Goal: Communication & Community: Answer question/provide support

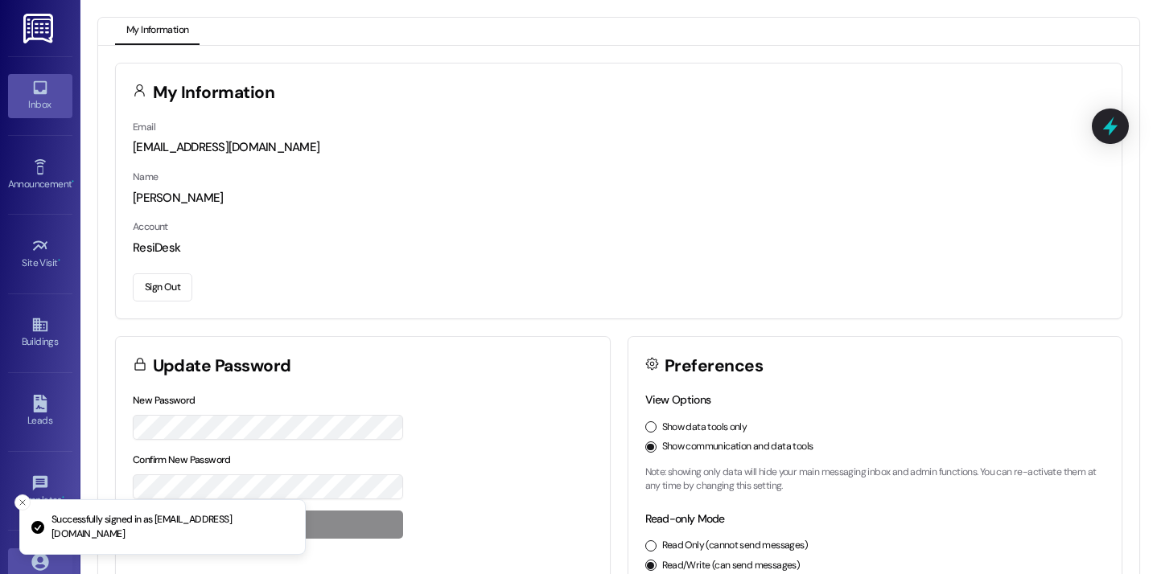
click at [58, 106] on div "Inbox" at bounding box center [40, 105] width 80 height 16
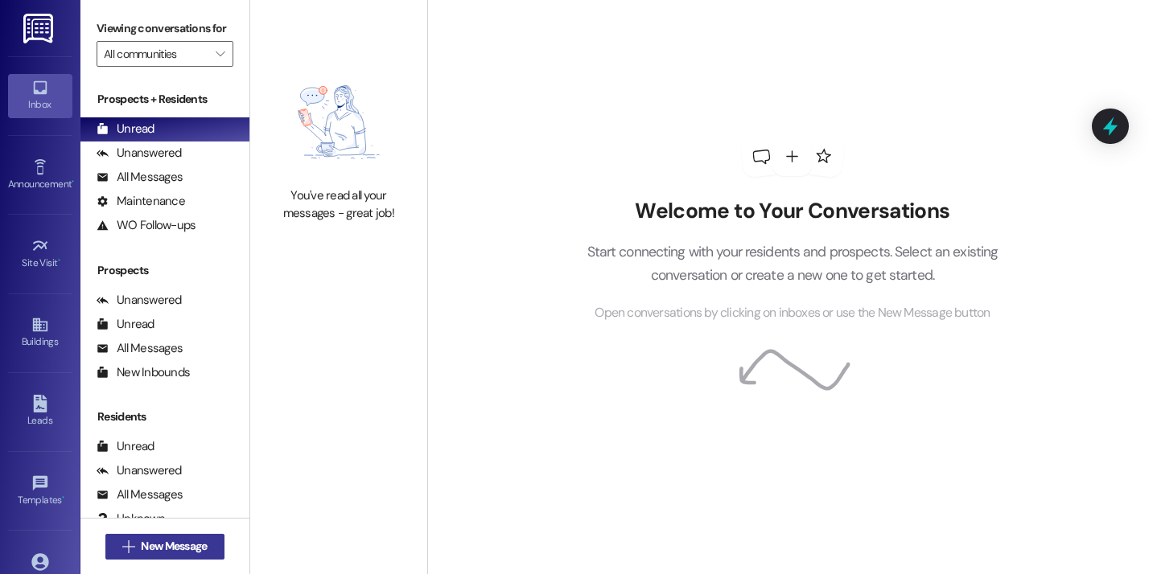
click at [110, 538] on button " New Message" at bounding box center [164, 547] width 119 height 26
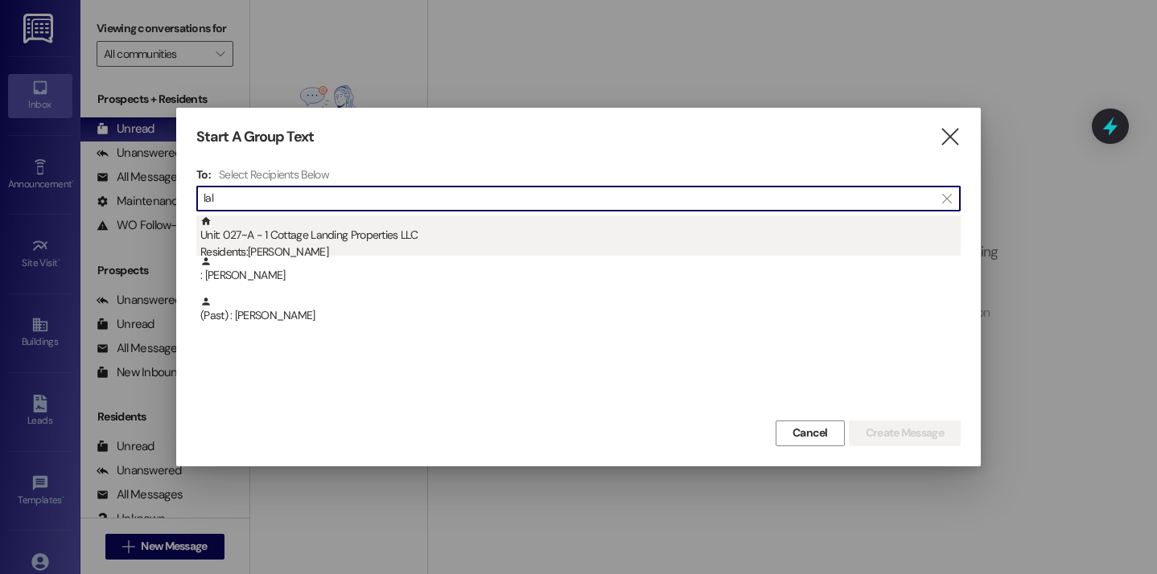
type input "lal"
click at [258, 244] on div "Residents: Brennan Lalonde" at bounding box center [580, 252] width 760 height 17
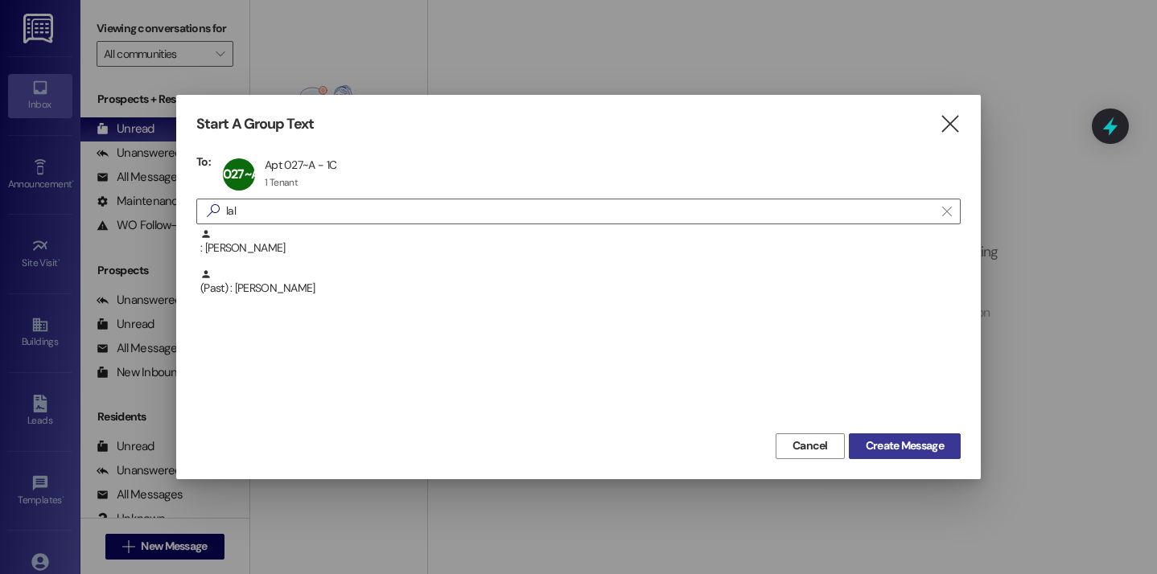
click at [852, 447] on button "Create Message" at bounding box center [905, 447] width 112 height 26
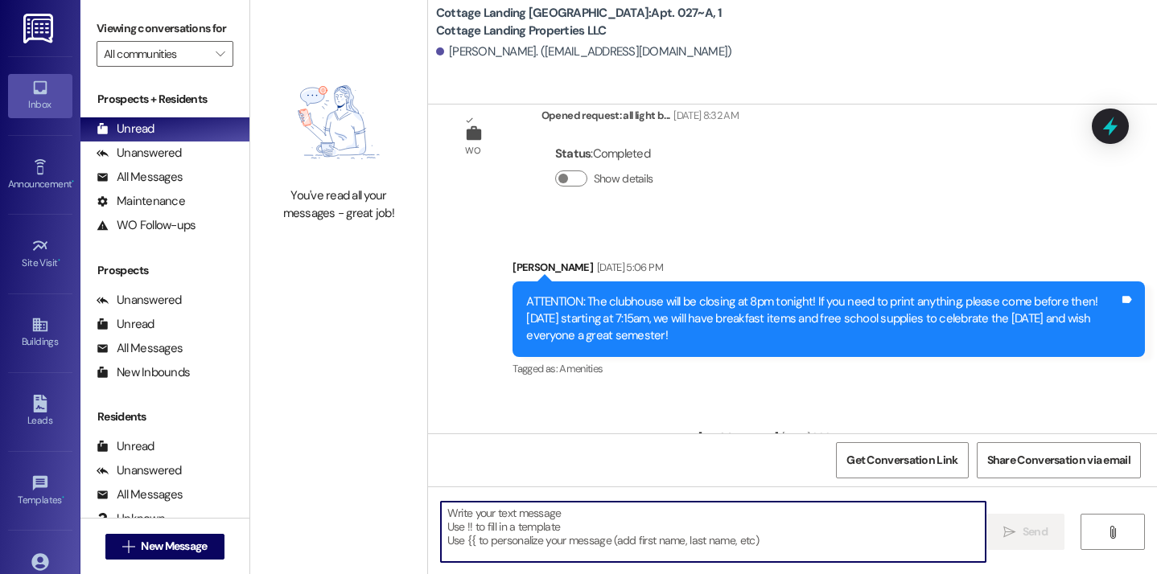
click at [452, 532] on textarea at bounding box center [714, 532] width 546 height 60
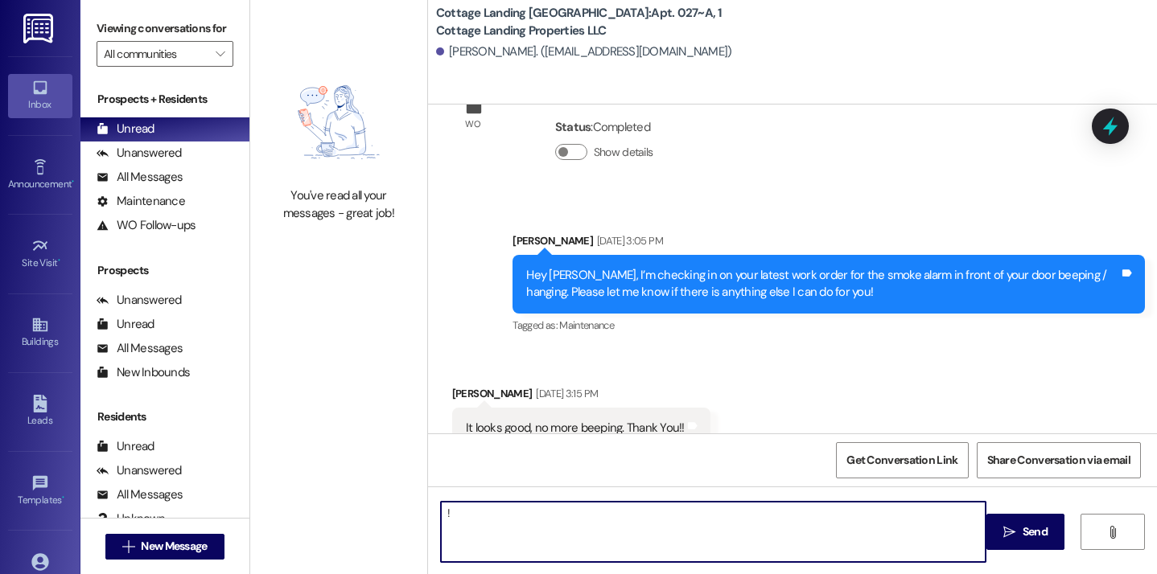
type textarea "!!"
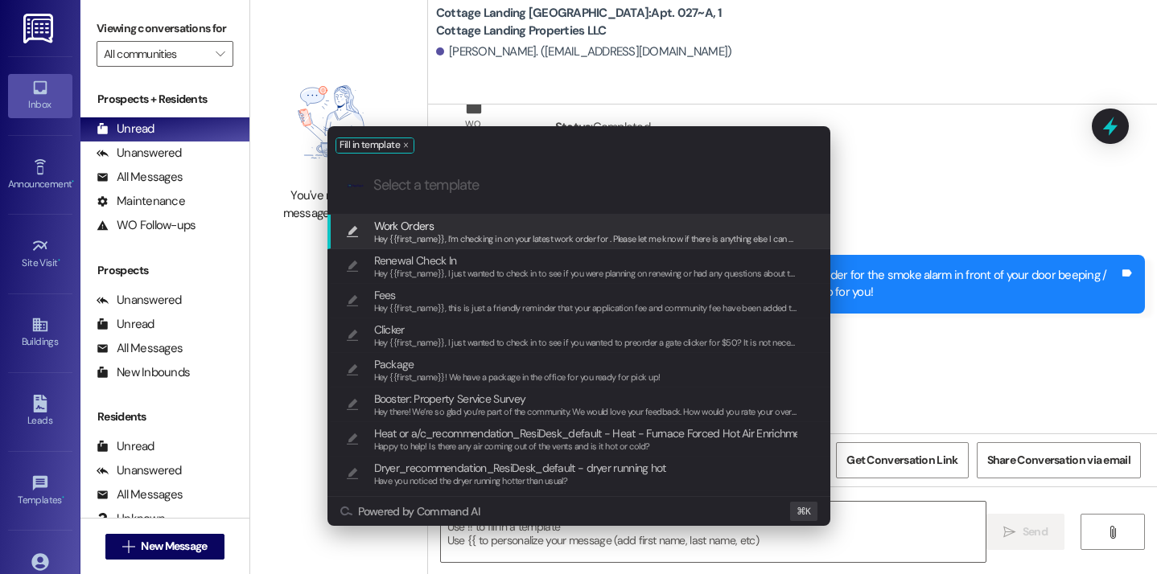
scroll to position [6134, 0]
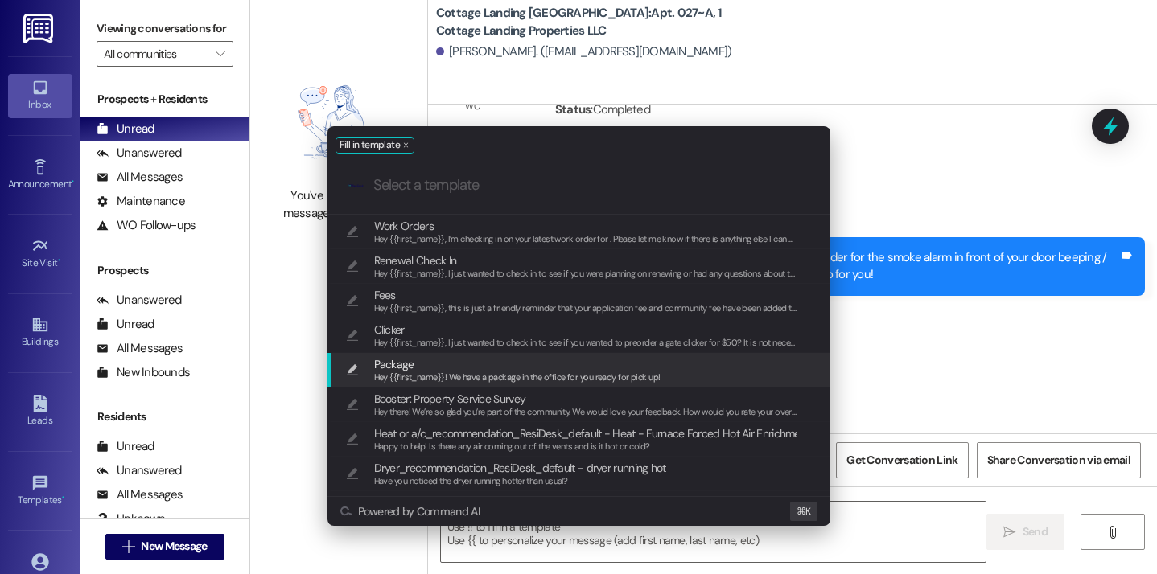
click at [447, 367] on span "Package" at bounding box center [517, 365] width 286 height 18
type textarea "Hey {{first_name}}! We have a package in the office for you ready for pick up!"
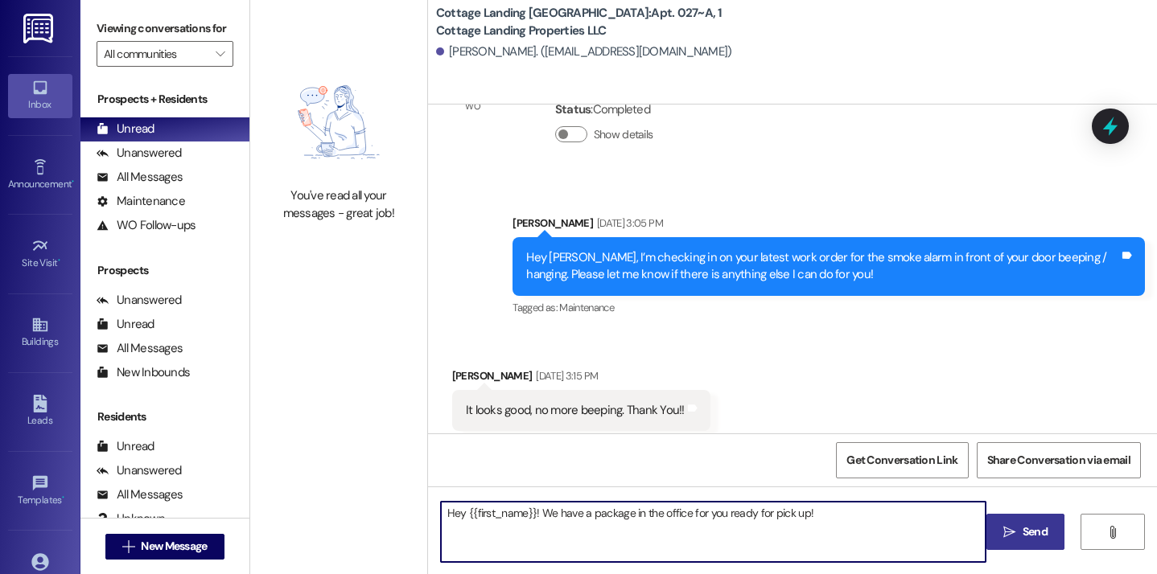
click at [1009, 529] on icon "" at bounding box center [1009, 532] width 12 height 13
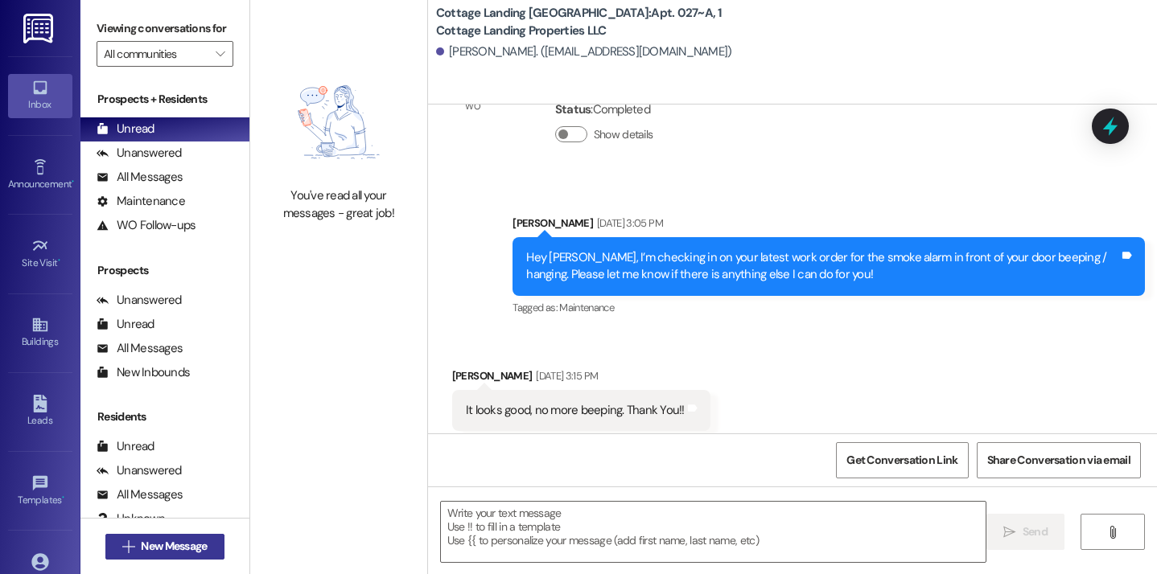
click at [175, 546] on span "New Message" at bounding box center [174, 546] width 66 height 17
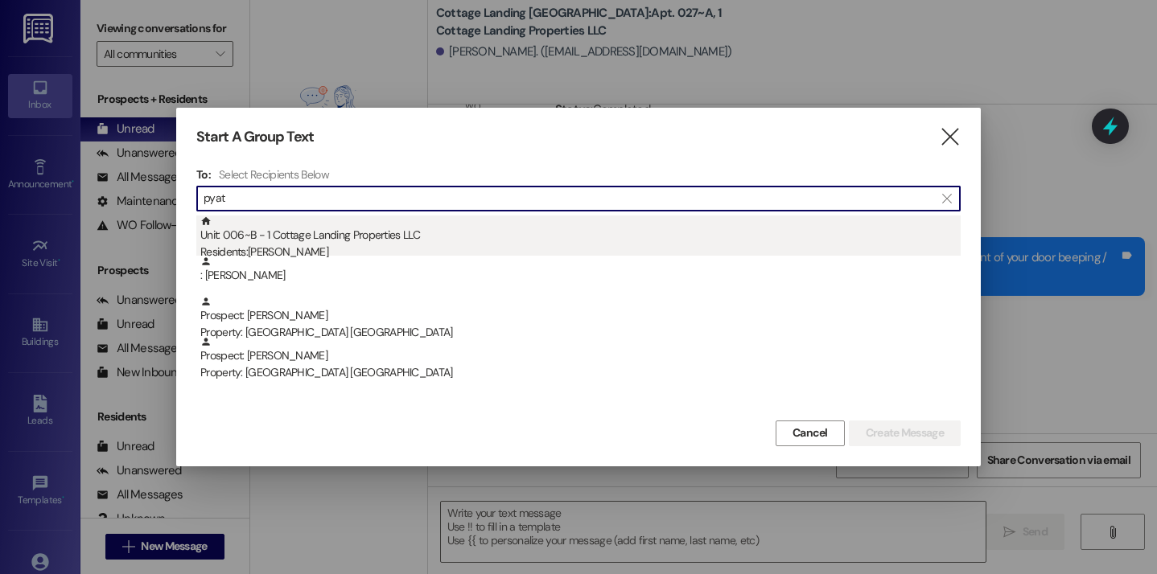
type input "pyat"
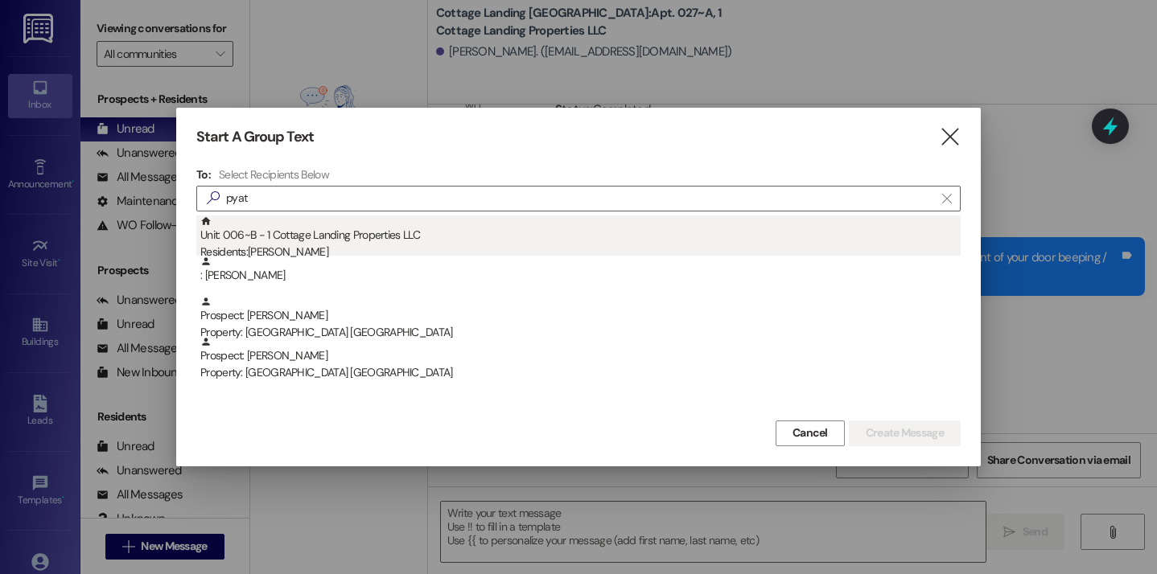
click at [303, 235] on div "Unit: 006~B - 1 Cottage Landing Properties LLC Residents: Aubrey Pyatt" at bounding box center [580, 239] width 760 height 46
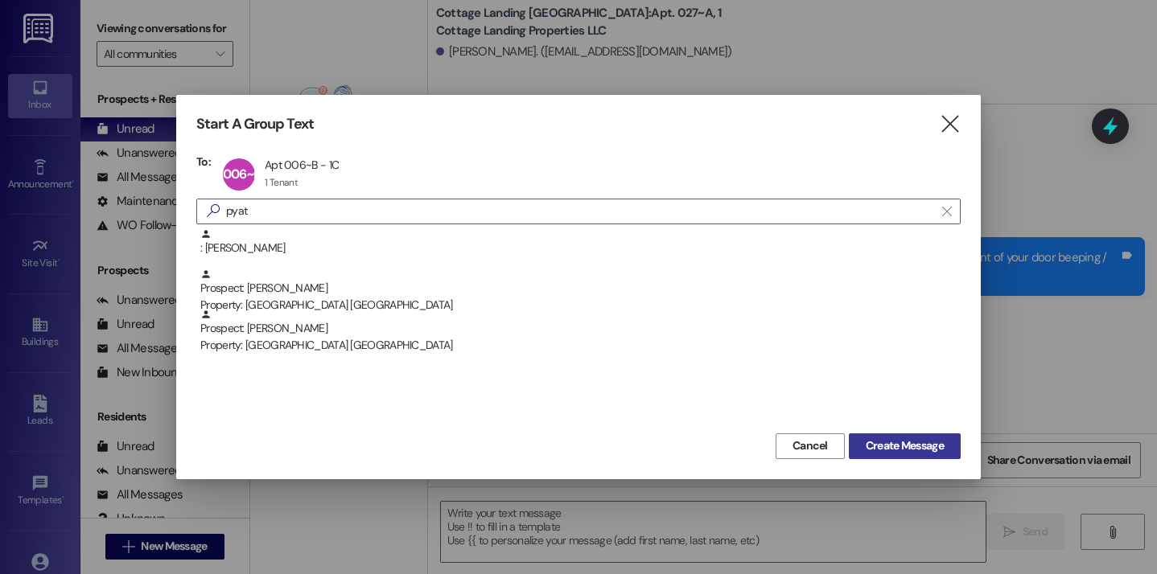
click at [876, 451] on span "Create Message" at bounding box center [905, 446] width 78 height 17
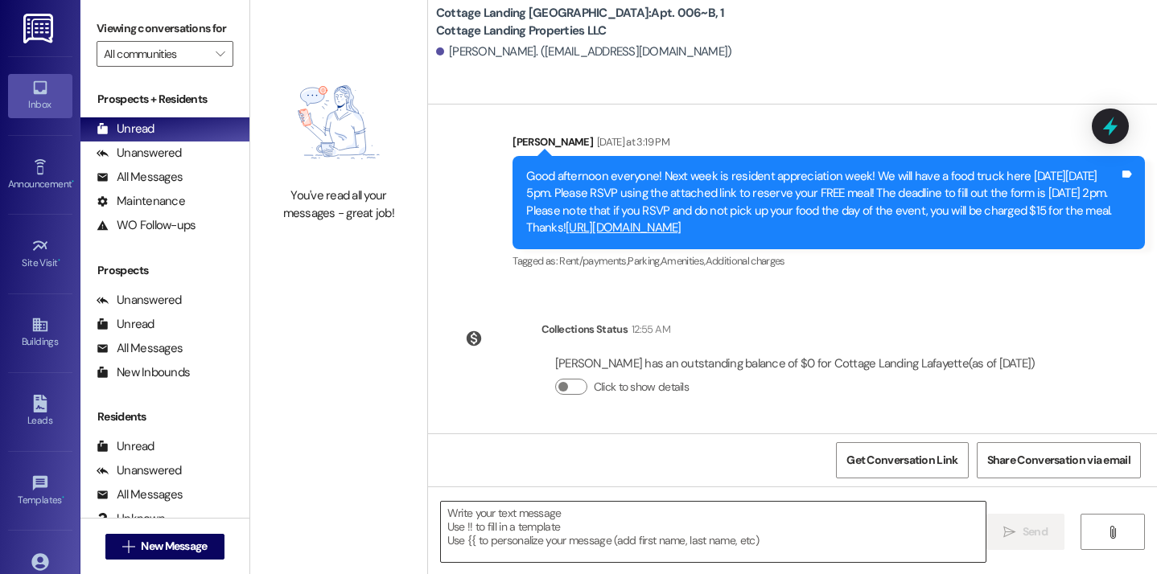
scroll to position [3009, 0]
click at [467, 522] on textarea at bounding box center [714, 532] width 546 height 60
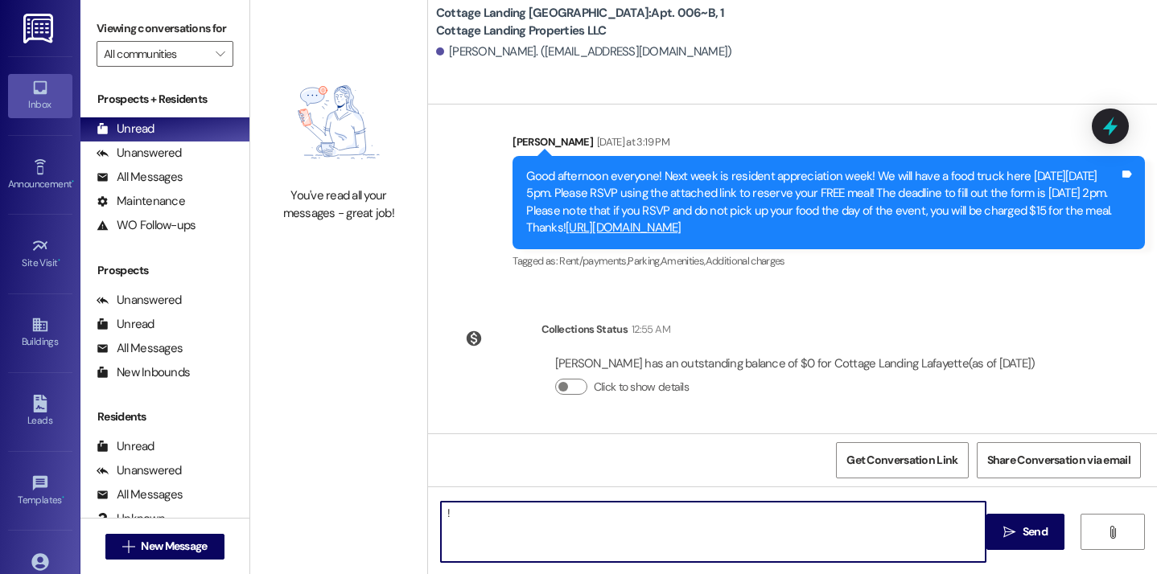
type textarea "!!"
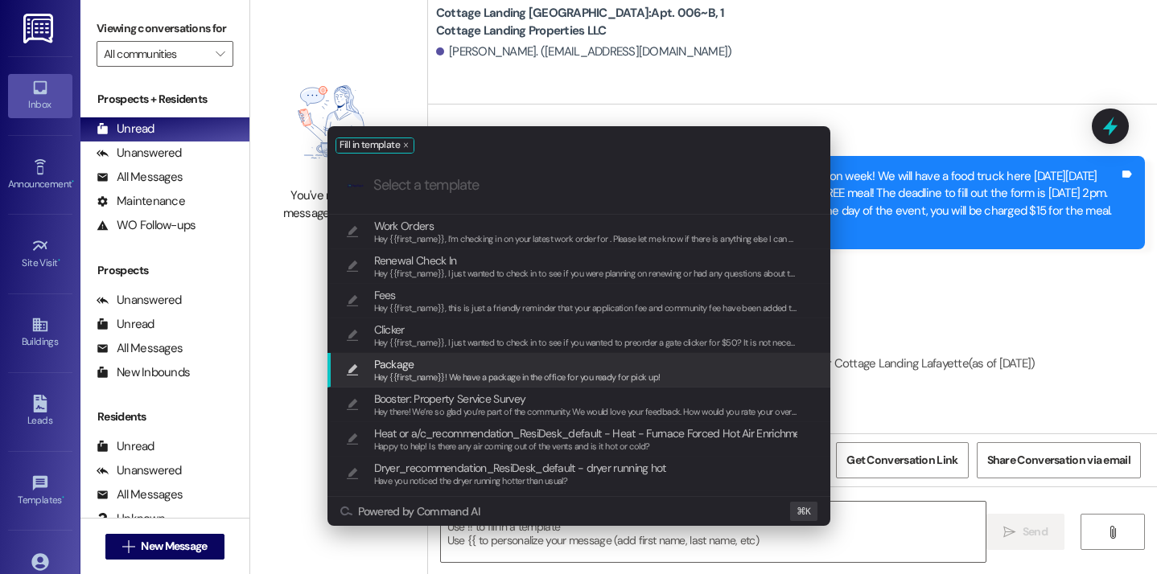
click at [439, 367] on span "Package" at bounding box center [517, 365] width 286 height 18
type textarea "Hey {{first_name}}! We have a package in the office for you ready for pick up!"
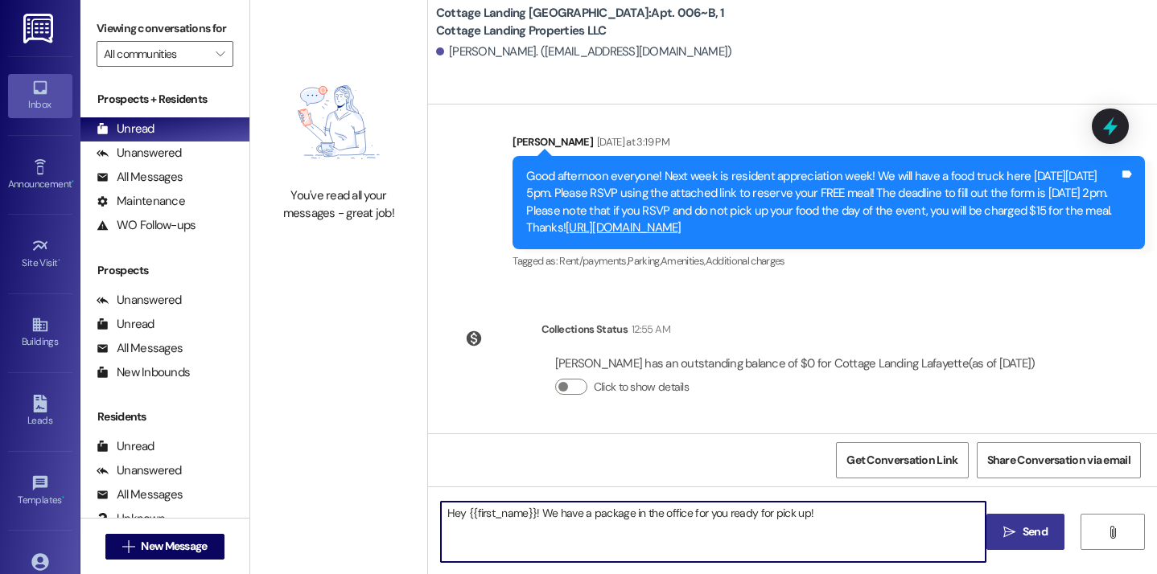
click at [1001, 542] on button " Send" at bounding box center [1025, 532] width 78 height 36
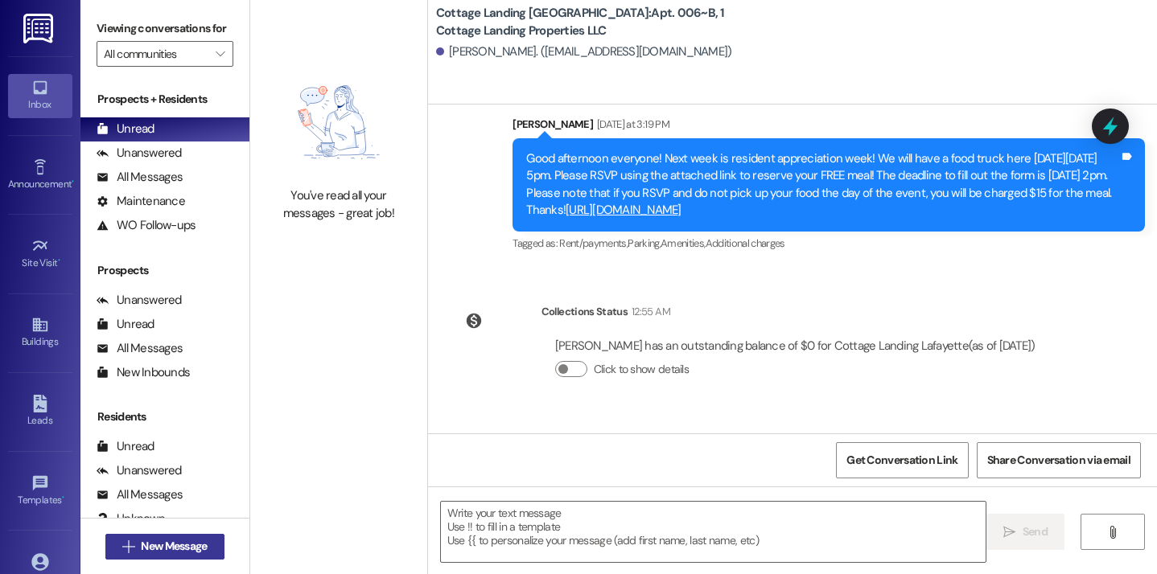
click at [216, 544] on button " New Message" at bounding box center [164, 547] width 119 height 26
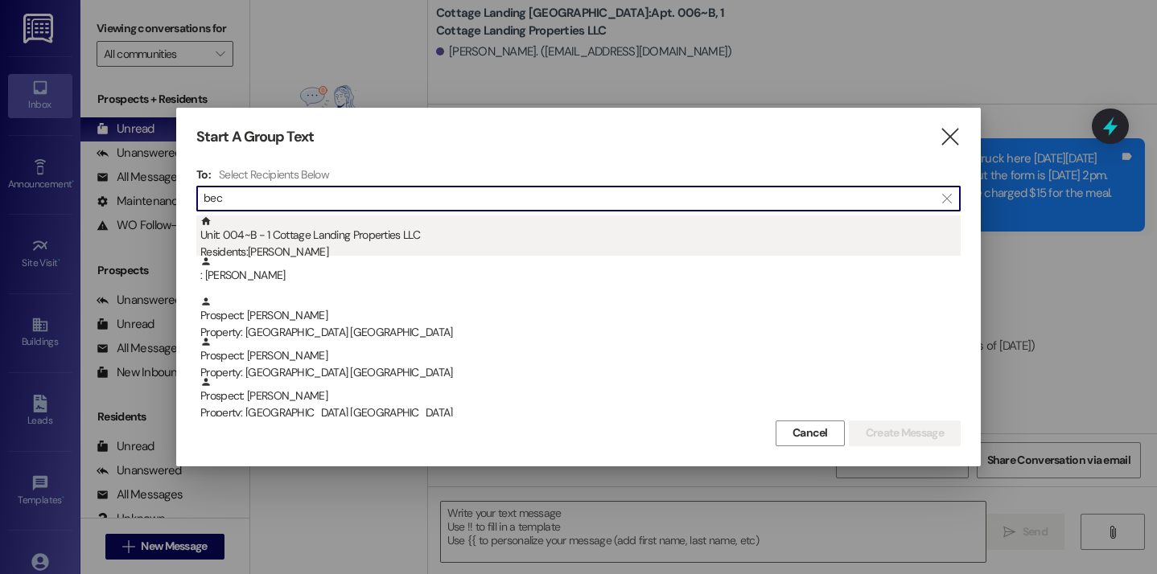
type input "bec"
click at [364, 225] on div "Unit: 004~B - 1 Cottage Landing Properties LLC Residents: Emma Becnel" at bounding box center [580, 239] width 760 height 46
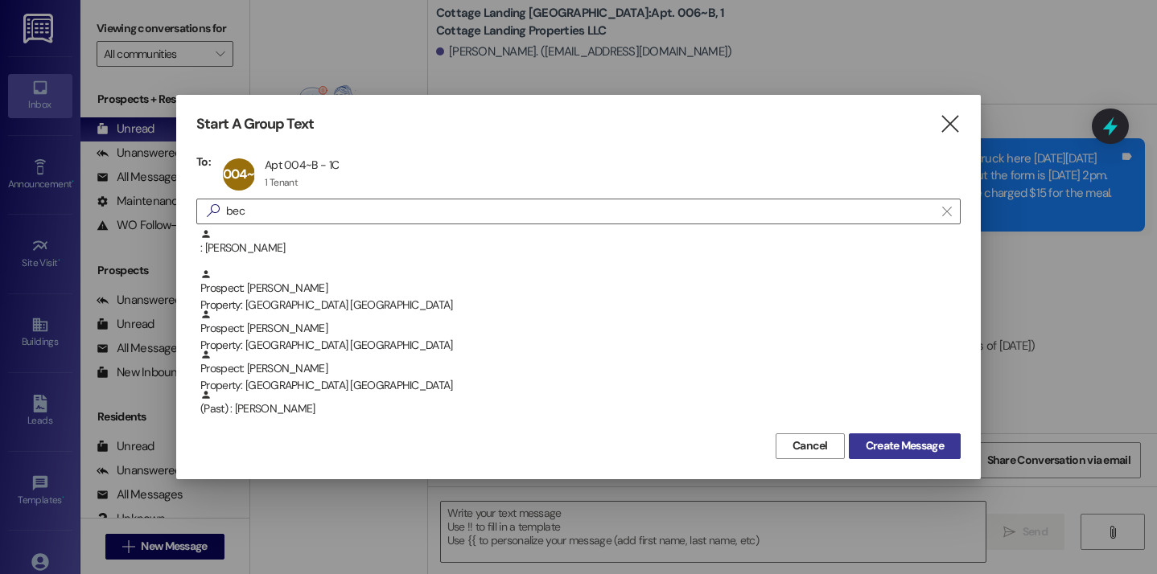
click at [866, 438] on span "Create Message" at bounding box center [905, 446] width 78 height 17
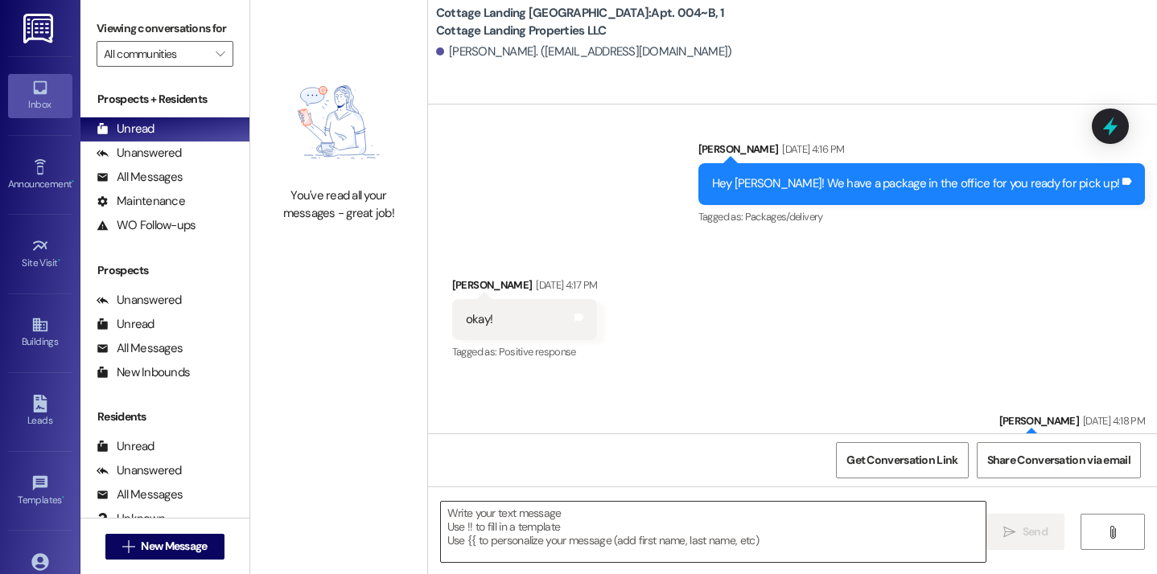
click at [505, 538] on textarea at bounding box center [714, 532] width 546 height 60
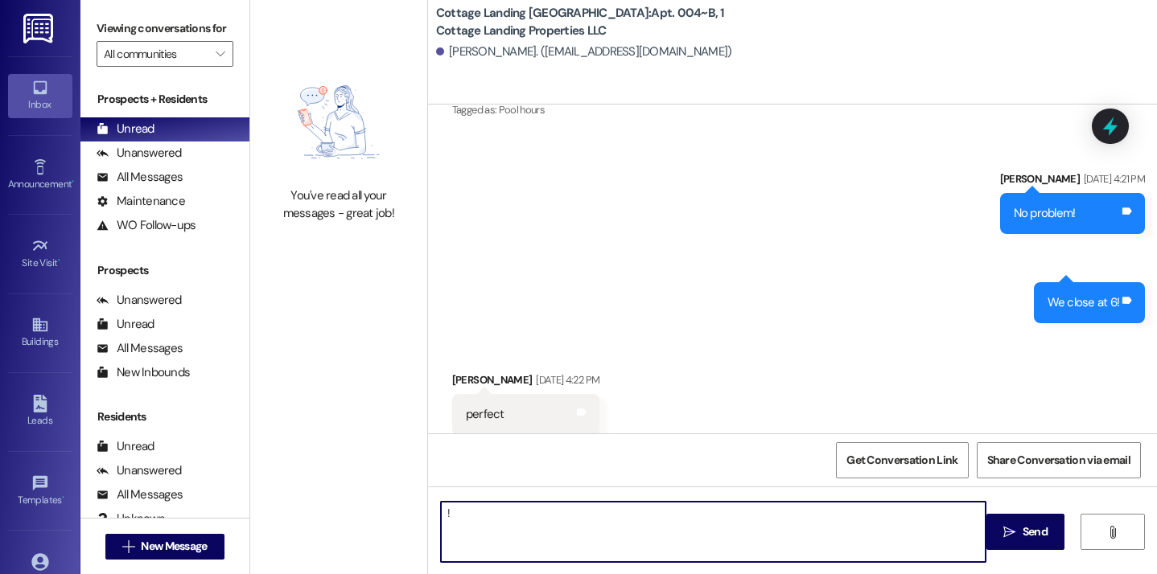
type textarea "!!"
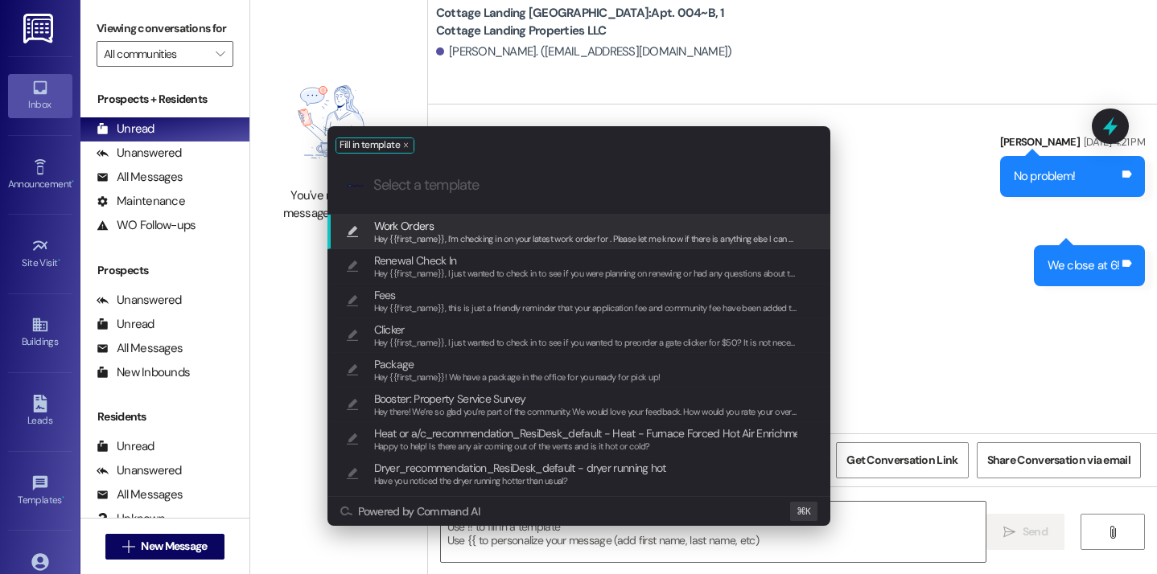
scroll to position [7598, 0]
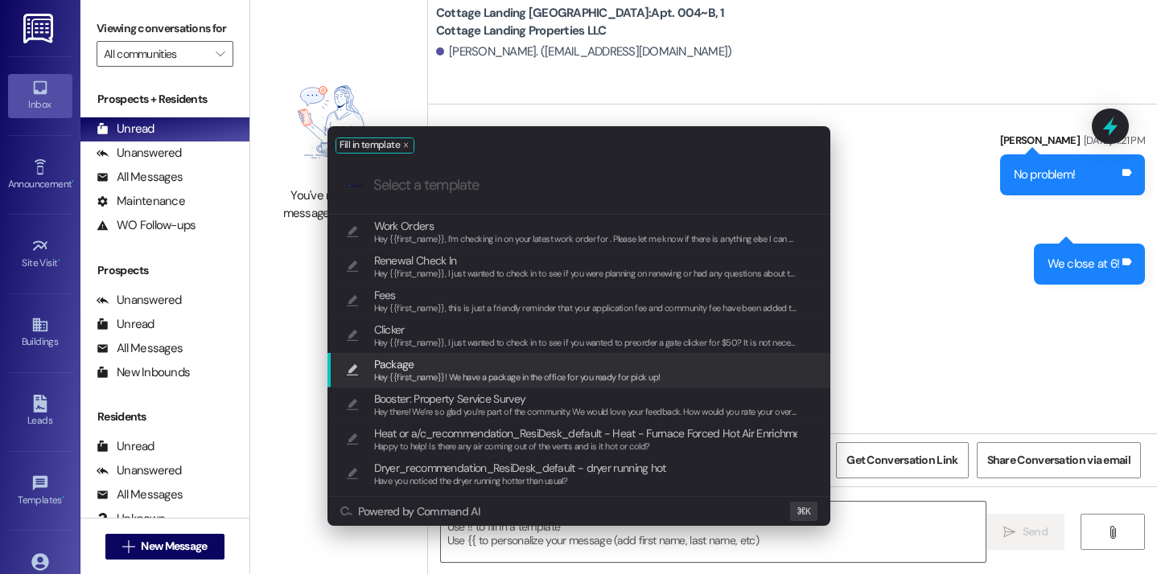
click at [447, 372] on span "Hey {{first_name}}! We have a package in the office for you ready for pick up!" at bounding box center [517, 377] width 286 height 11
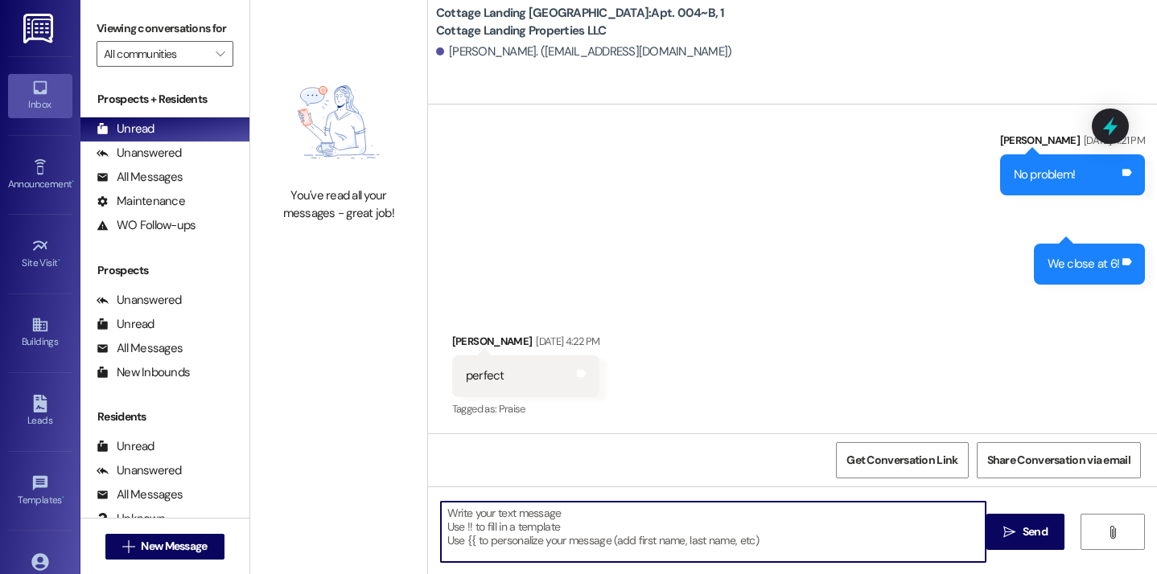
type textarea "Hey {{first_name}}! We have a package in the office for you ready for pick up!"
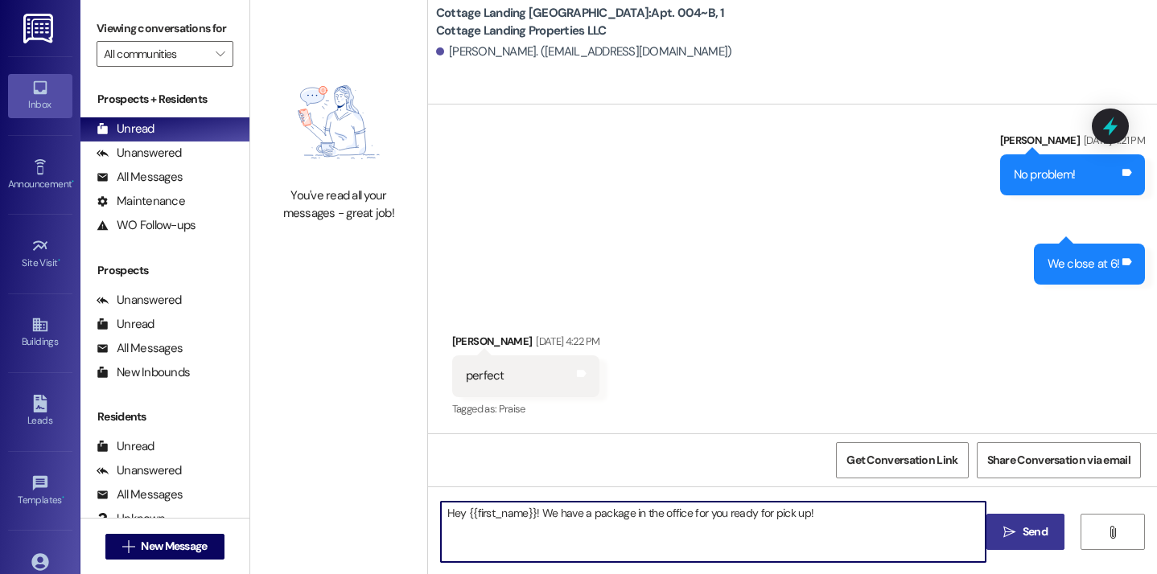
click at [1023, 525] on span "Send" at bounding box center [1035, 532] width 25 height 17
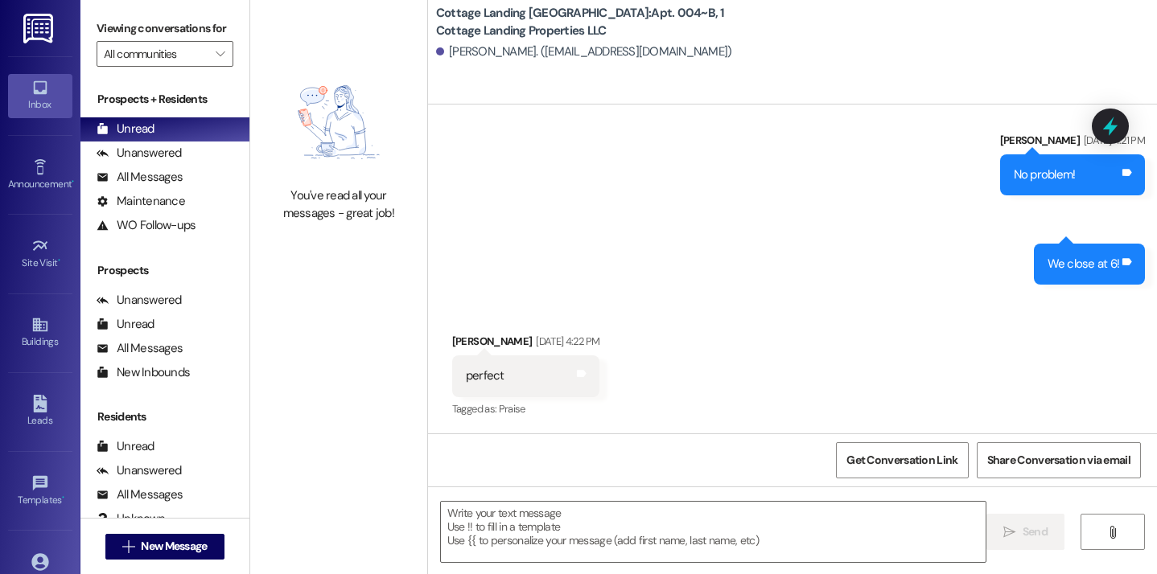
scroll to position [8471, 0]
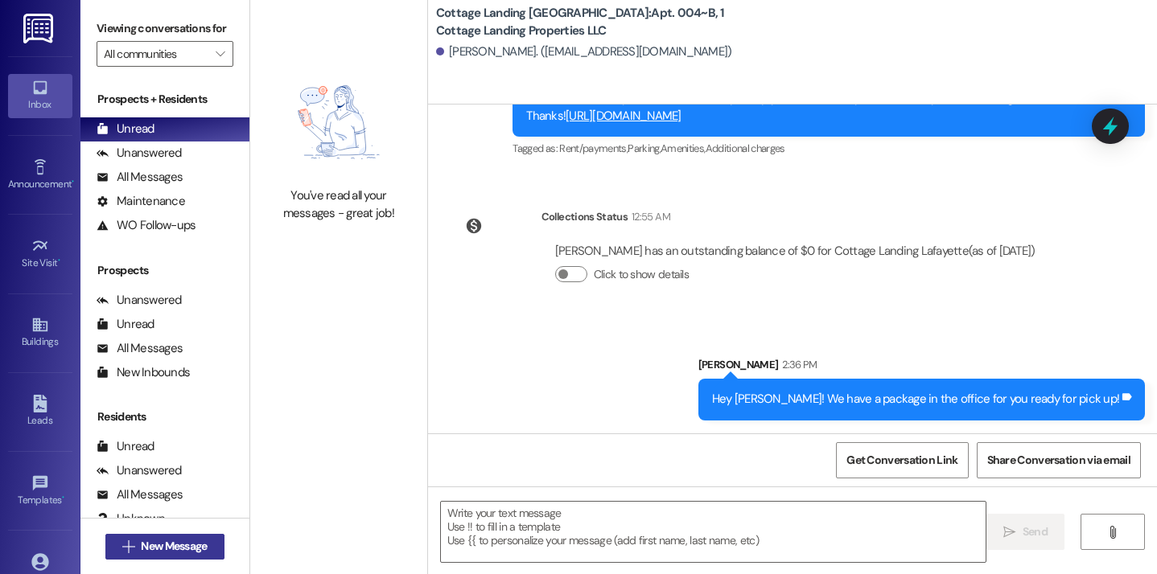
click at [191, 546] on span "New Message" at bounding box center [174, 546] width 66 height 17
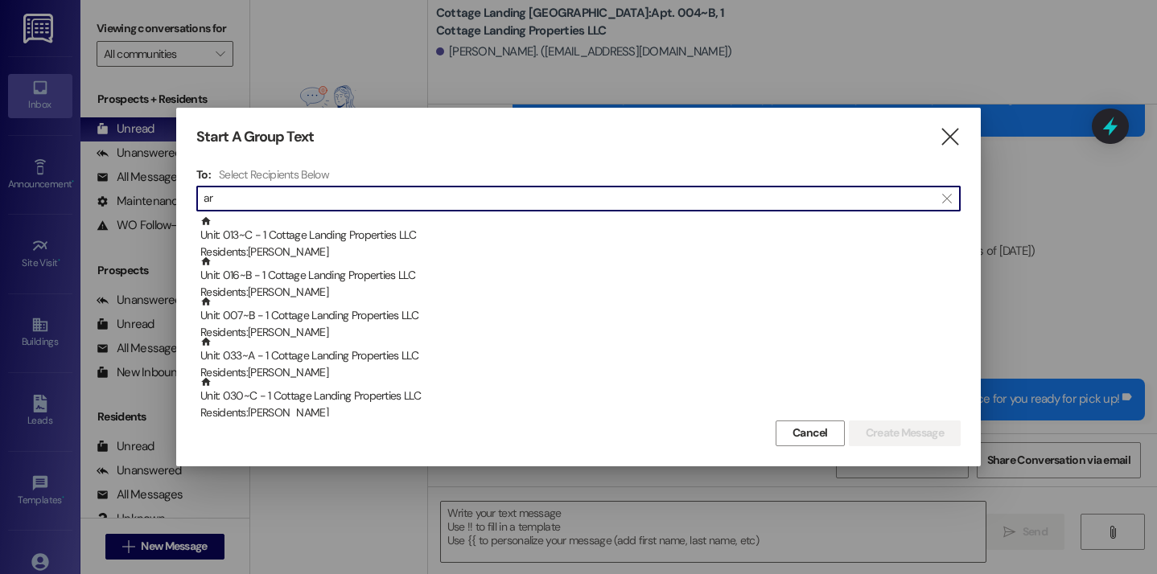
type input "a"
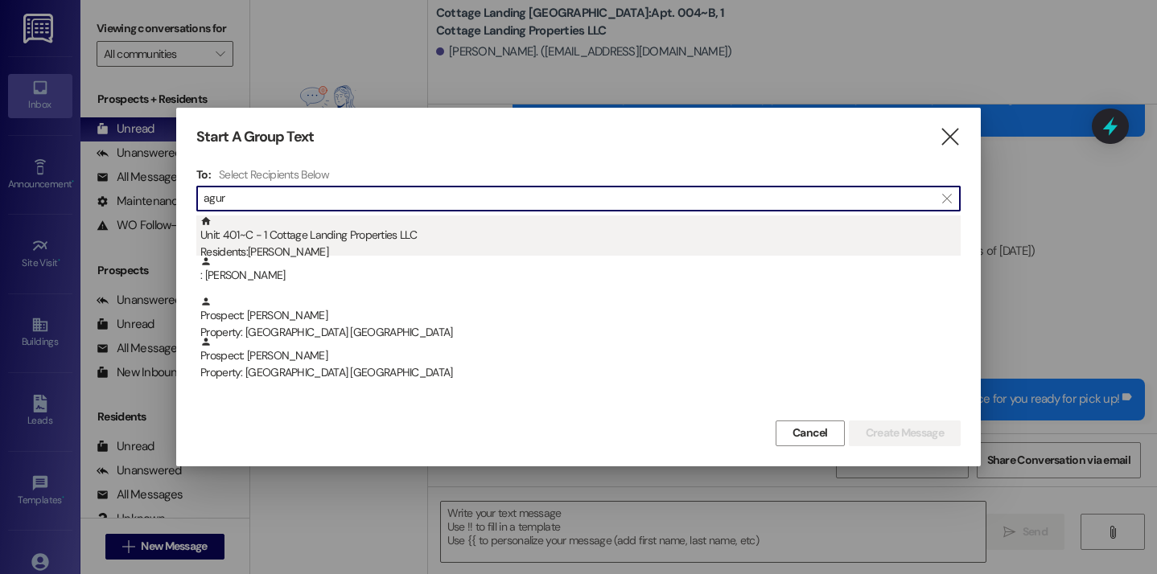
type input "agur"
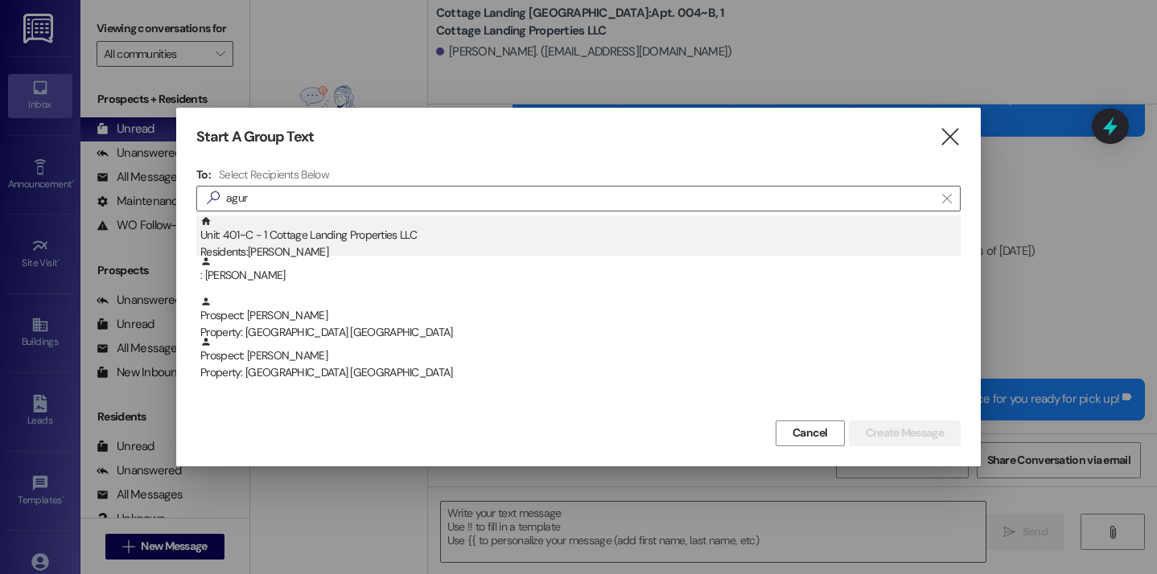
click at [286, 244] on div "Residents: Kamryn Agurcia" at bounding box center [580, 252] width 760 height 17
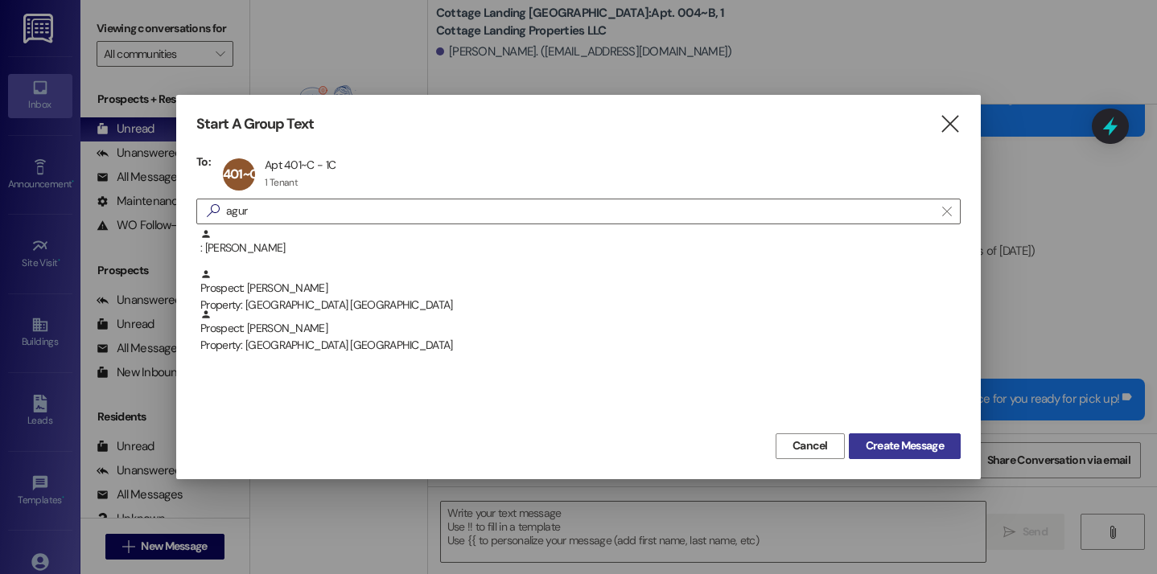
click at [940, 445] on span "Create Message" at bounding box center [905, 446] width 78 height 17
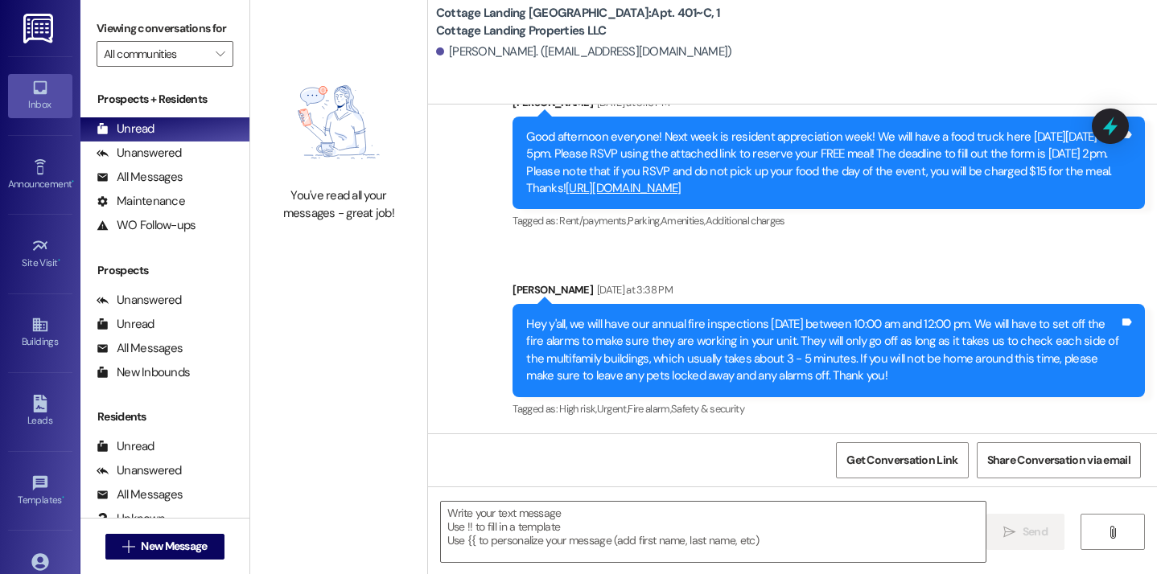
scroll to position [1589, 0]
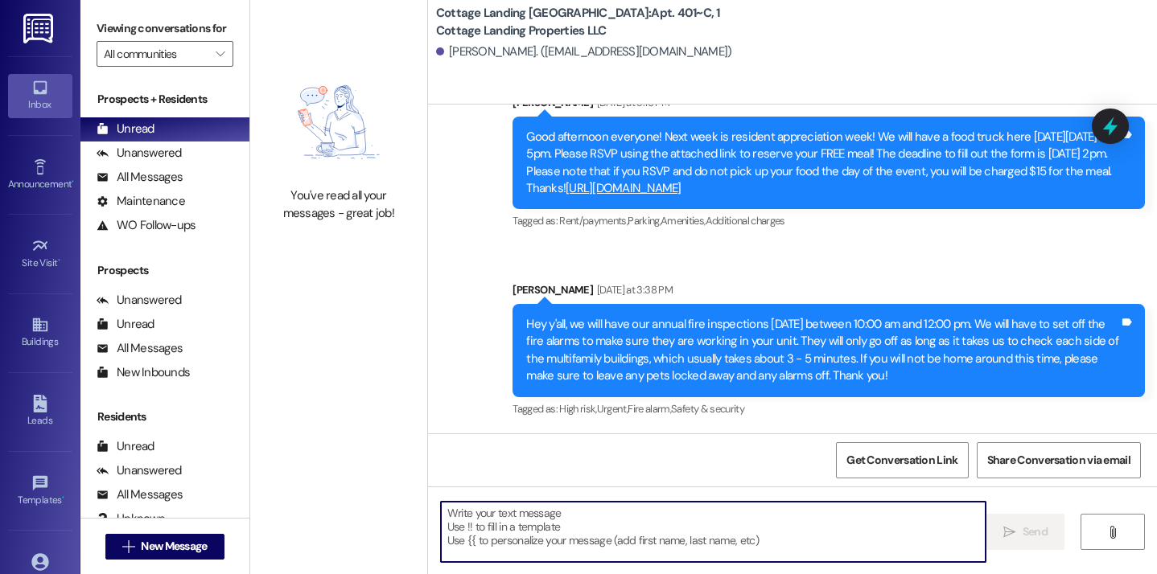
click at [588, 538] on textarea at bounding box center [714, 532] width 546 height 60
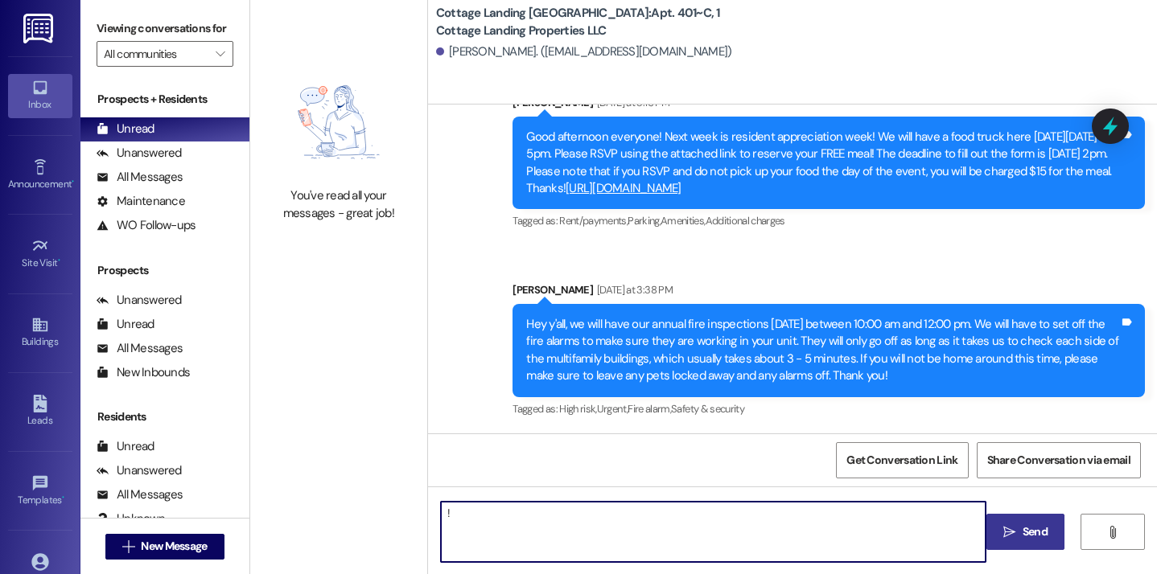
type textarea "!!"
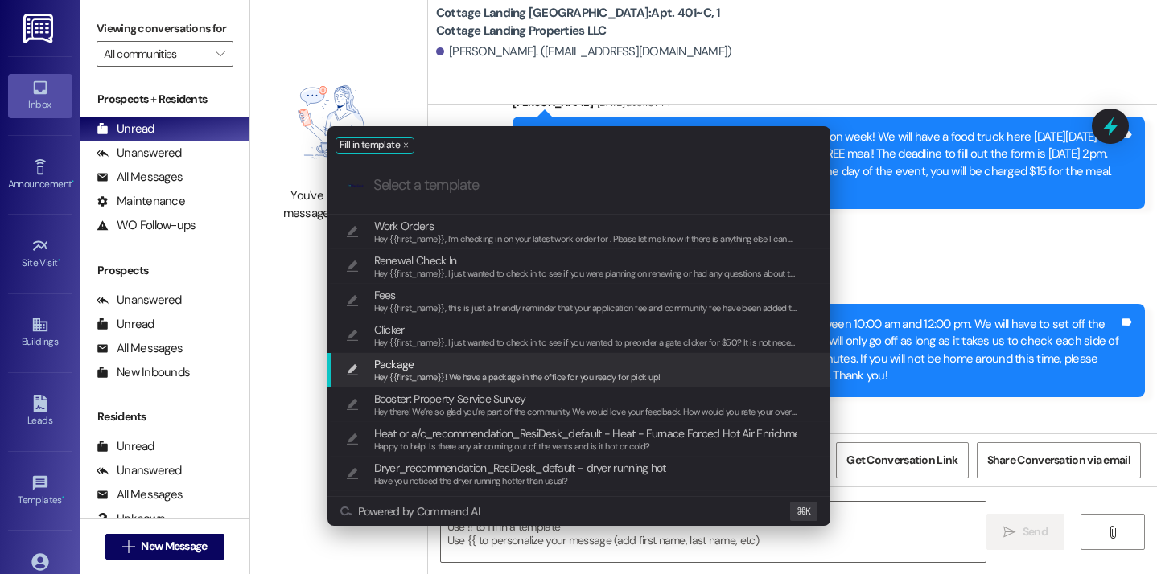
click at [496, 371] on div "Hey {{first_name}}! We have a package in the office for you ready for pick up!" at bounding box center [517, 378] width 286 height 14
type textarea "Hey {{first_name}}! We have a package in the office for you ready for pick up!"
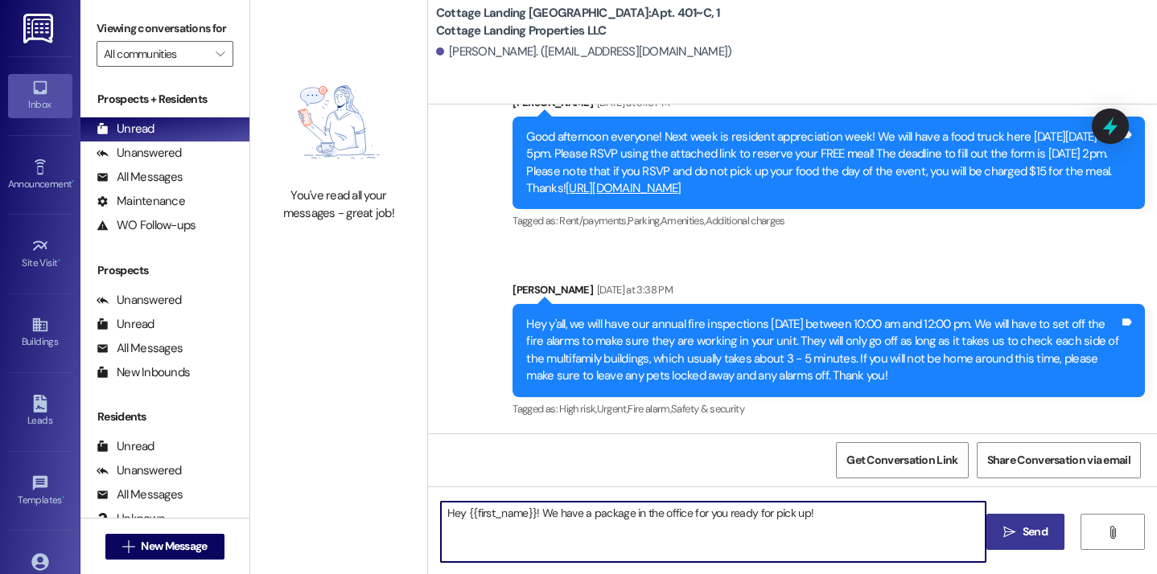
click at [1010, 533] on icon "" at bounding box center [1009, 532] width 12 height 13
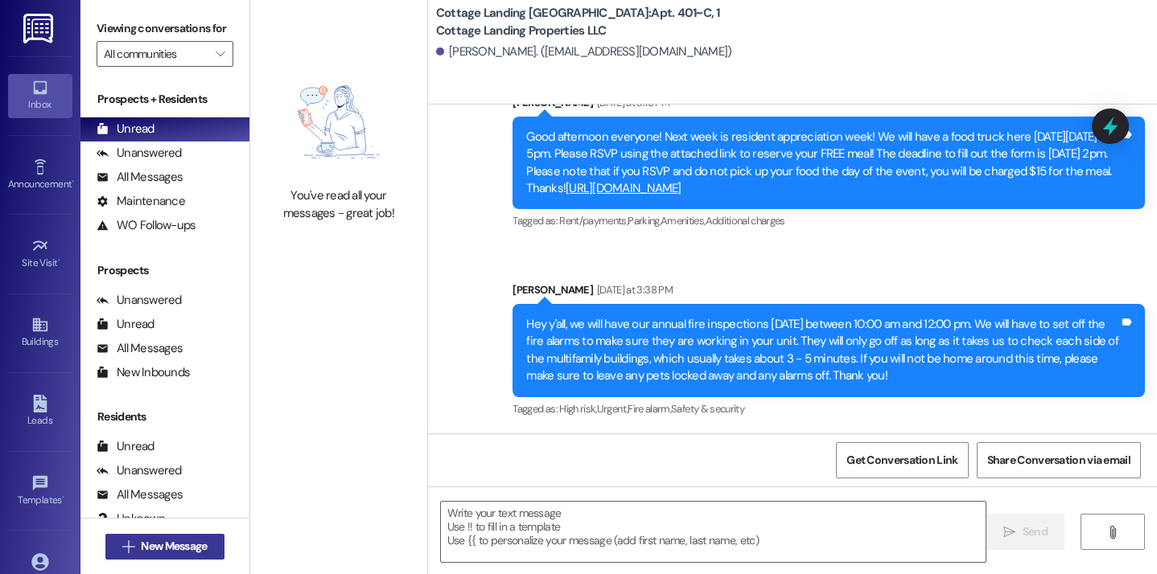
click at [184, 546] on span "New Message" at bounding box center [174, 546] width 66 height 17
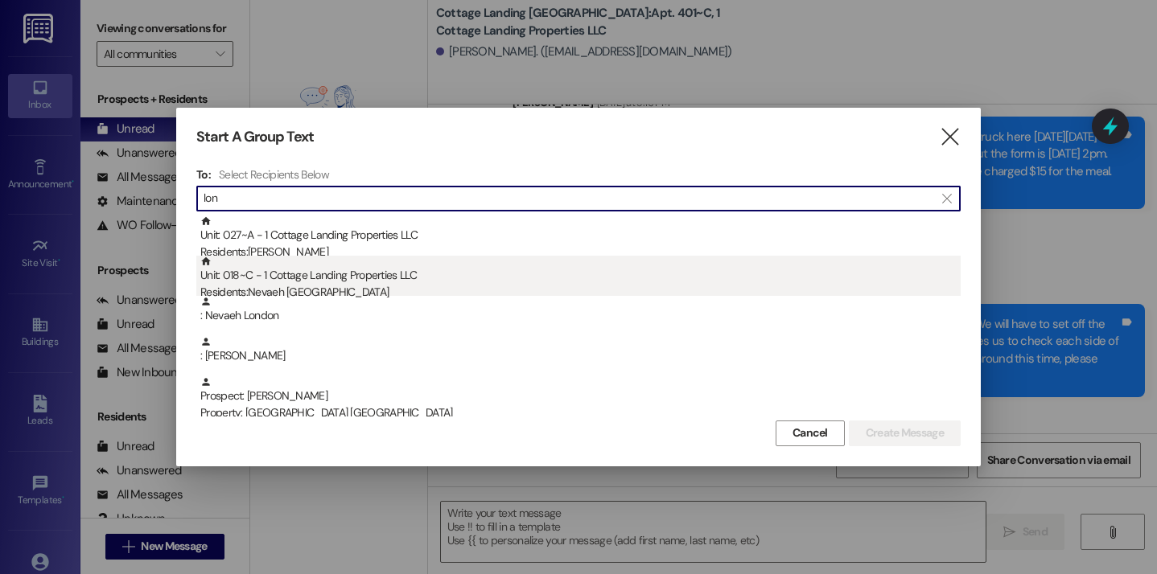
type input "lon"
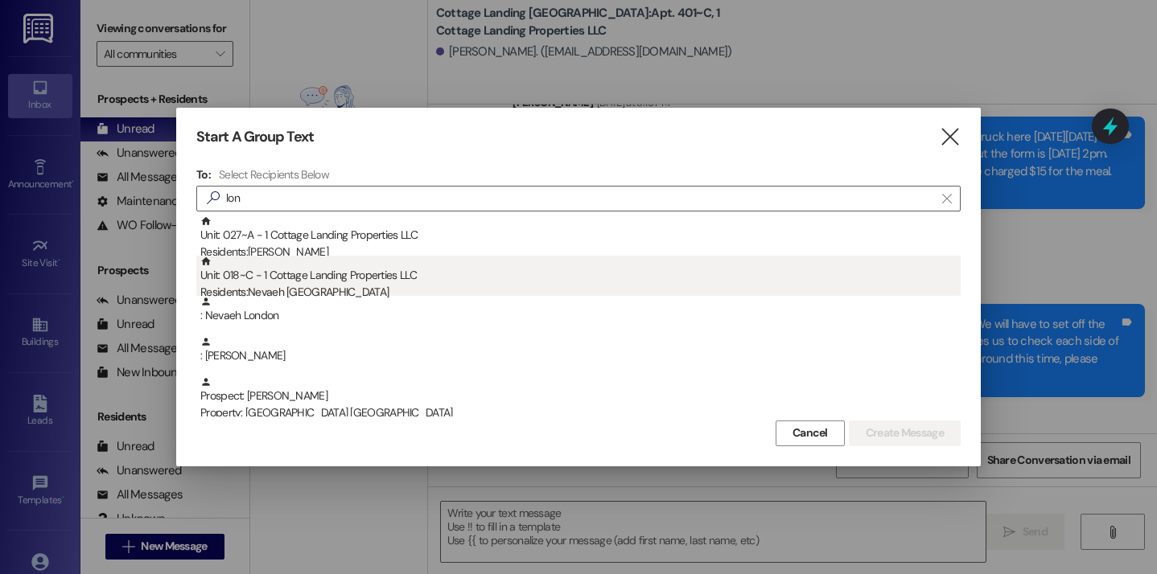
click at [282, 289] on div "Residents: Nevaeh London" at bounding box center [580, 292] width 760 height 17
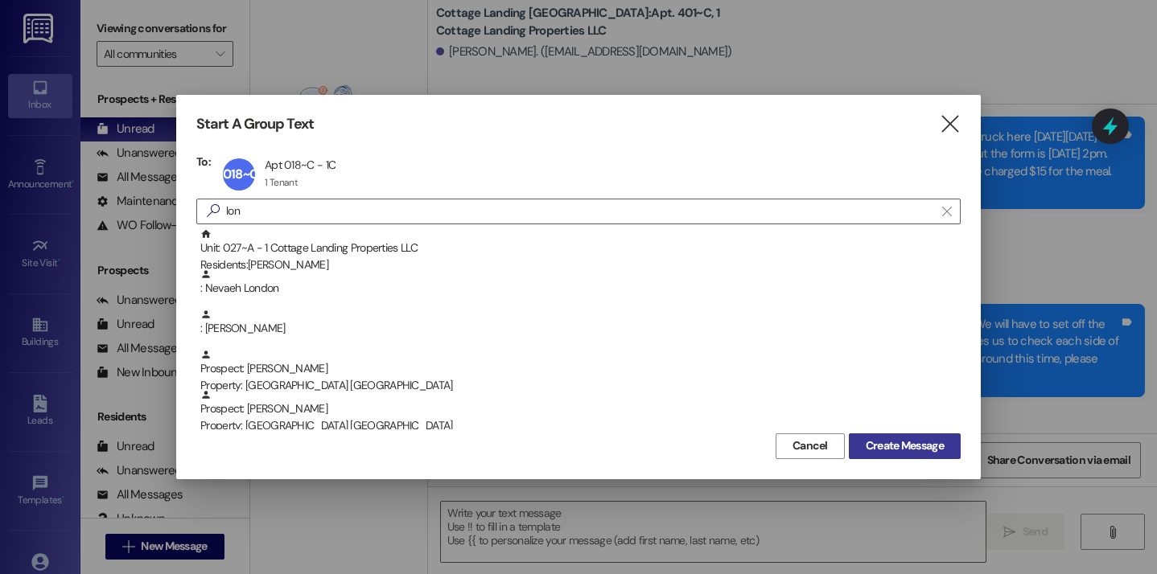
click at [854, 454] on button "Create Message" at bounding box center [905, 447] width 112 height 26
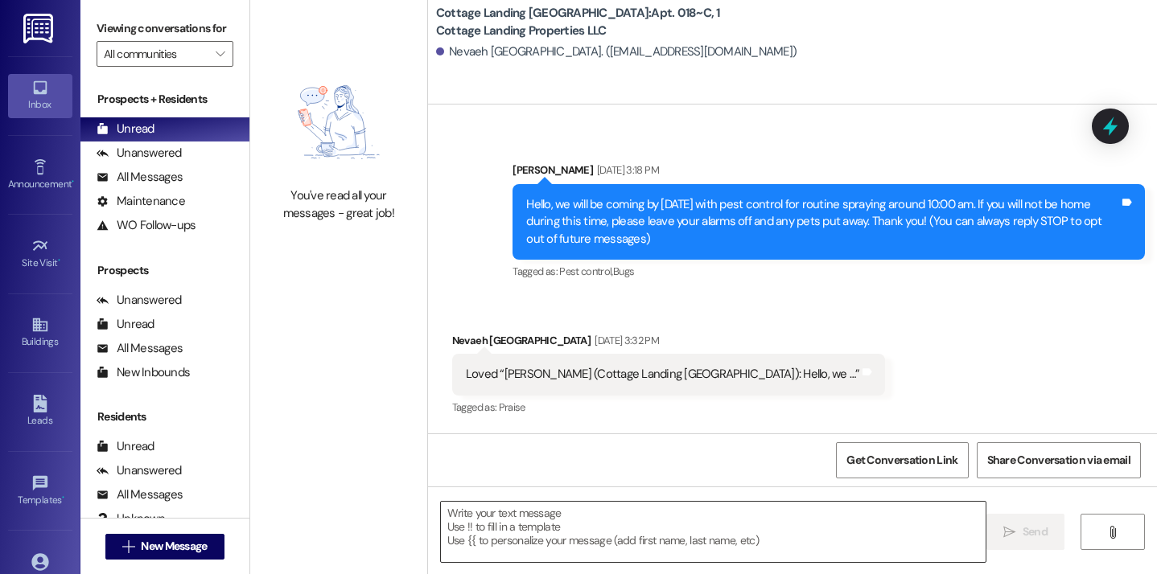
scroll to position [84, 0]
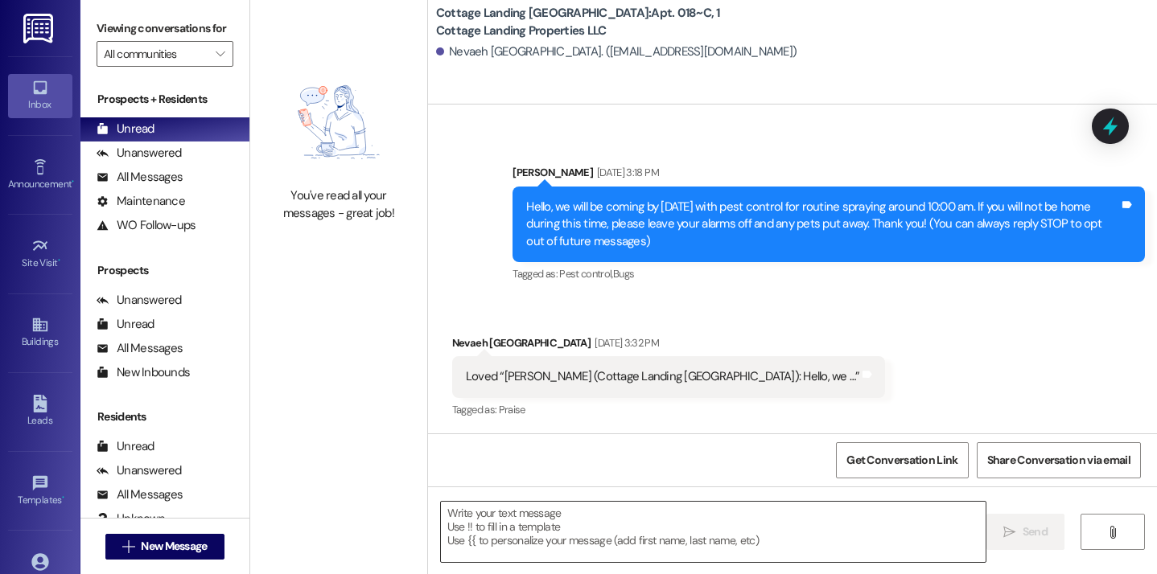
click at [485, 531] on textarea at bounding box center [714, 532] width 546 height 60
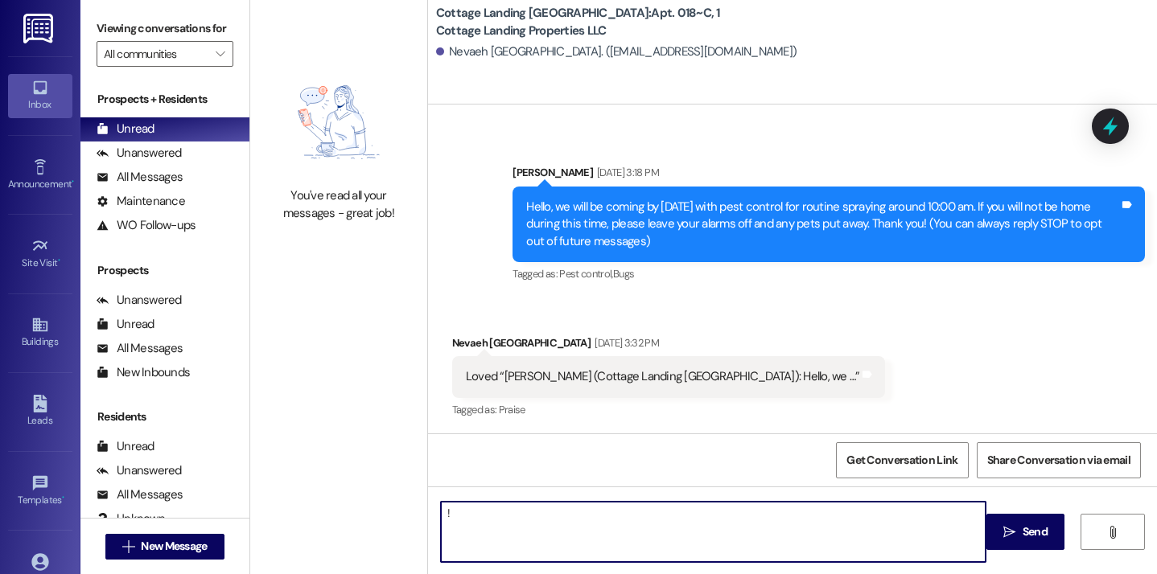
type textarea "!!"
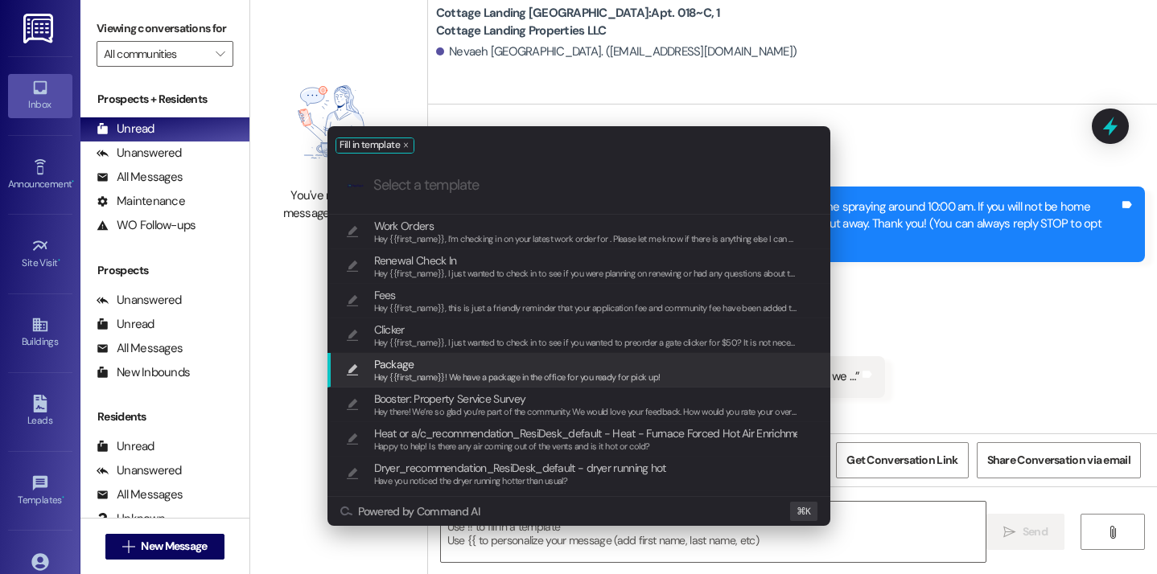
click at [429, 358] on span "Package" at bounding box center [517, 365] width 286 height 18
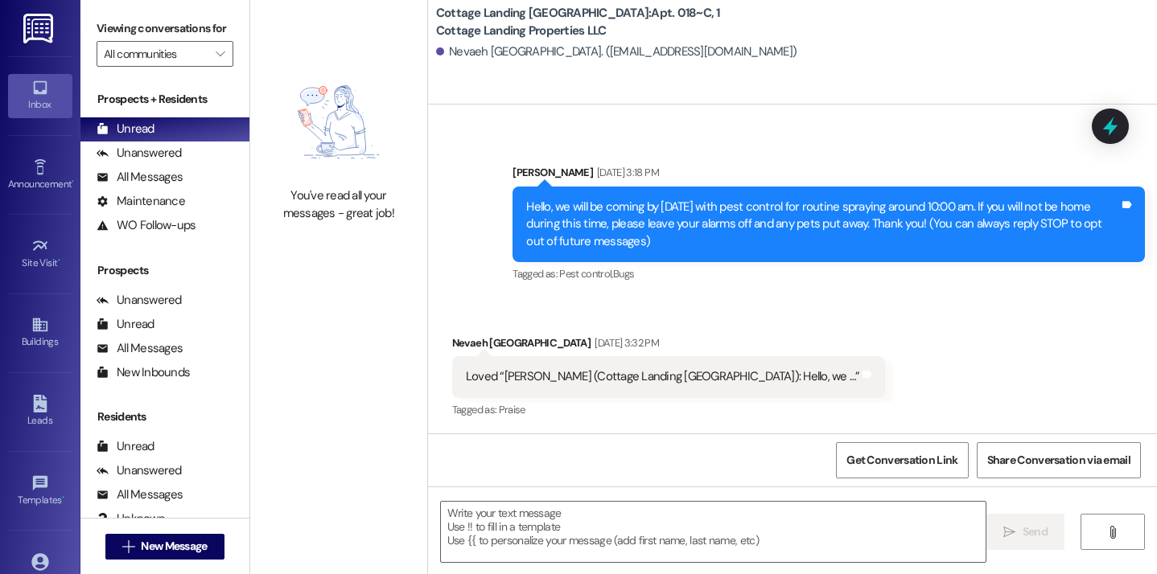
type textarea "Hey {{first_name}}! We have a package in the office for you ready for pick up!"
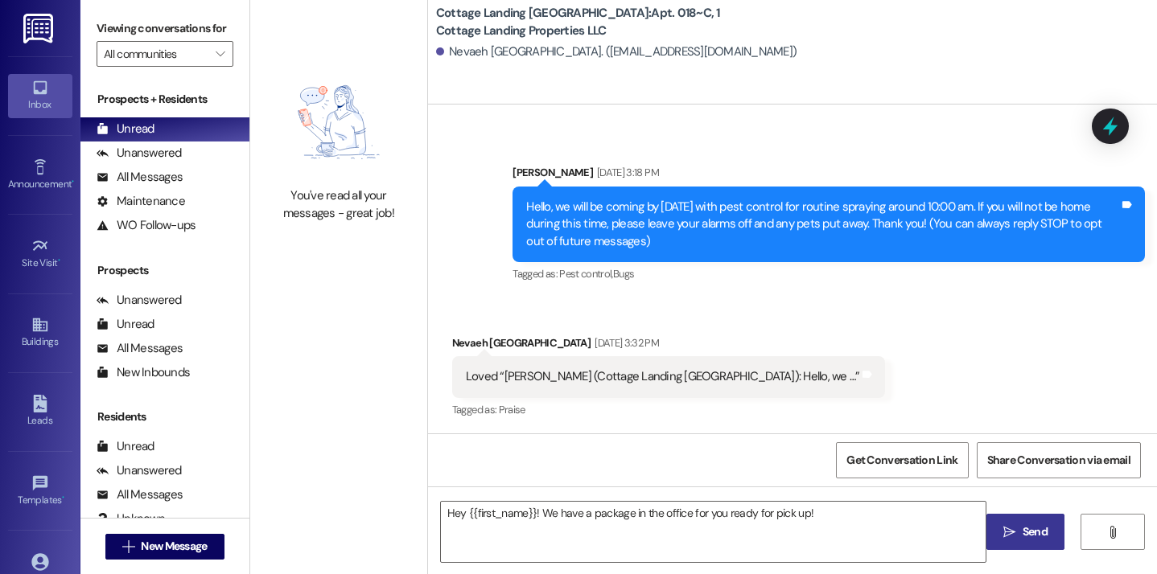
click at [1035, 531] on span "Send" at bounding box center [1035, 532] width 25 height 17
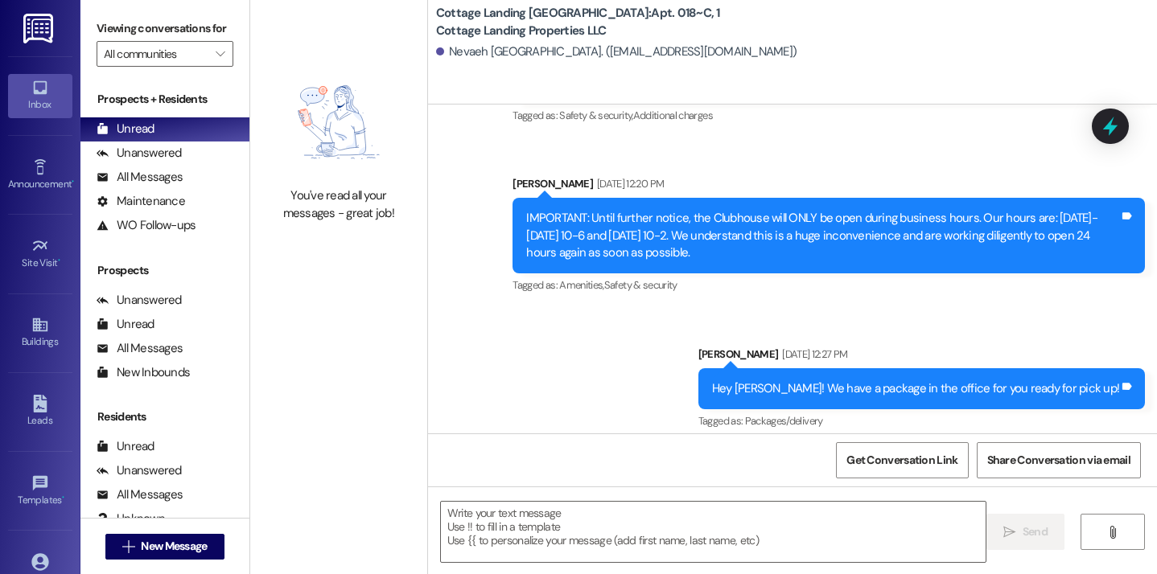
scroll to position [1809, 0]
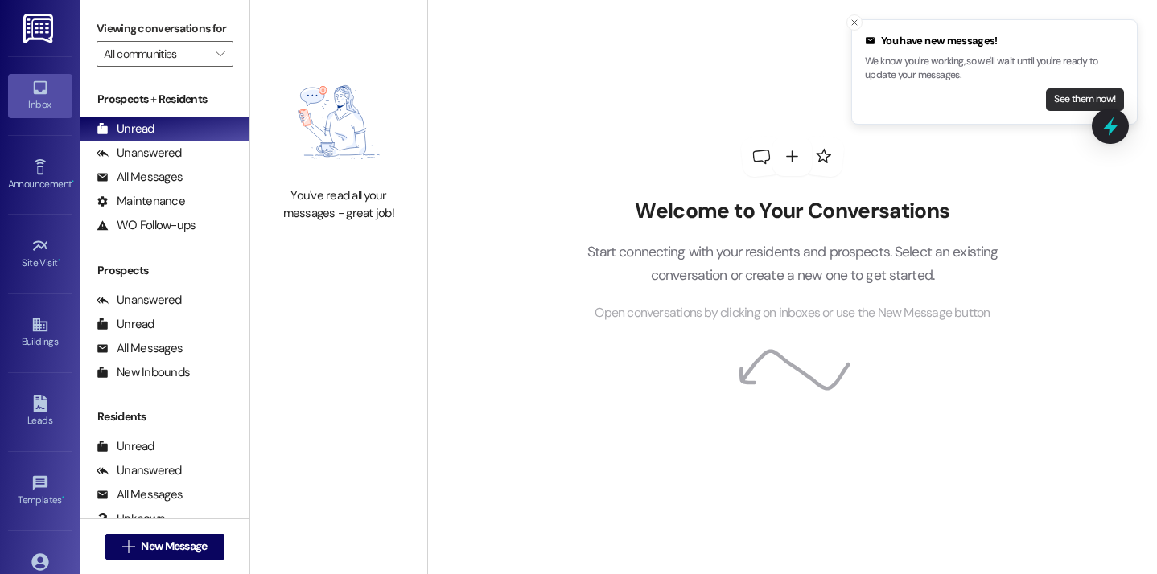
click at [1102, 97] on button "See them now!" at bounding box center [1085, 100] width 78 height 23
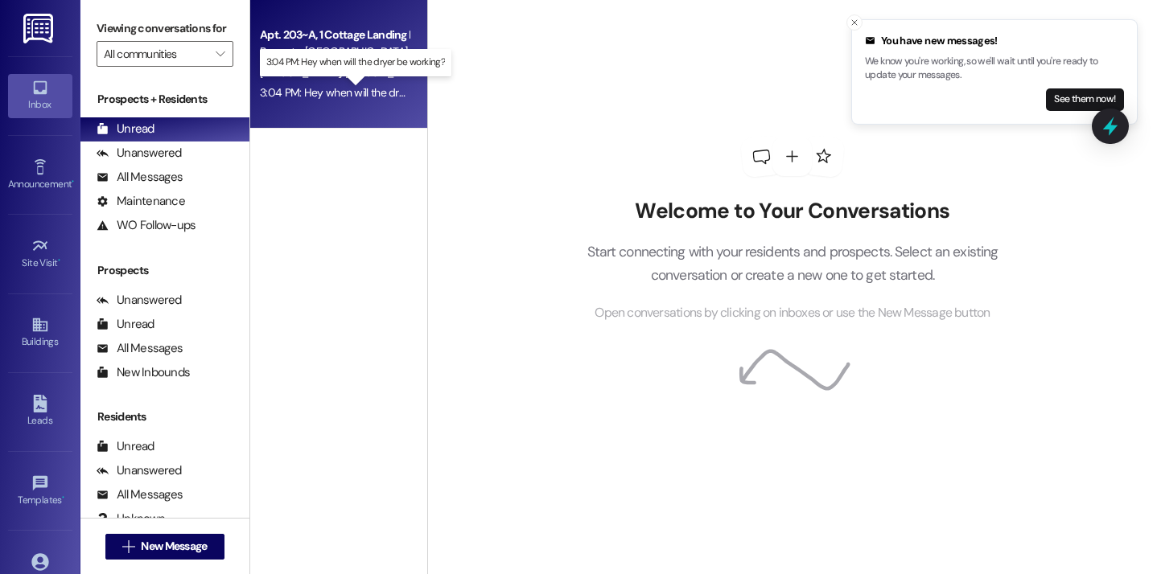
click at [354, 89] on div "3:04 PM: Hey when will the dryer be working? 3:04 PM: Hey when will the dryer b…" at bounding box center [366, 92] width 212 height 14
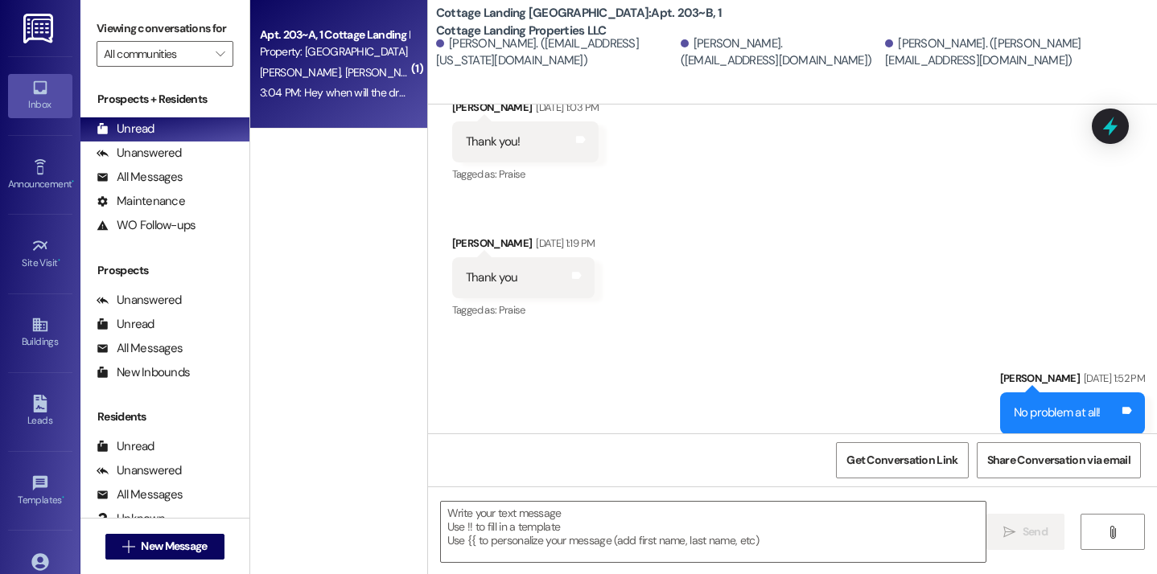
scroll to position [2925, 0]
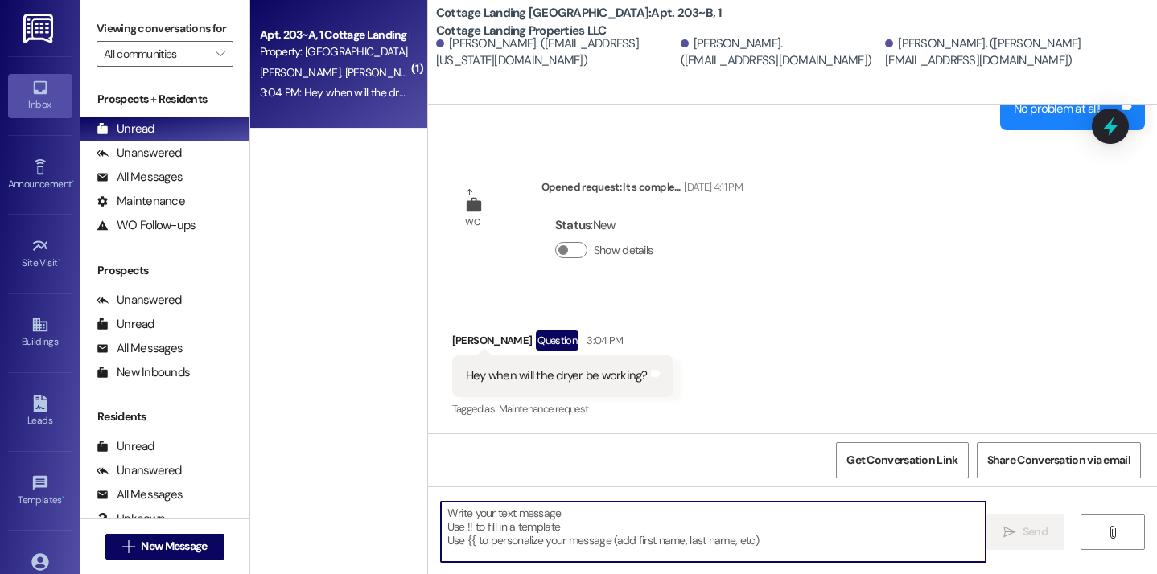
click at [500, 531] on textarea at bounding box center [714, 532] width 546 height 60
click at [498, 547] on textarea at bounding box center [714, 532] width 546 height 60
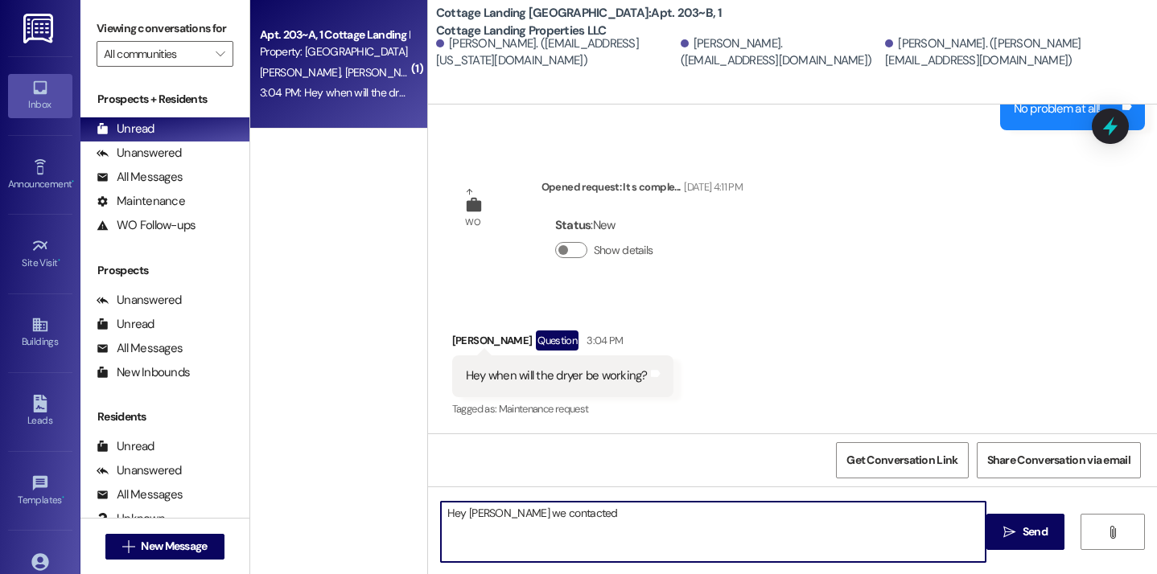
click at [487, 517] on textarea "Hey Apryl we contacted" at bounding box center [714, 532] width 546 height 60
click at [469, 518] on textarea "Hey! we contacted" at bounding box center [714, 532] width 546 height 60
click at [558, 522] on textarea "Hey! We contacted" at bounding box center [714, 532] width 546 height 60
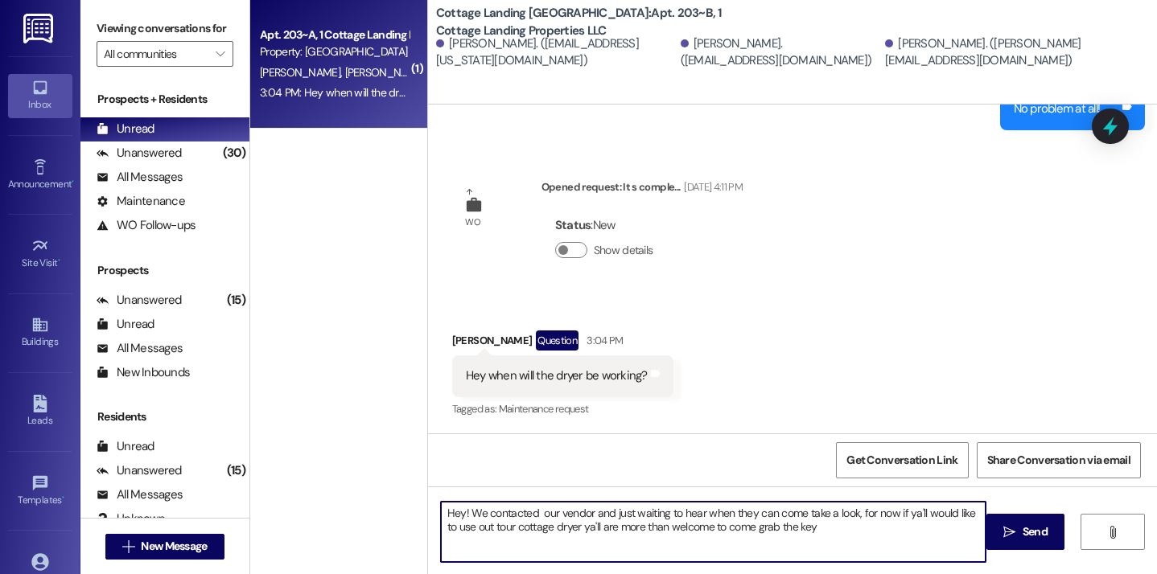
click at [563, 533] on textarea "Hey! We contacted our vendor and just waiting to hear when they can come take a…" at bounding box center [714, 532] width 546 height 60
click at [605, 531] on textarea "Hey! We contacted our vendor and just waiting to hear when they can come take a…" at bounding box center [714, 532] width 546 height 60
click at [891, 533] on textarea "Hey! We contacted our vendor and just waiting to hear when they can come take a…" at bounding box center [714, 532] width 546 height 60
click at [472, 531] on textarea "Hey! We contacted our vendor and just waiting to hear when they can come take a…" at bounding box center [714, 532] width 546 height 60
click at [959, 528] on textarea "Hey! We contacted our vendor and just waiting to hear when they can come take a…" at bounding box center [714, 532] width 546 height 60
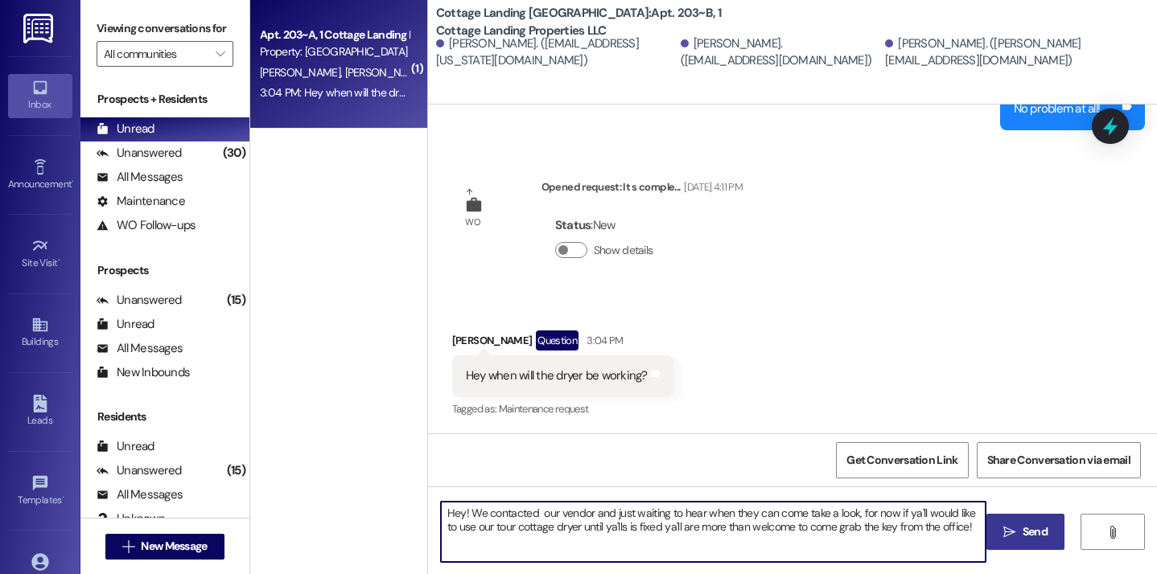
type textarea "Hey! We contacted our vendor and just waiting to hear when they can come take a…"
click at [1034, 525] on span "Send" at bounding box center [1035, 532] width 25 height 17
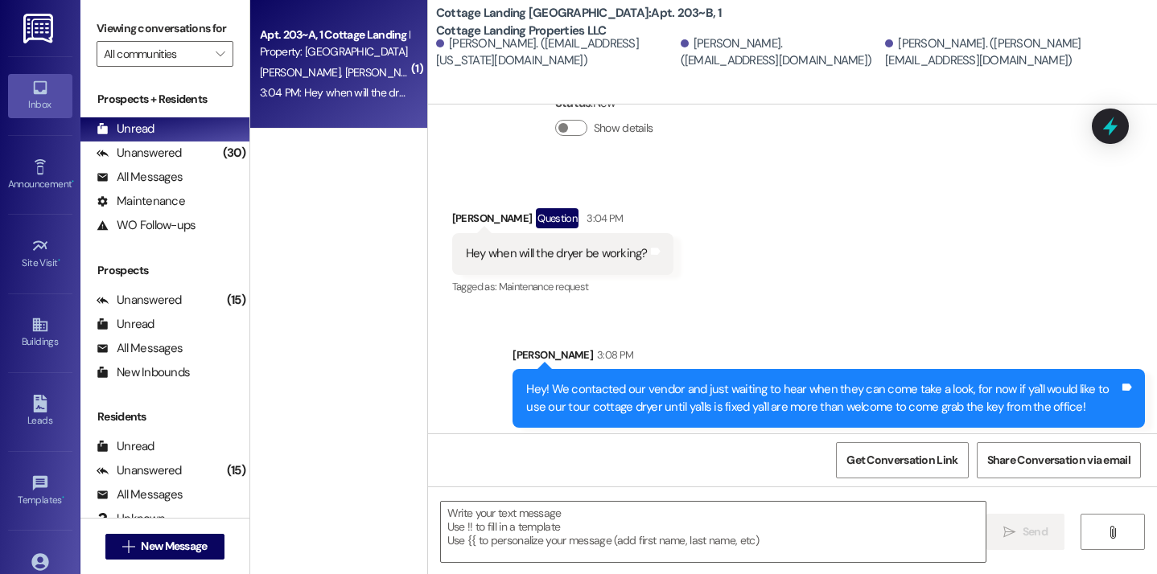
scroll to position [3054, 0]
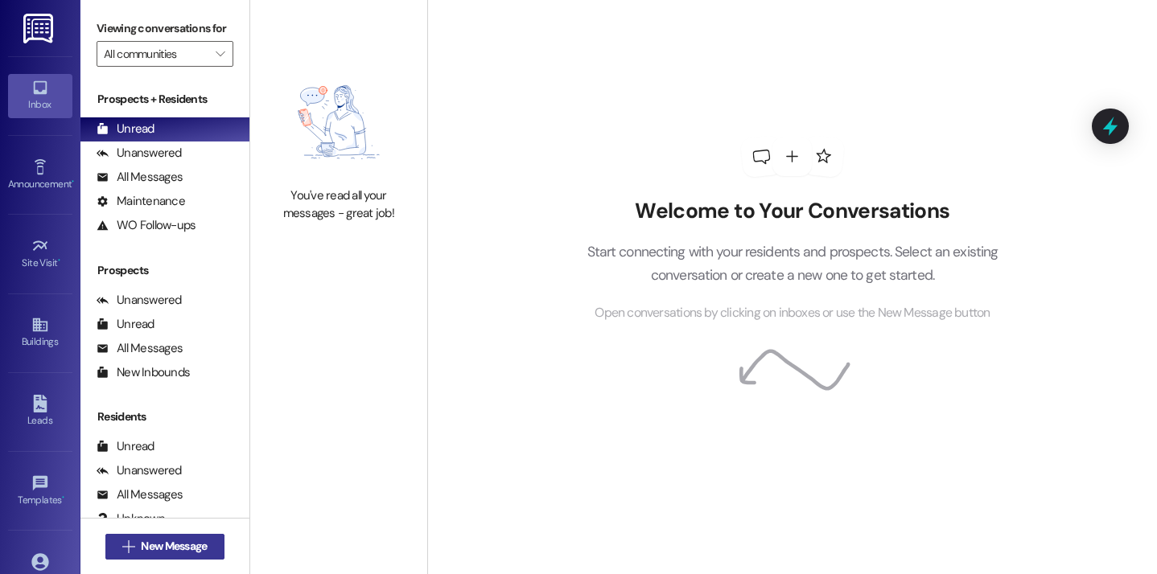
click at [147, 548] on span "New Message" at bounding box center [174, 546] width 66 height 17
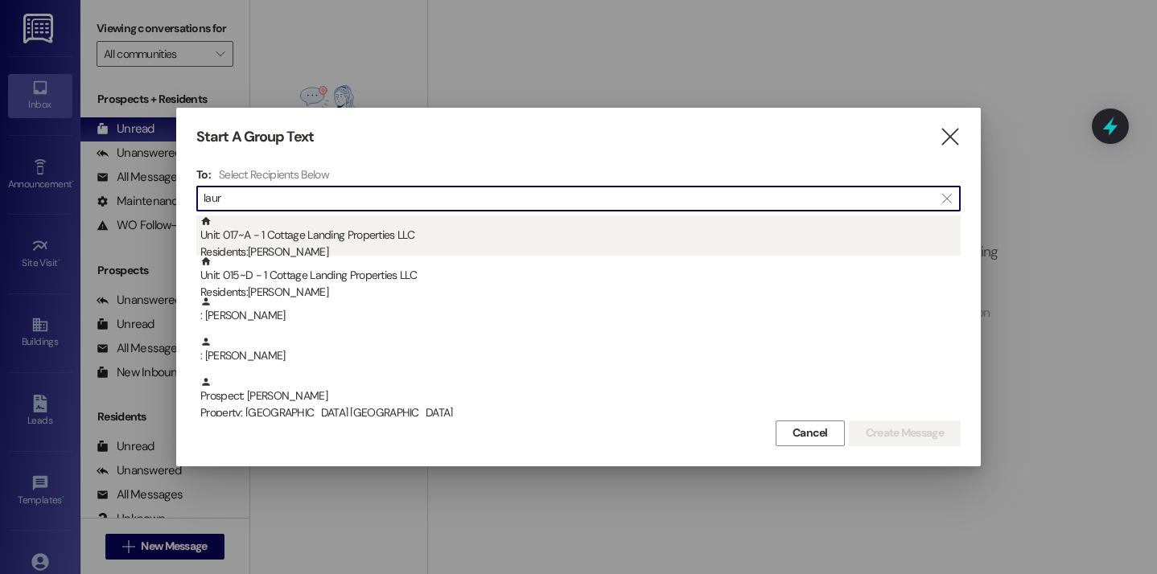
type input "laur"
click at [413, 237] on div "Unit: 017~A - 1 Cottage Landing Properties LLC Residents: [PERSON_NAME]" at bounding box center [580, 239] width 760 height 46
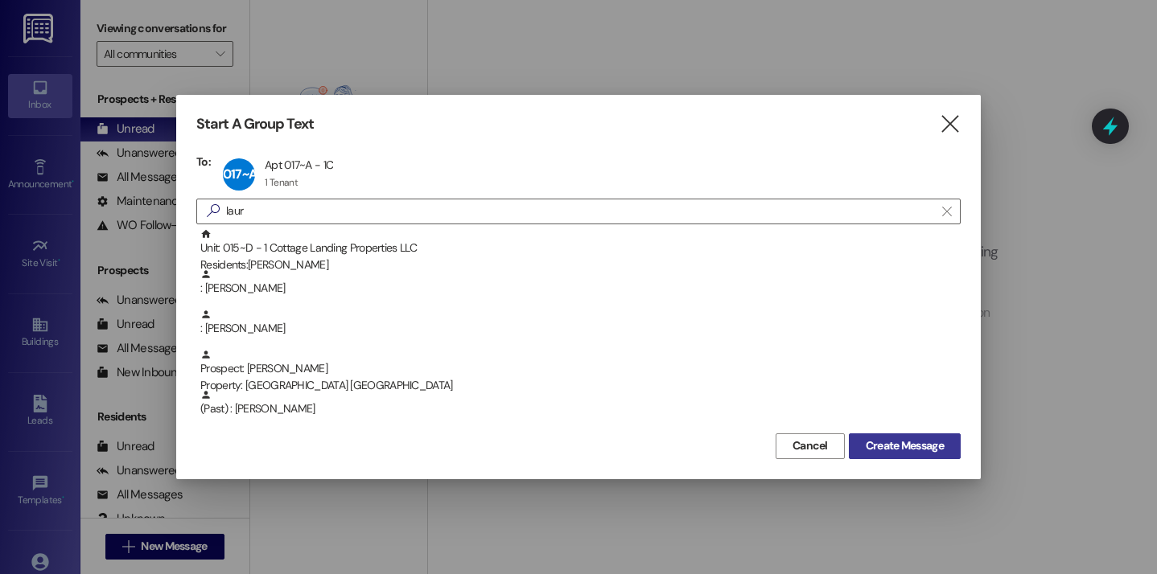
click at [872, 454] on span "Create Message" at bounding box center [905, 446] width 78 height 17
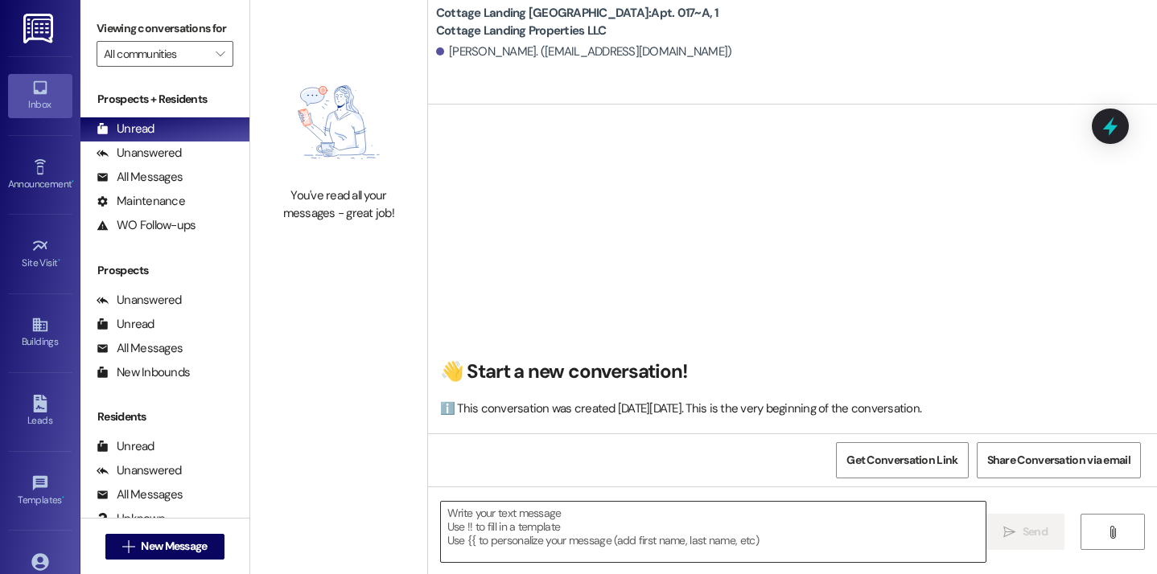
click at [517, 526] on textarea at bounding box center [714, 532] width 546 height 60
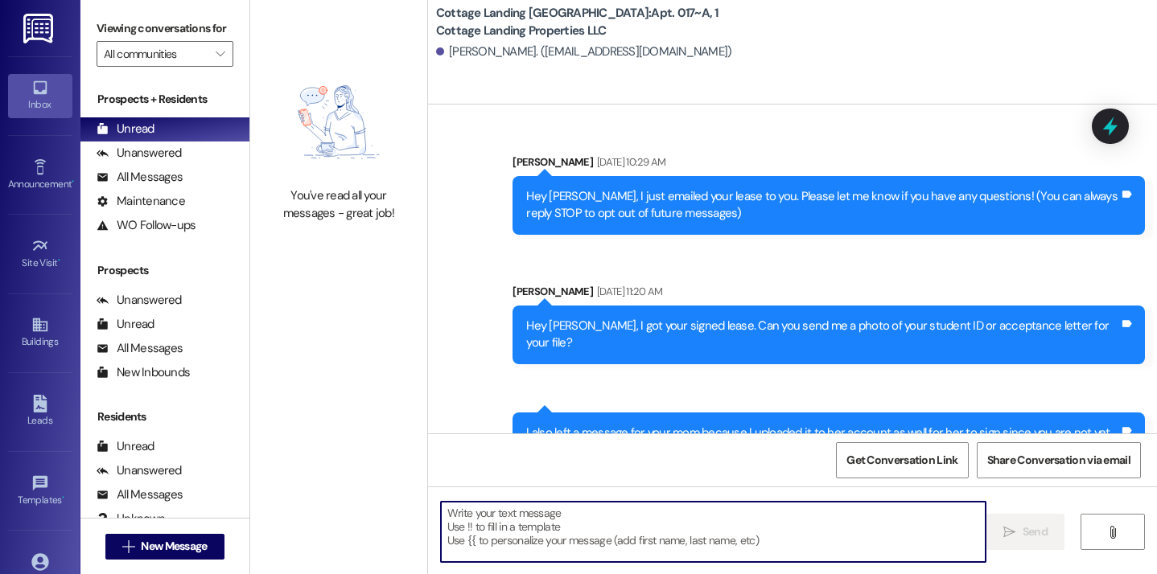
scroll to position [52219, 0]
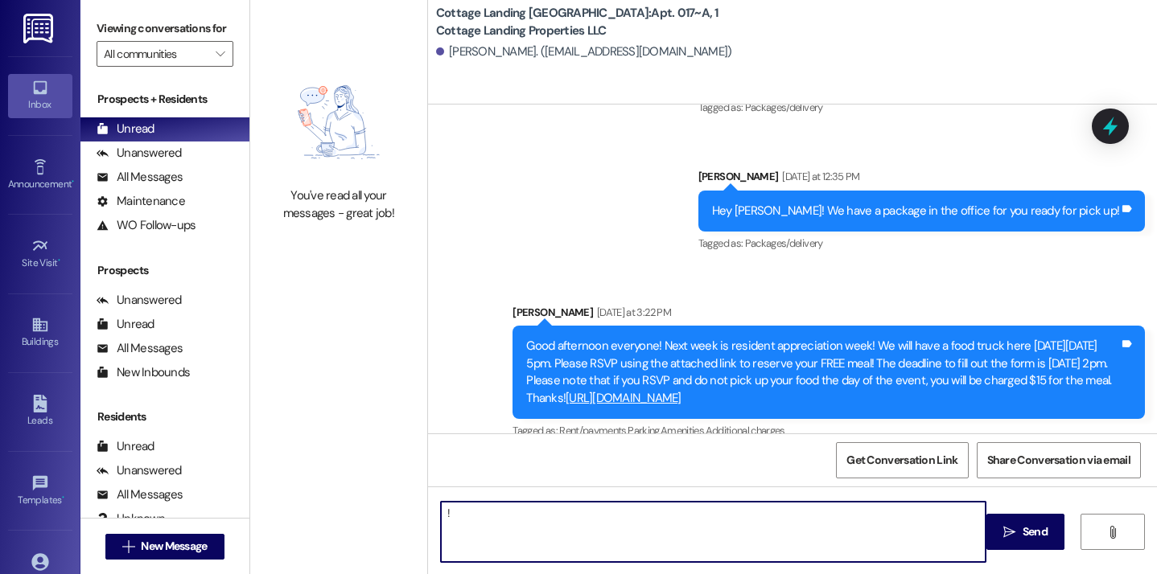
type textarea "!!"
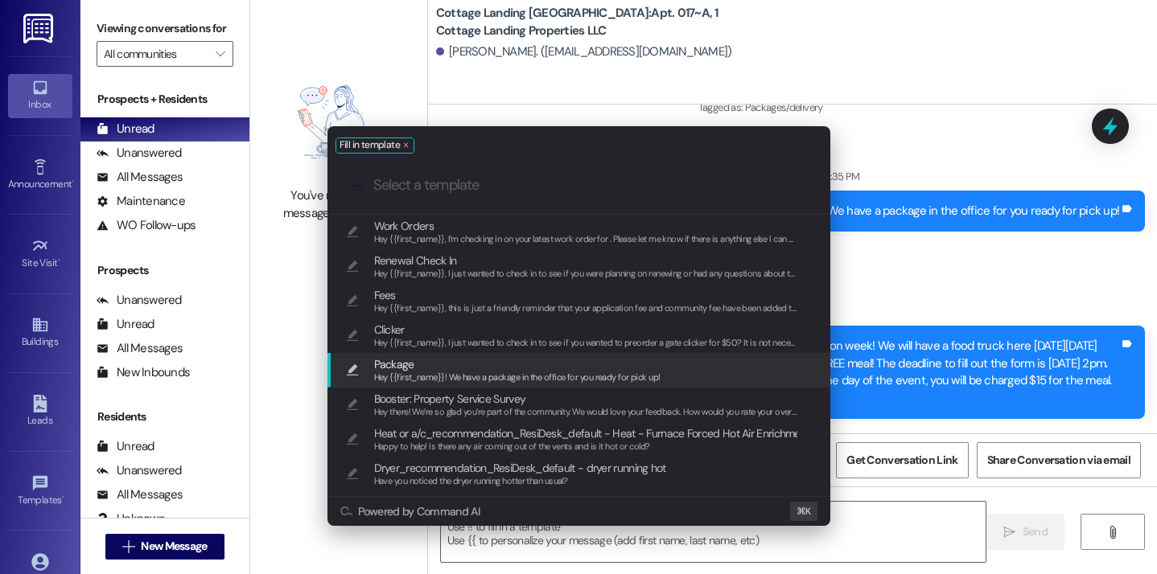
click at [414, 376] on span "Hey {{first_name}}! We have a package in the office for you ready for pick up!" at bounding box center [517, 377] width 286 height 11
type textarea "Hey {{first_name}}! We have a package in the office for you ready for pick up!"
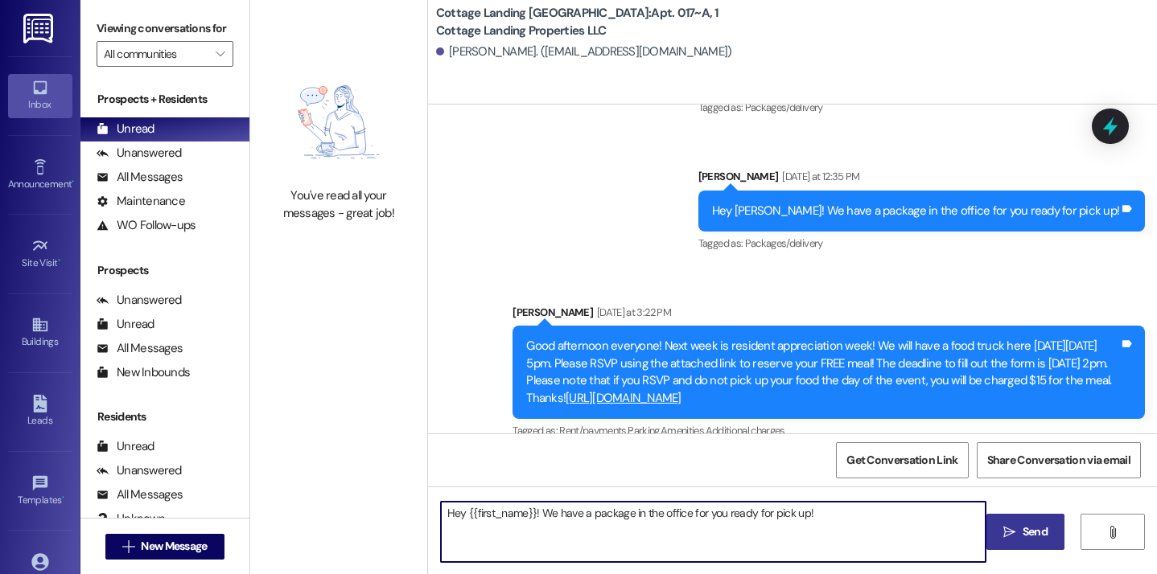
click at [1011, 527] on icon "" at bounding box center [1009, 532] width 12 height 13
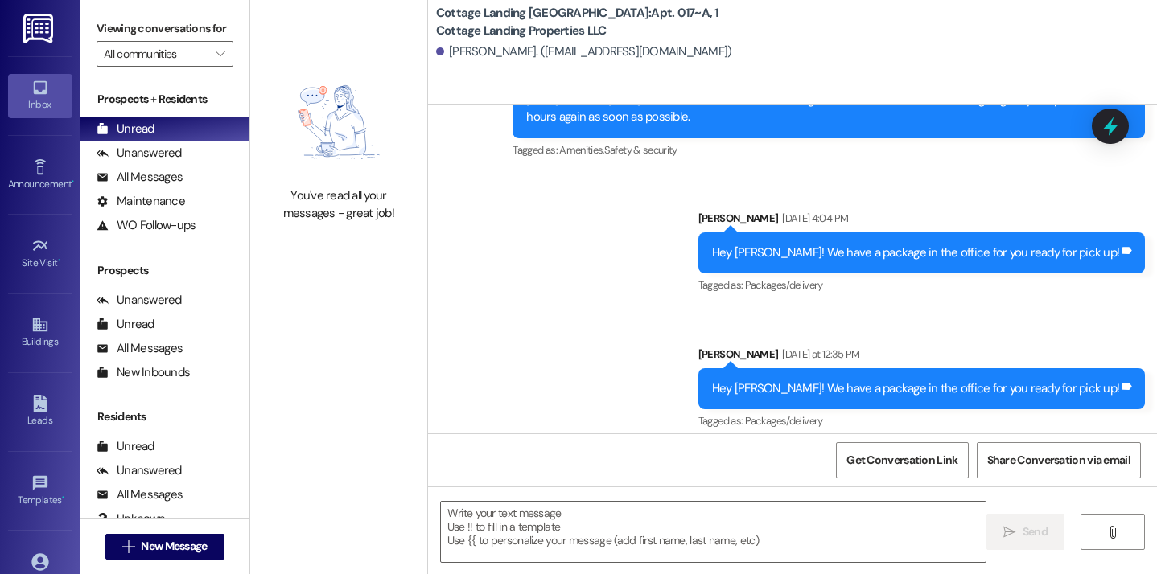
scroll to position [52331, 0]
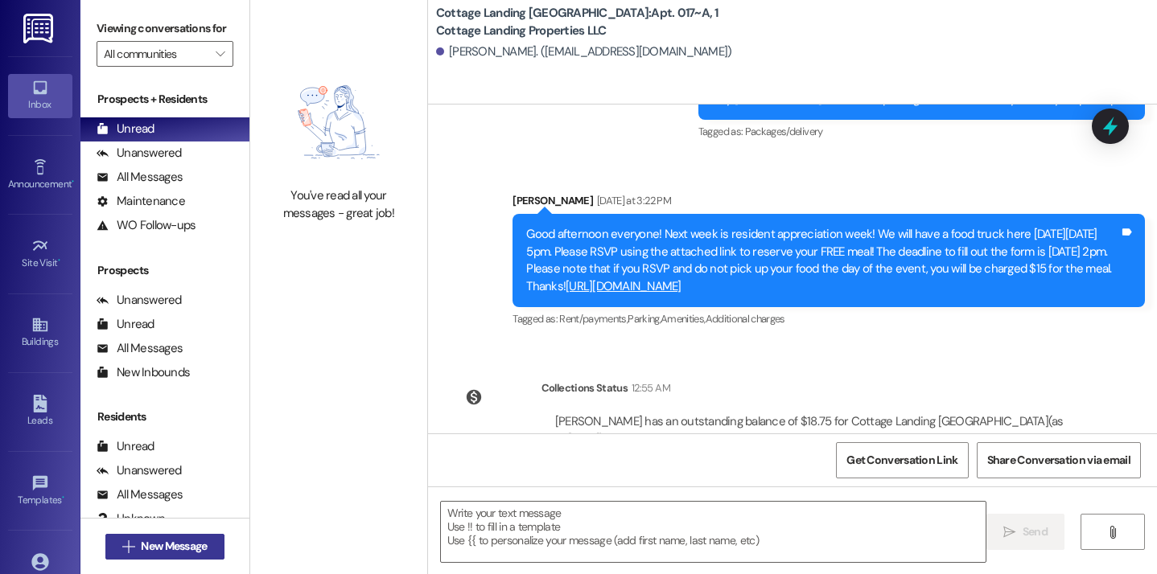
click at [167, 539] on span "New Message" at bounding box center [174, 546] width 66 height 17
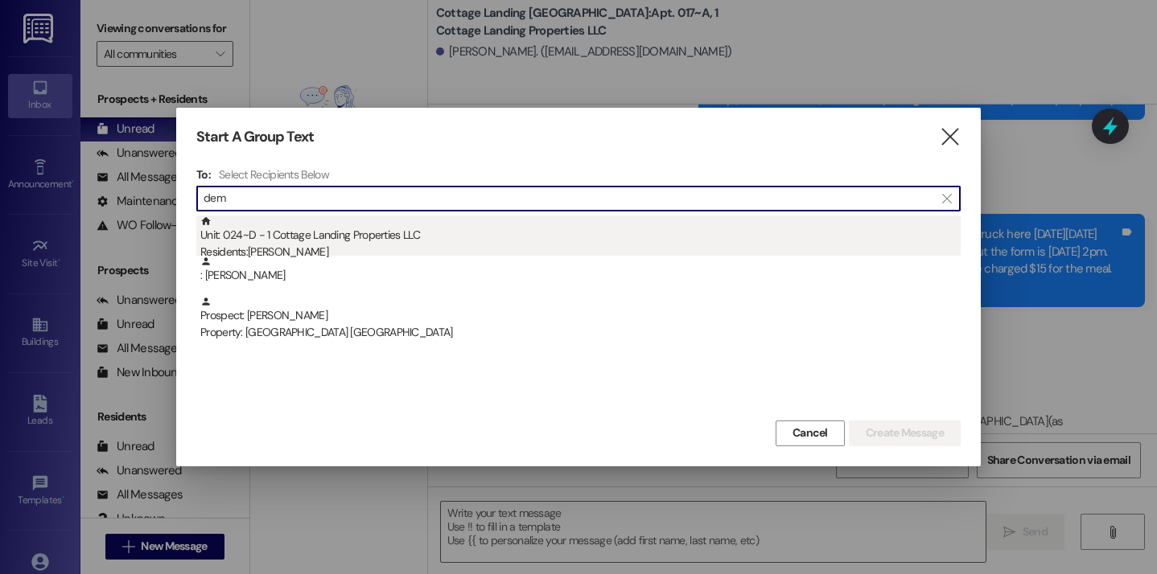
type input "dem"
click at [304, 245] on div "Residents: Demi Richard" at bounding box center [580, 252] width 760 height 17
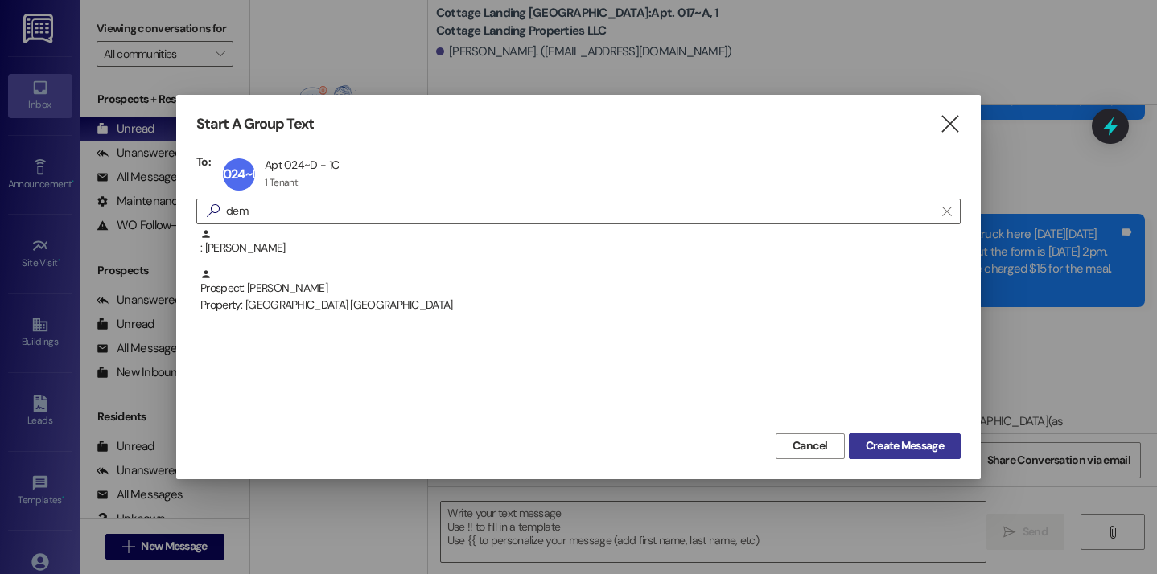
click at [872, 448] on span "Create Message" at bounding box center [905, 446] width 78 height 17
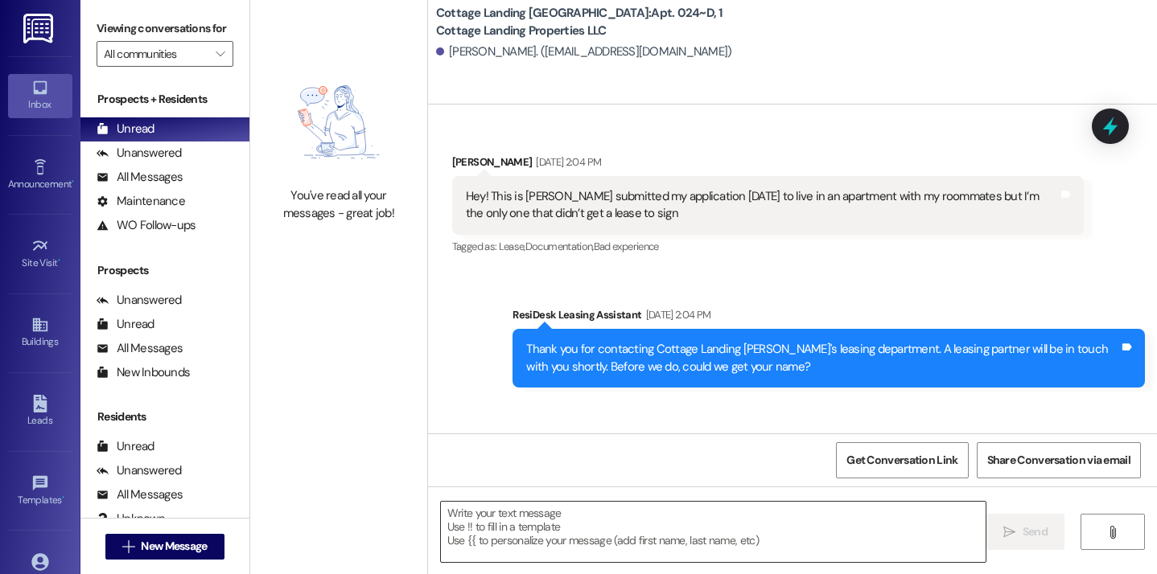
click at [527, 517] on textarea at bounding box center [714, 532] width 546 height 60
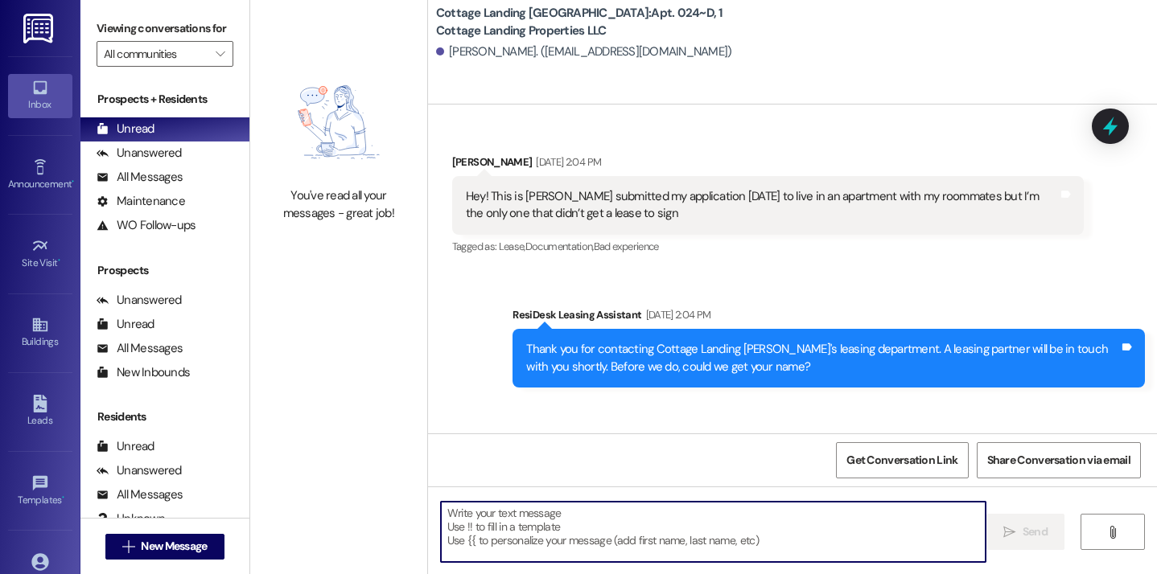
scroll to position [38402, 0]
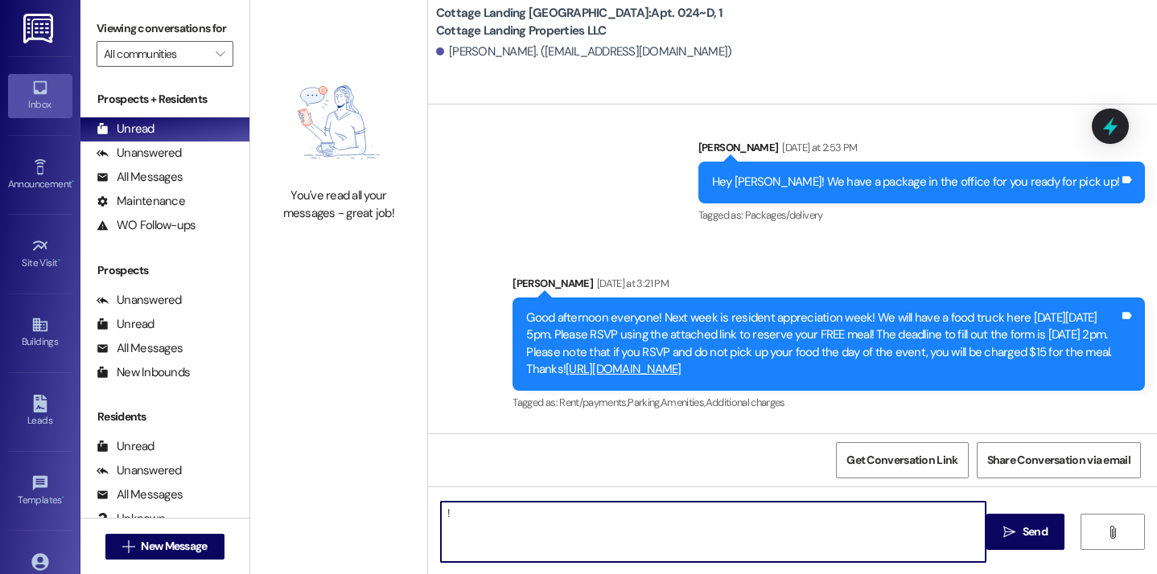
type textarea "!!"
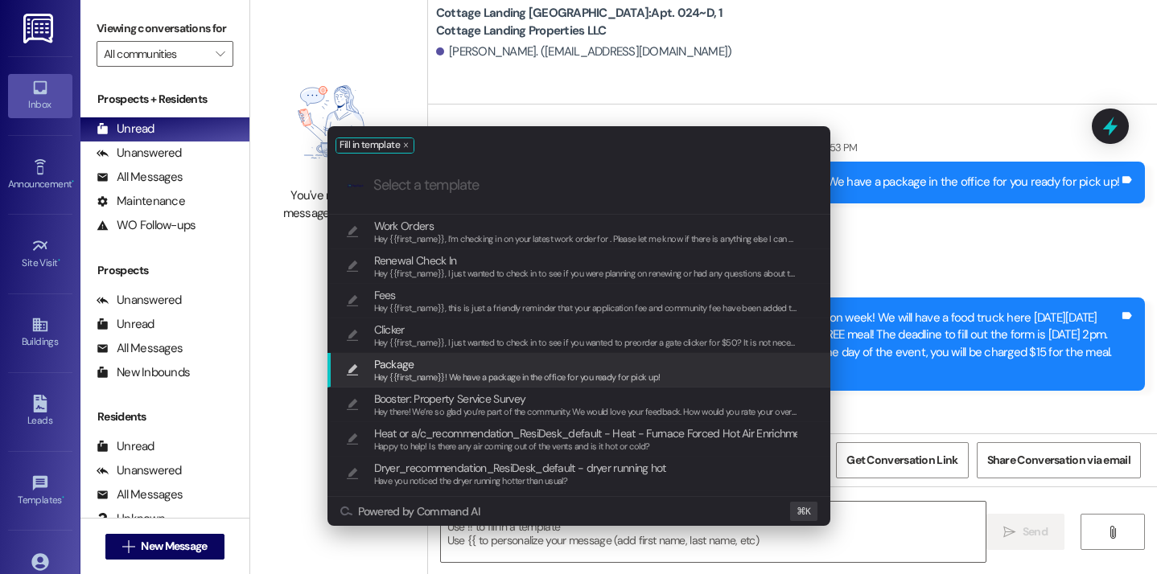
click at [423, 360] on span "Package" at bounding box center [517, 365] width 286 height 18
type textarea "Hey {{first_name}}! We have a package in the office for you ready for pick up!"
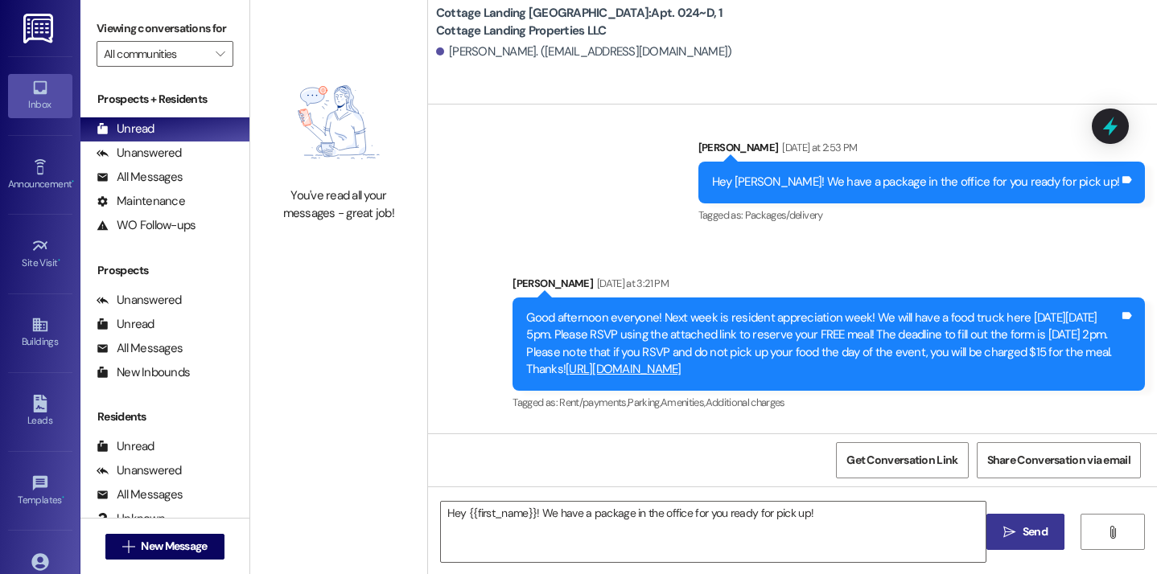
click at [1020, 546] on button " Send" at bounding box center [1025, 532] width 78 height 36
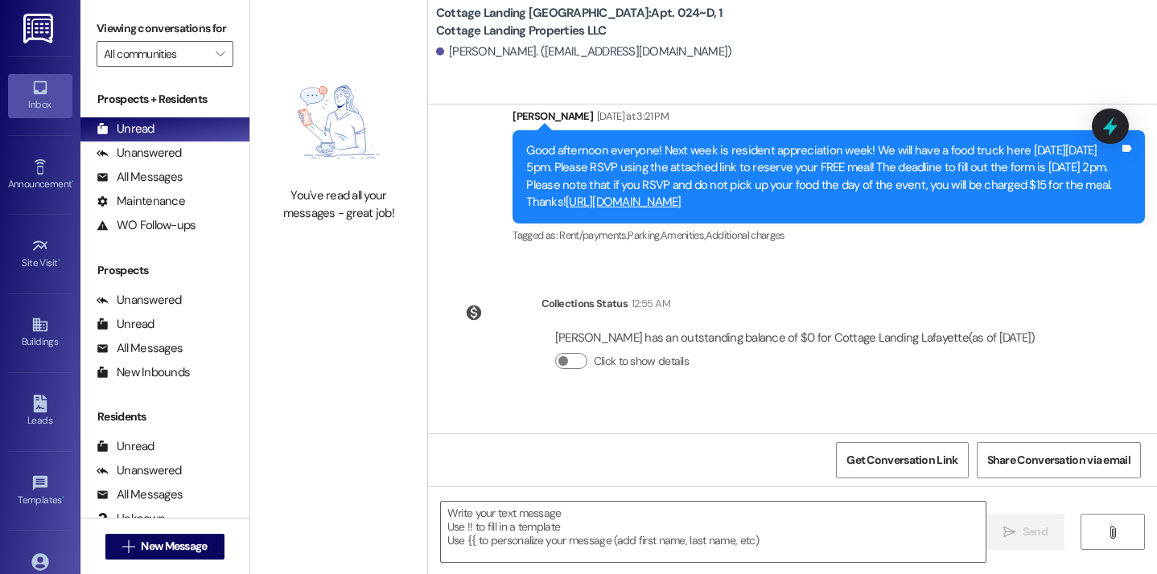
scroll to position [38589, 0]
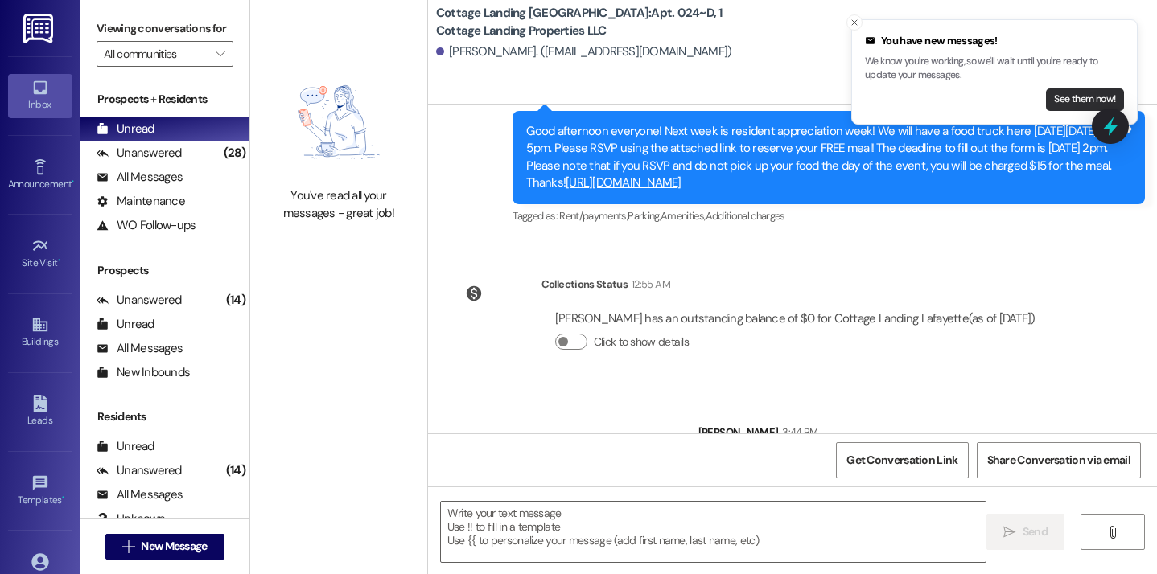
click at [1053, 102] on button "See them now!" at bounding box center [1085, 100] width 78 height 23
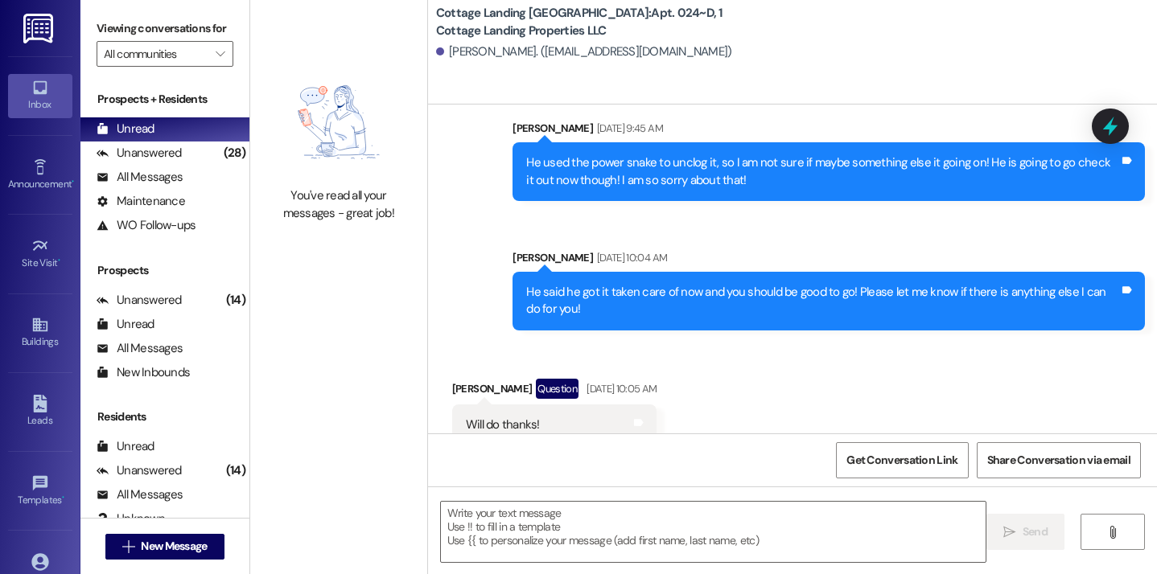
scroll to position [31518, 0]
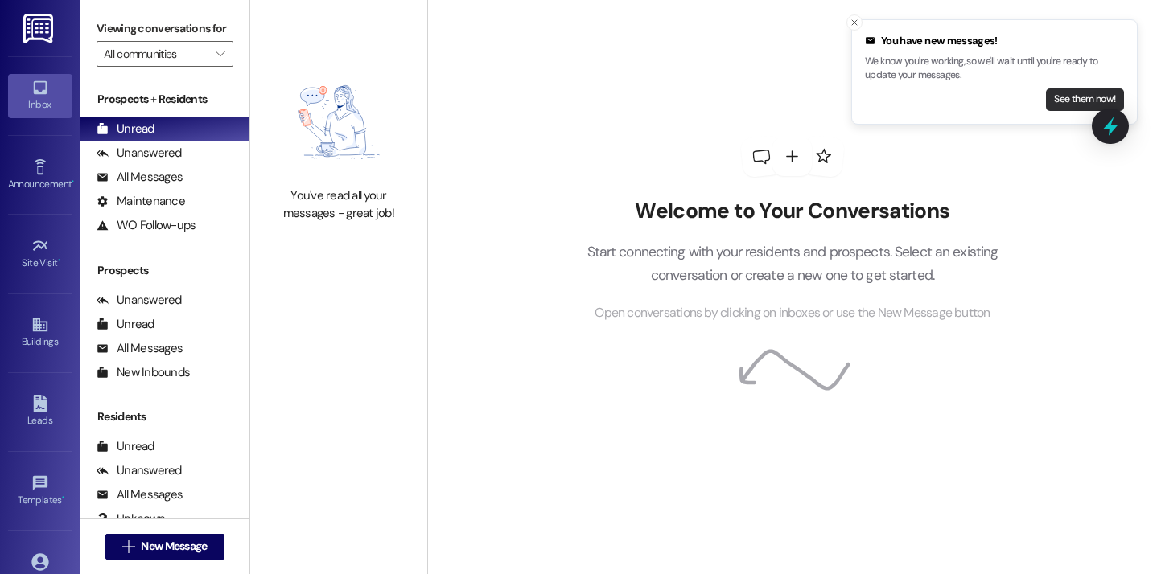
click at [1050, 106] on button "See them now!" at bounding box center [1085, 100] width 78 height 23
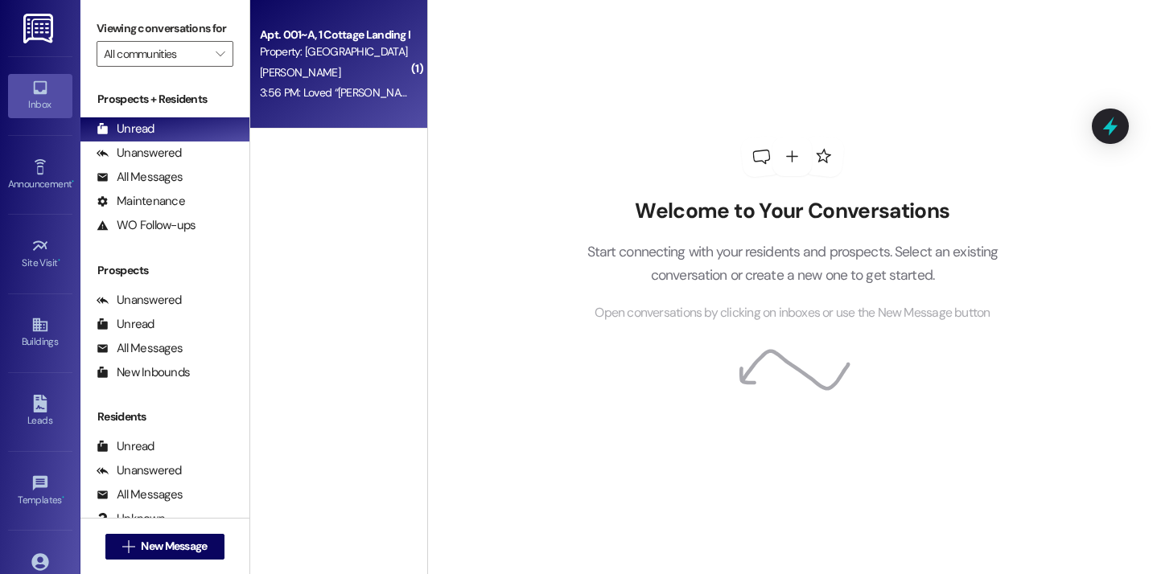
click at [359, 92] on div "3:56 PM: Loved “[PERSON_NAME] (Cottage Landing [GEOGRAPHIC_DATA]): Hey [PERSON_…" at bounding box center [961, 92] width 1402 height 14
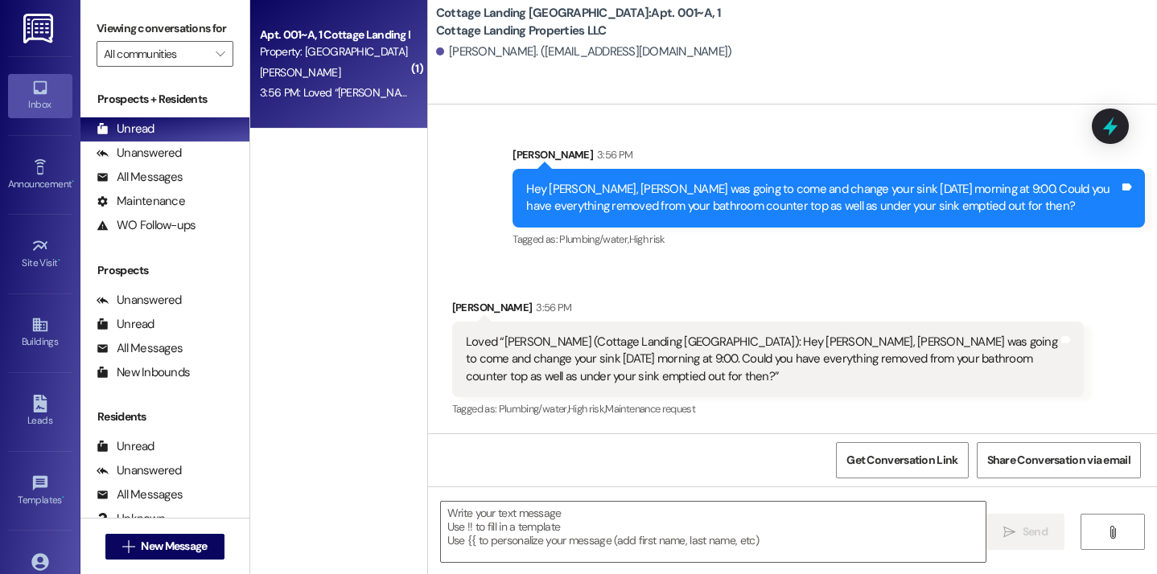
scroll to position [2094, 0]
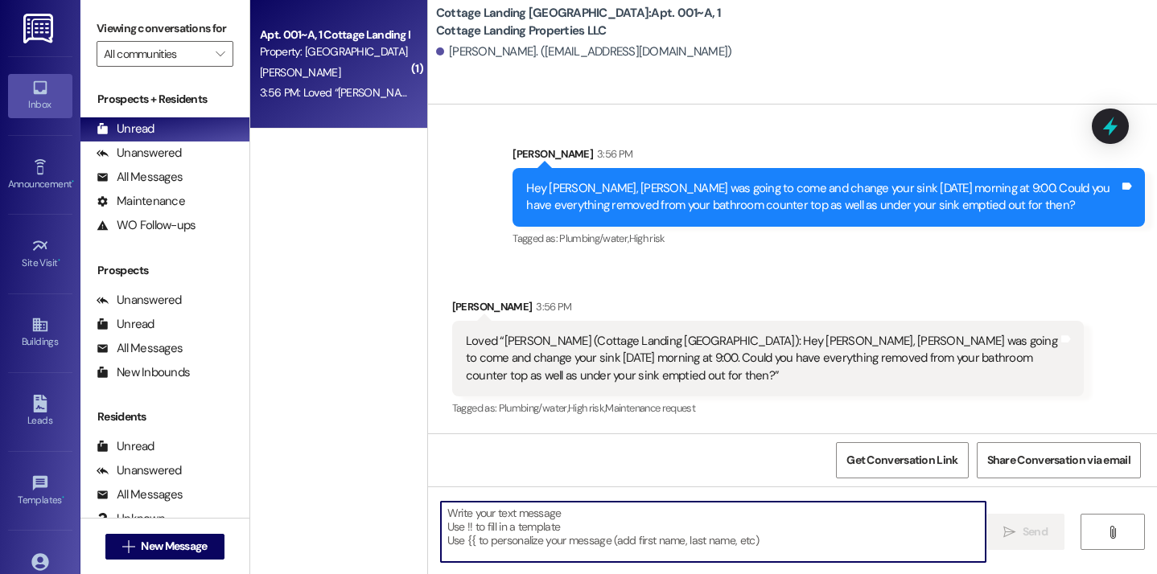
click at [507, 548] on textarea at bounding box center [714, 532] width 546 height 60
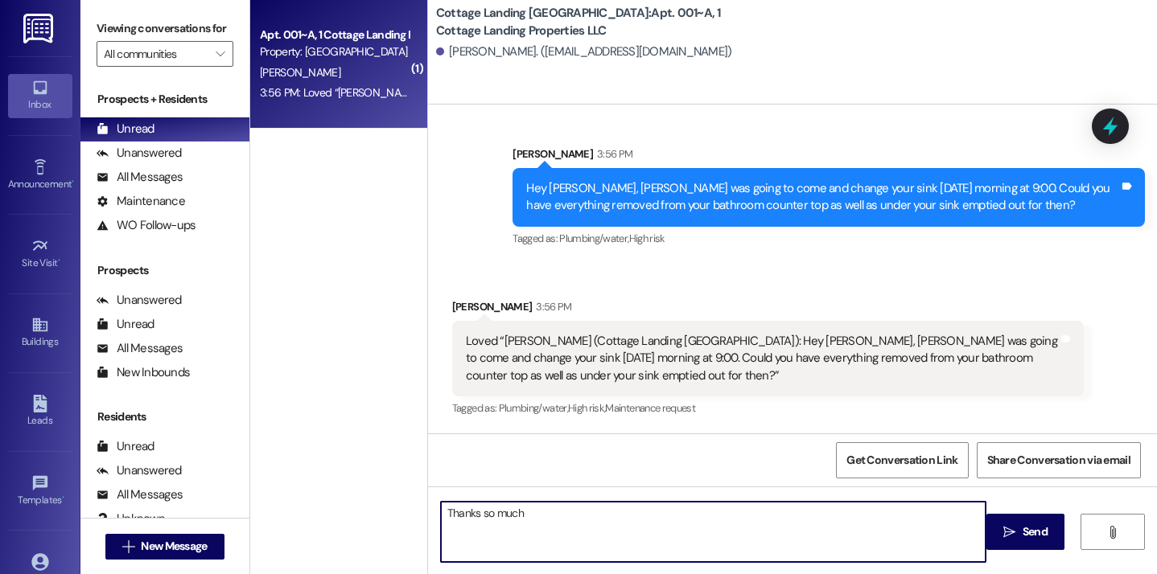
type textarea "Thanks so much!"
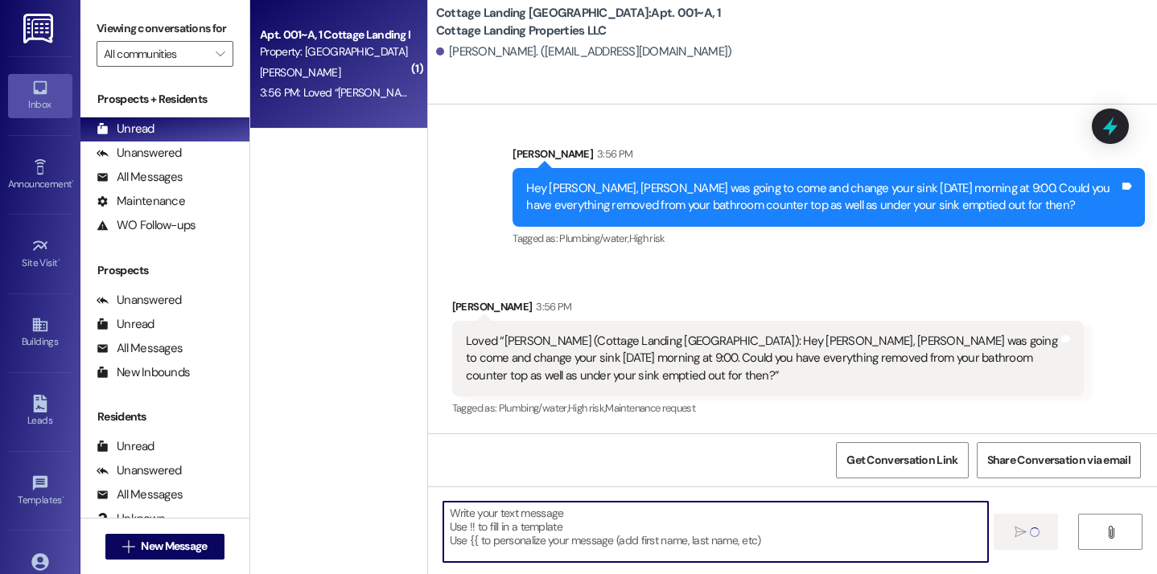
scroll to position [2093, 0]
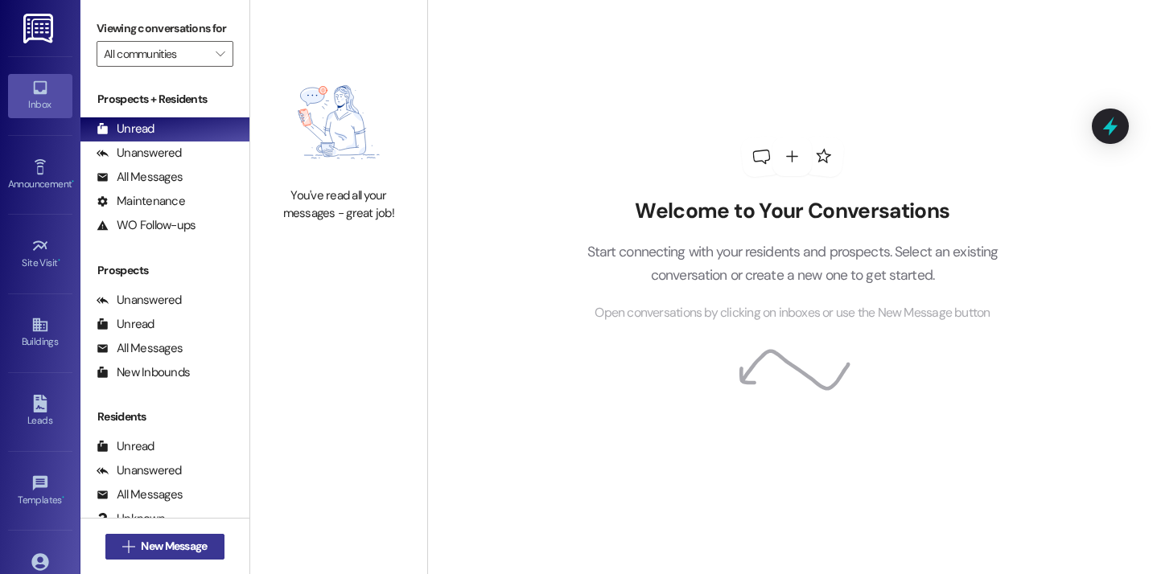
click at [147, 540] on span "New Message" at bounding box center [174, 546] width 66 height 17
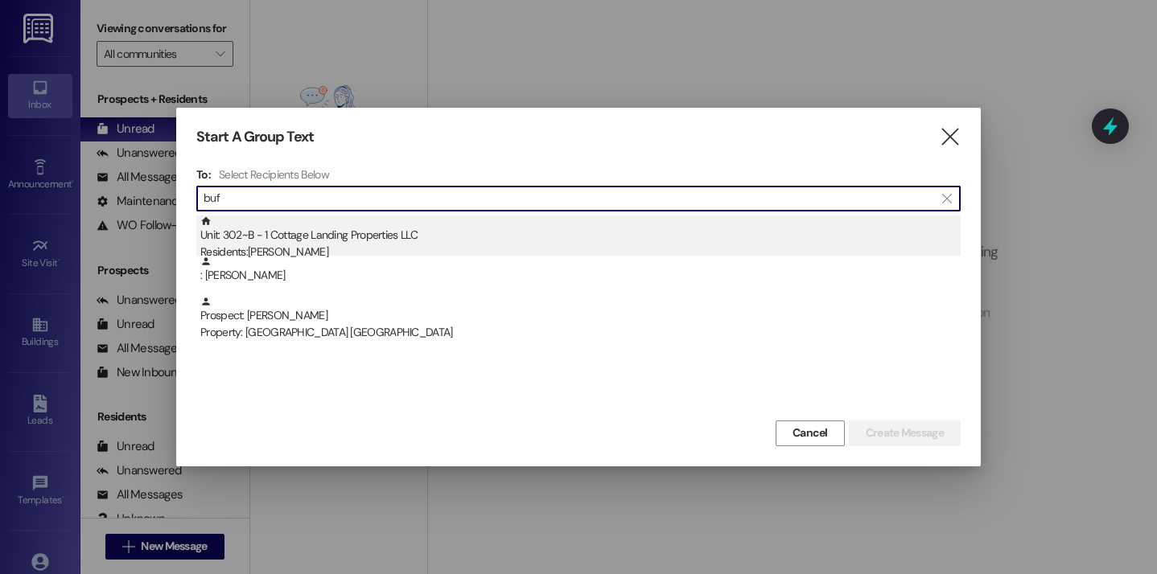
type input "buf"
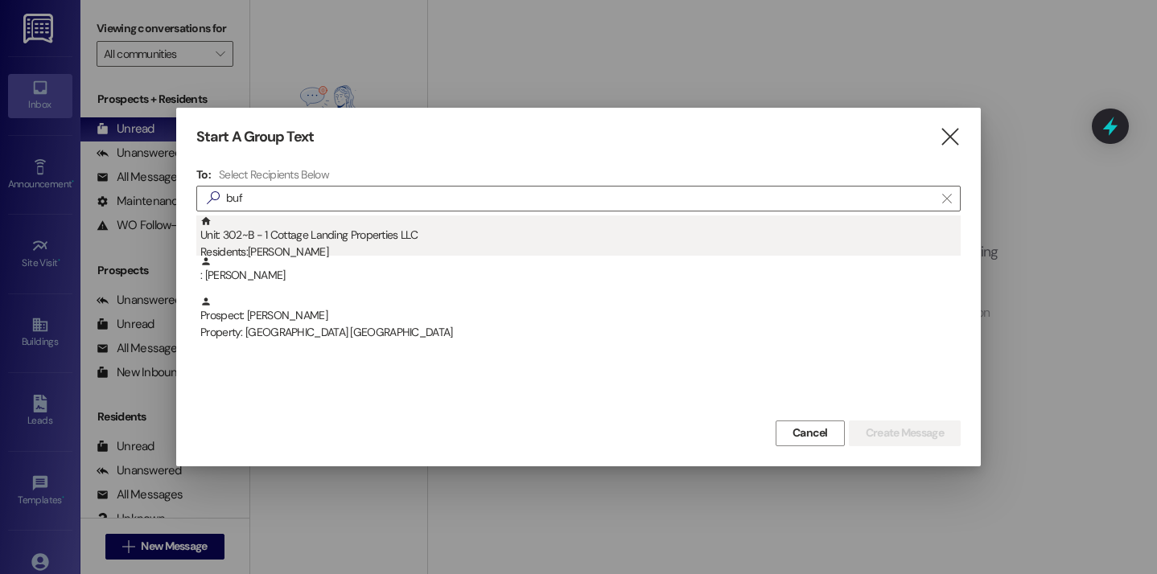
click at [341, 244] on div "Residents: [PERSON_NAME]" at bounding box center [580, 252] width 760 height 17
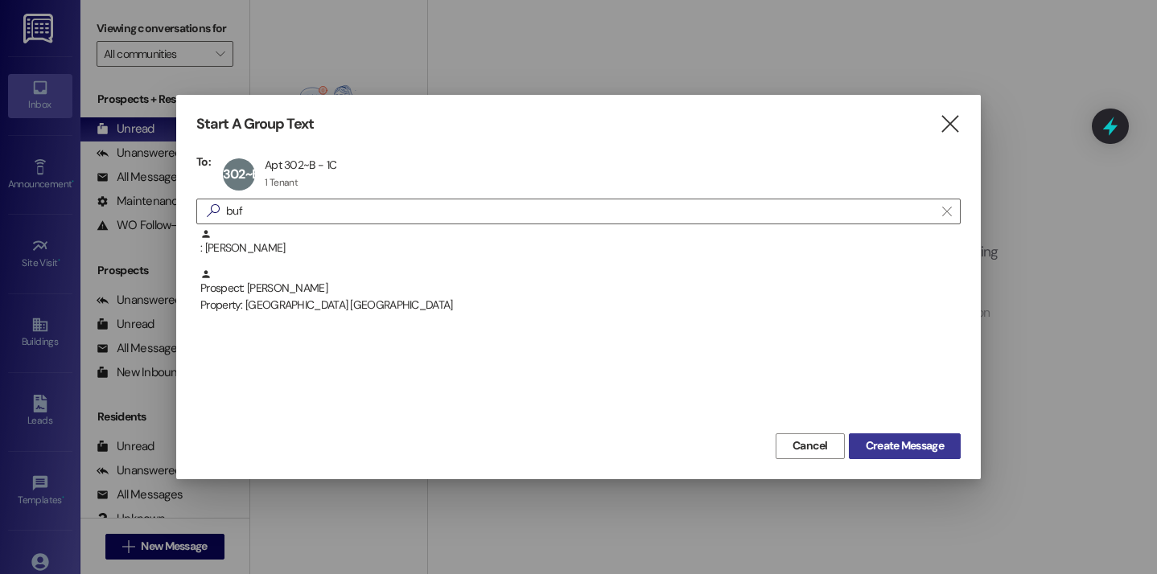
click at [912, 453] on span "Create Message" at bounding box center [905, 446] width 78 height 17
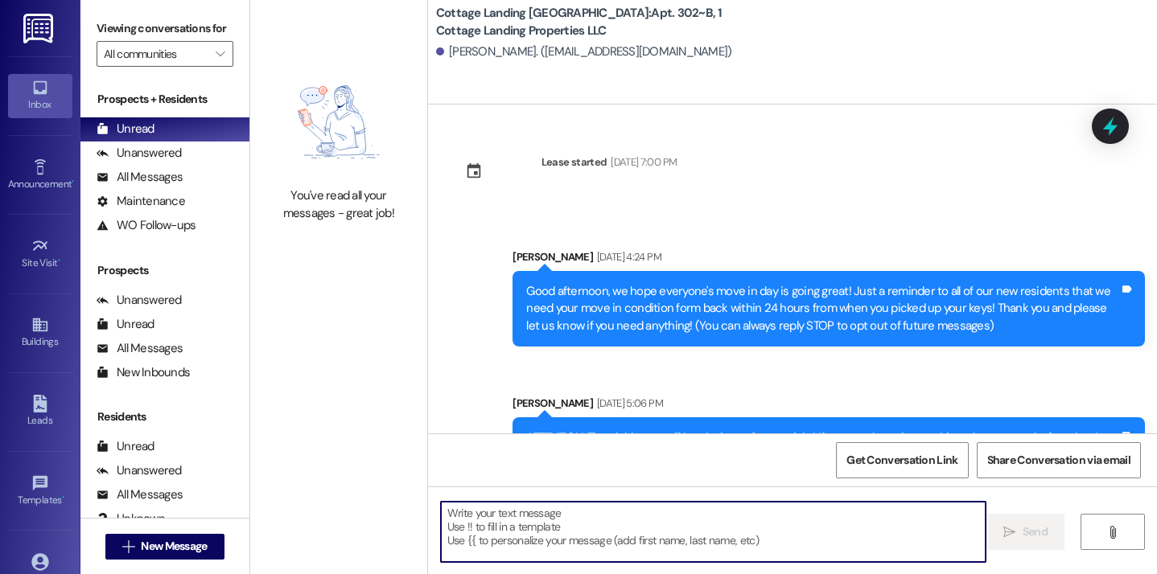
click at [451, 521] on textarea at bounding box center [714, 532] width 546 height 60
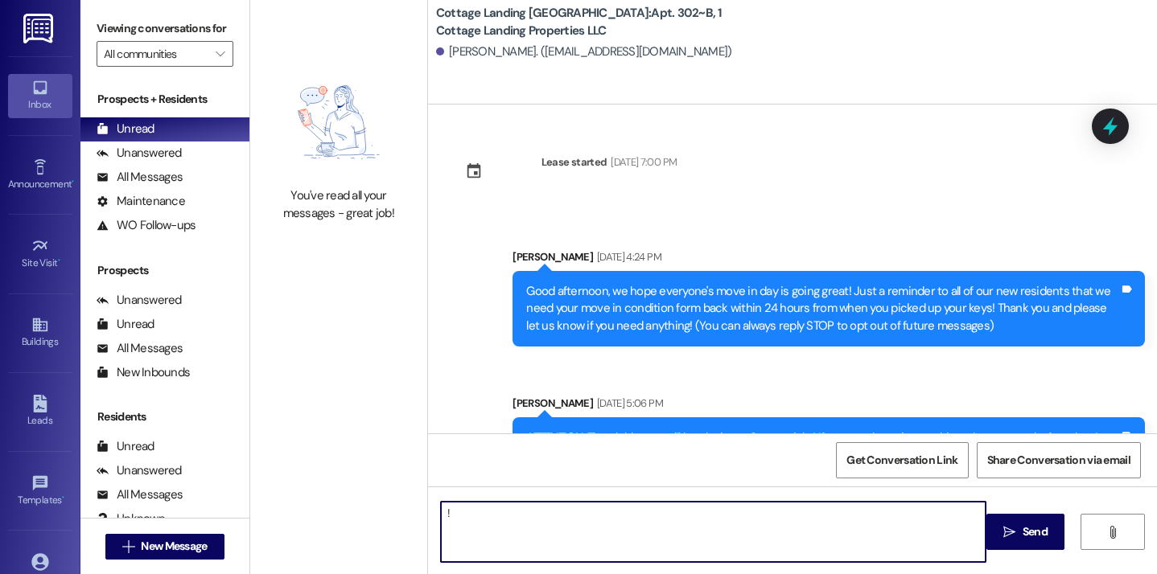
type textarea "!!"
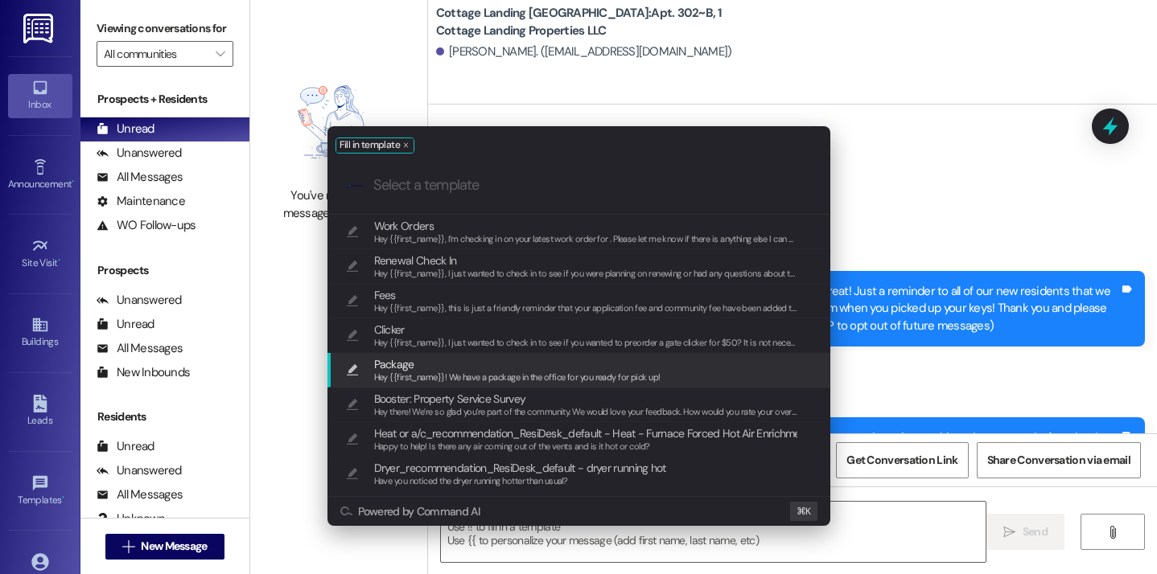
click at [421, 368] on span "Package" at bounding box center [517, 365] width 286 height 18
type textarea "Hey {{first_name}}! We have a package in the office for you ready for pick up!"
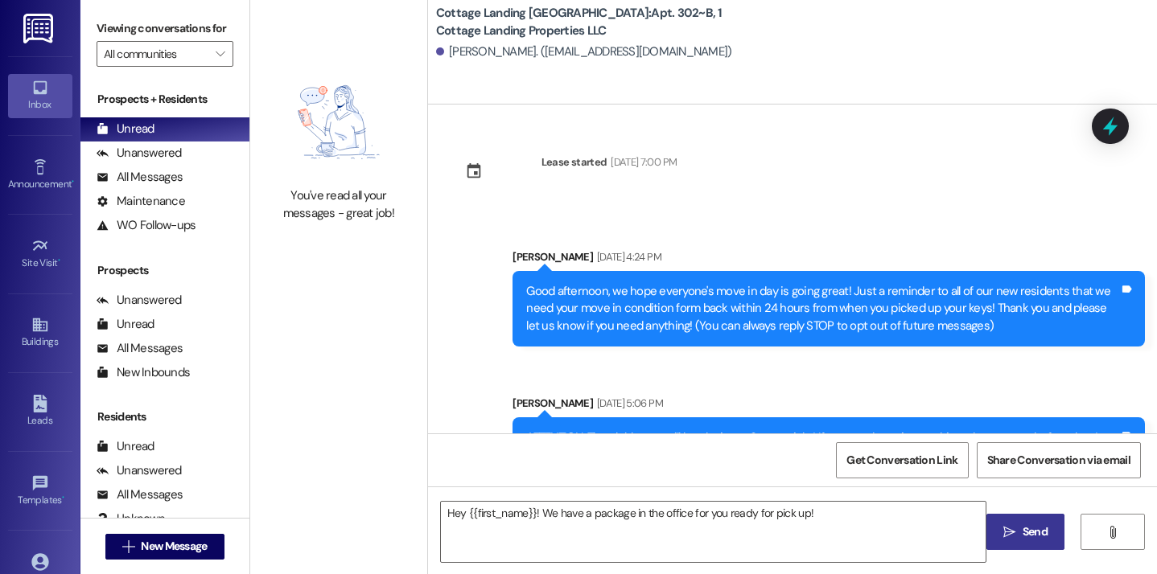
click at [1017, 535] on span " Send" at bounding box center [1025, 532] width 51 height 17
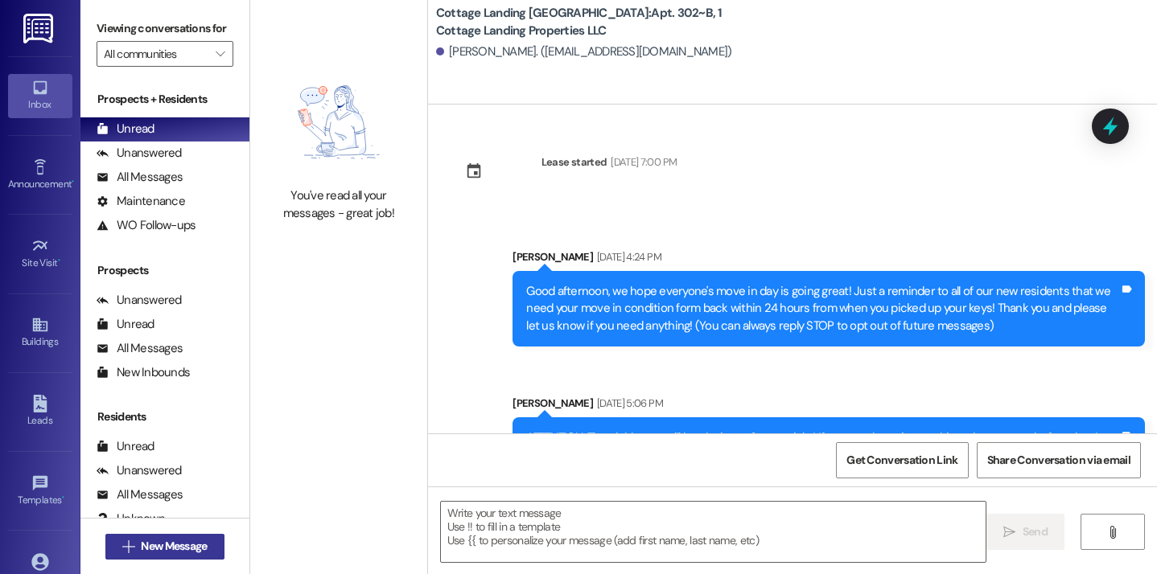
click at [171, 538] on span "New Message" at bounding box center [174, 546] width 66 height 17
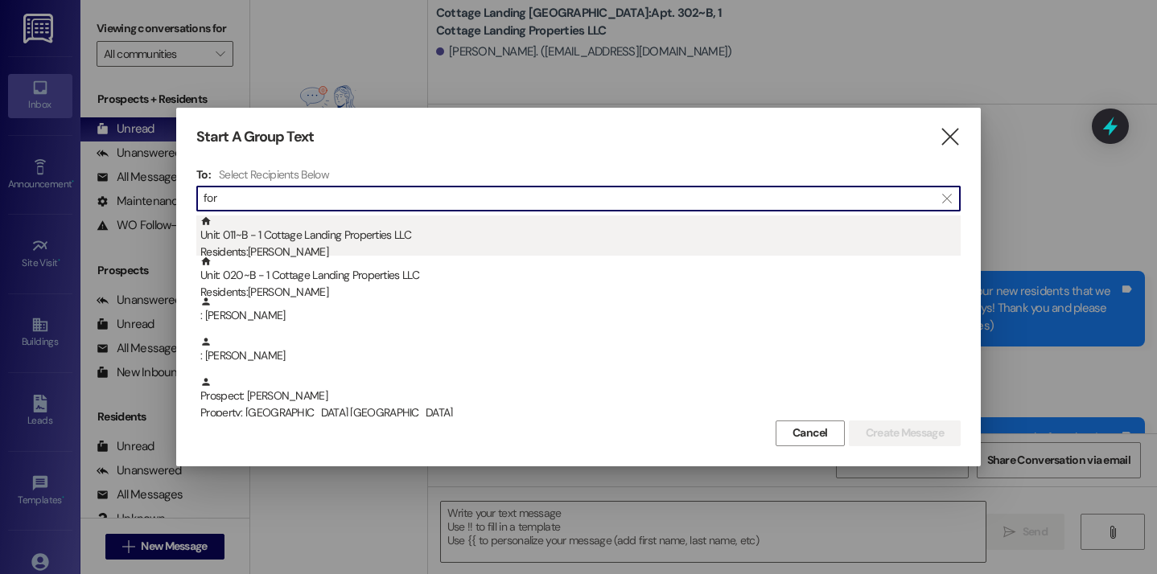
type input "for"
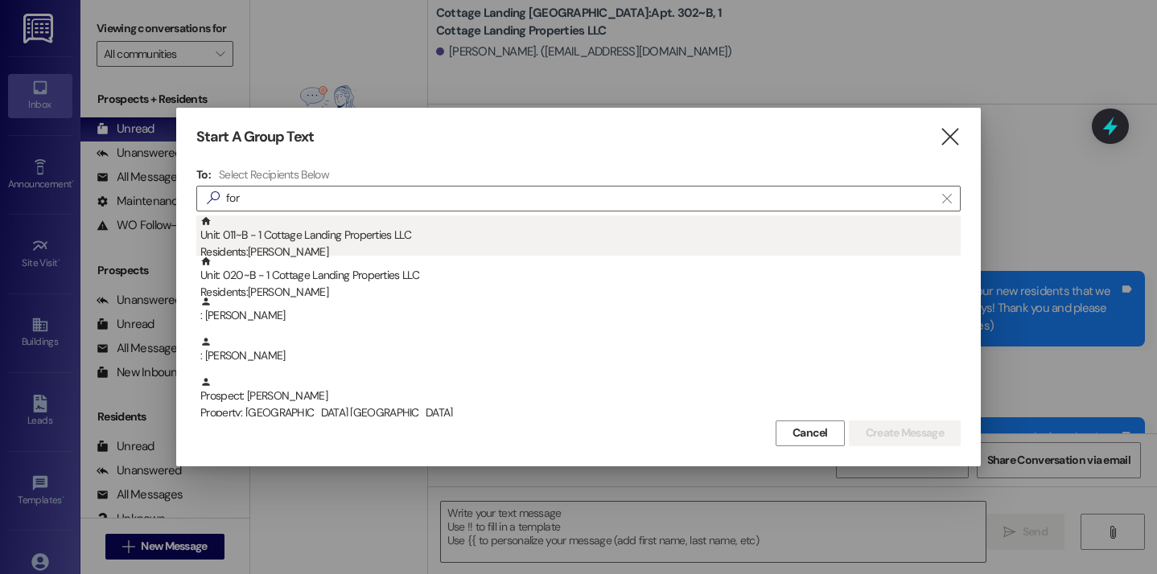
click at [338, 240] on div "Unit: 011~B - 1 Cottage Landing Properties LLC Residents: Isabelle Foret" at bounding box center [580, 239] width 760 height 46
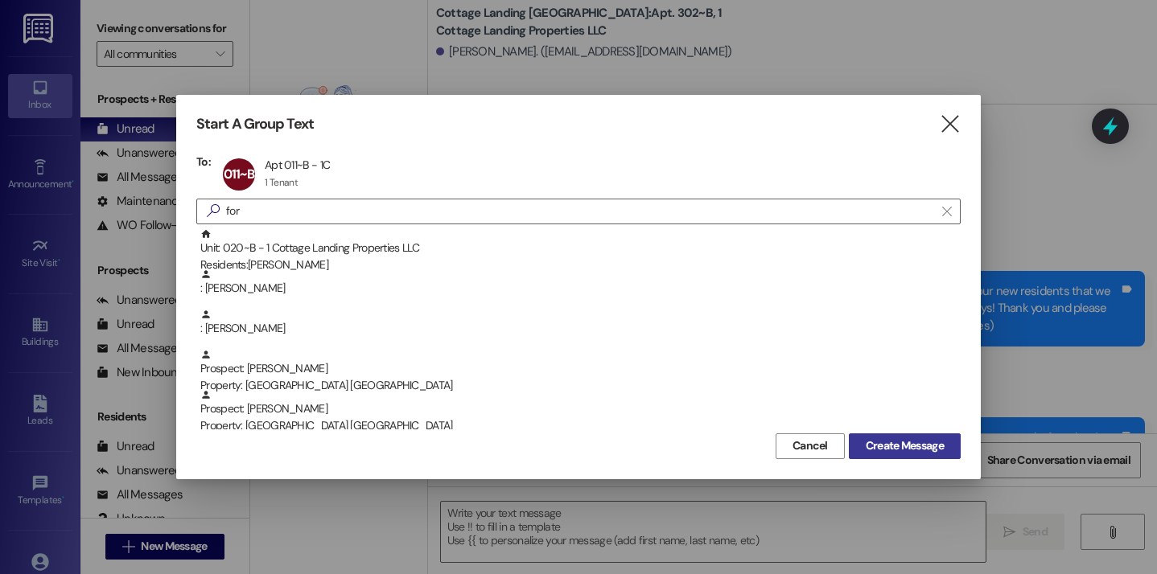
click at [864, 455] on button "Create Message" at bounding box center [905, 447] width 112 height 26
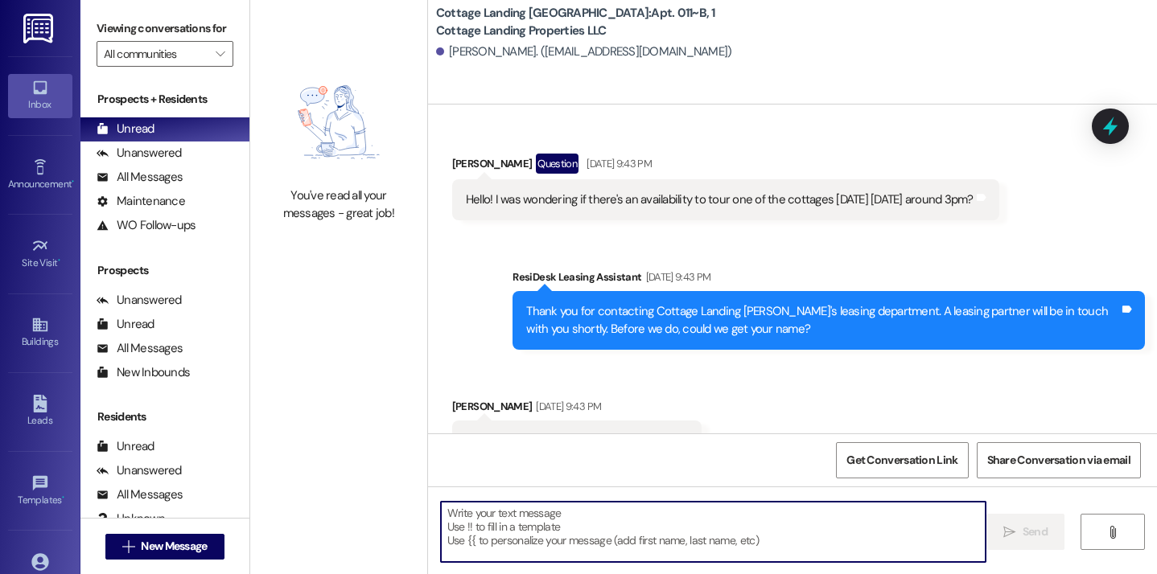
click at [494, 529] on textarea at bounding box center [714, 532] width 546 height 60
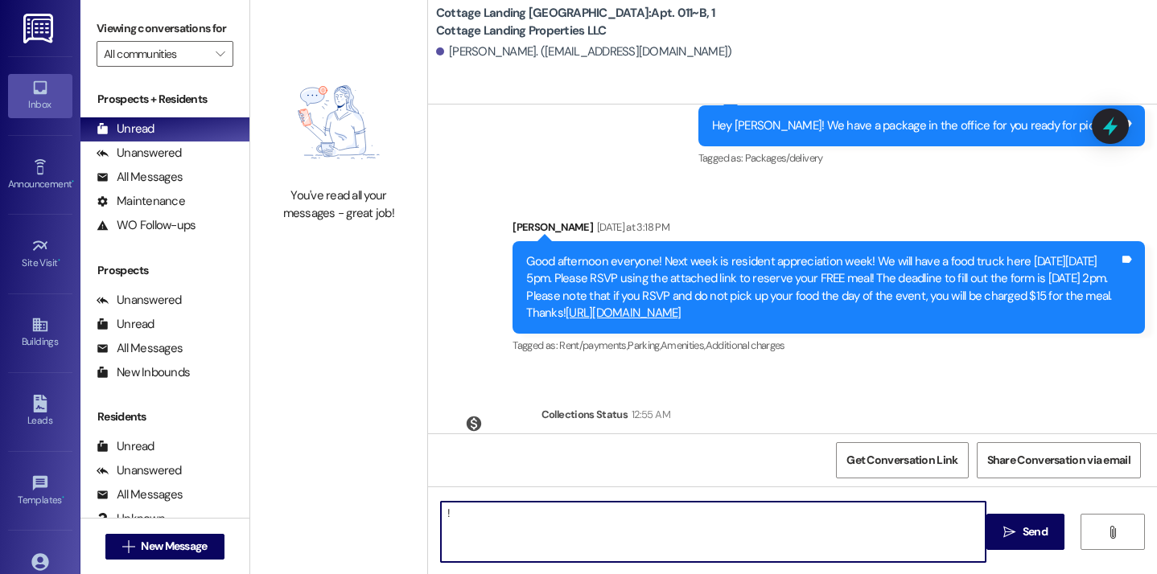
type textarea "!!"
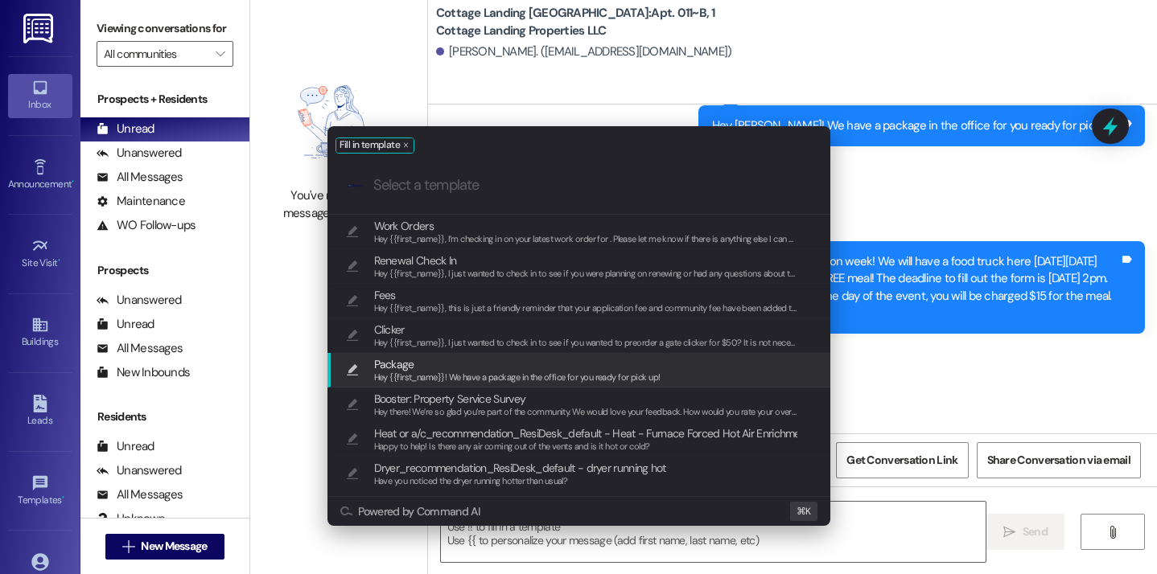
click at [422, 360] on span "Package" at bounding box center [517, 365] width 286 height 18
type textarea "Hey {{first_name}}! We have a package in the office for you ready for pick up!"
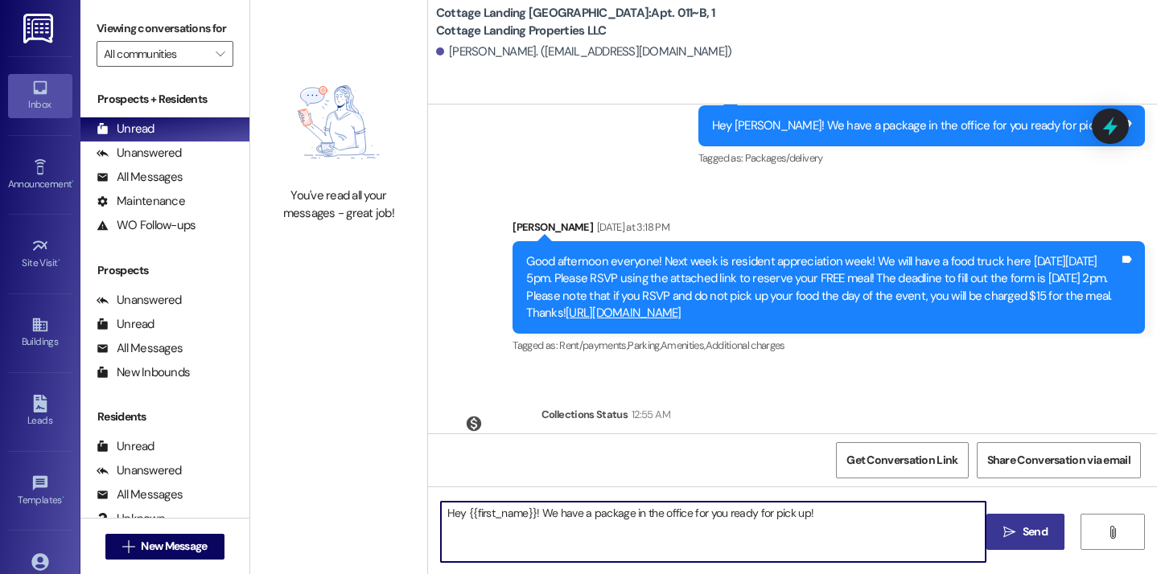
click at [1023, 539] on span "Send" at bounding box center [1035, 532] width 25 height 17
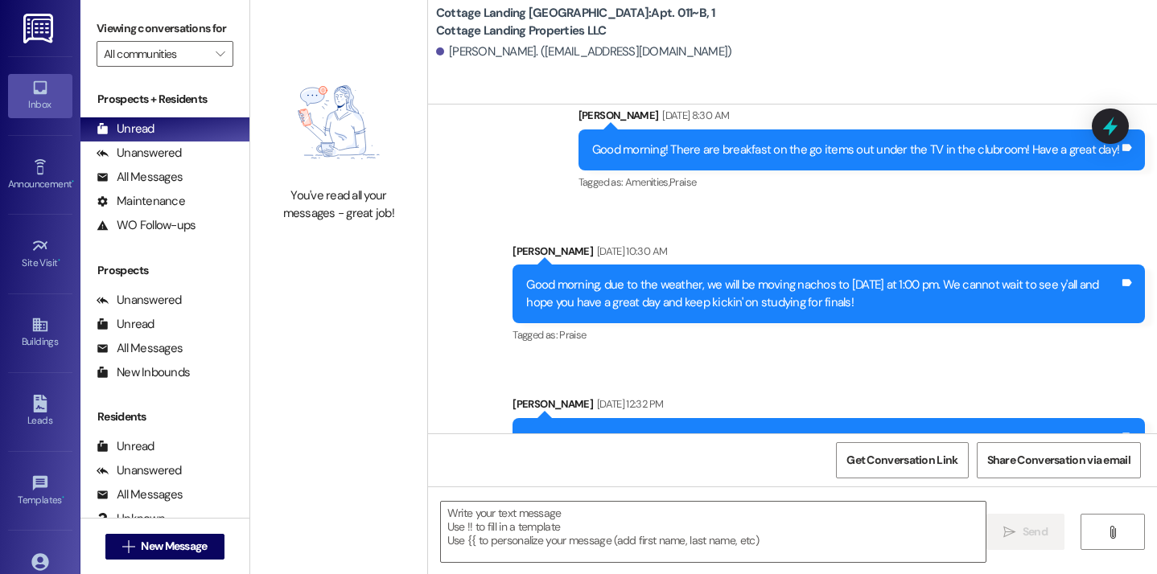
scroll to position [36733, 0]
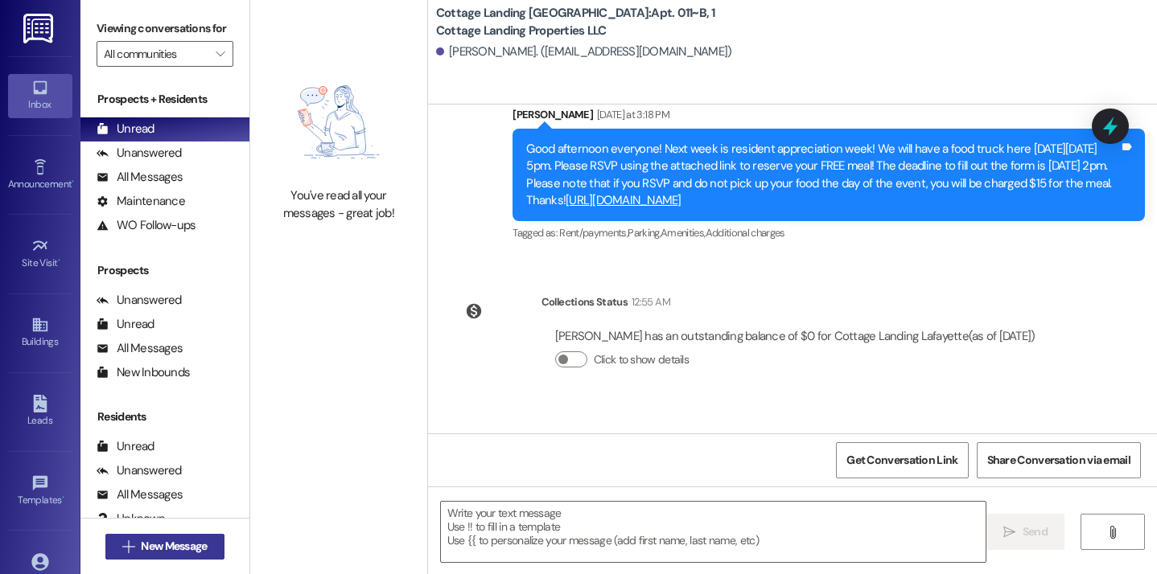
click at [201, 542] on span "New Message" at bounding box center [174, 546] width 66 height 17
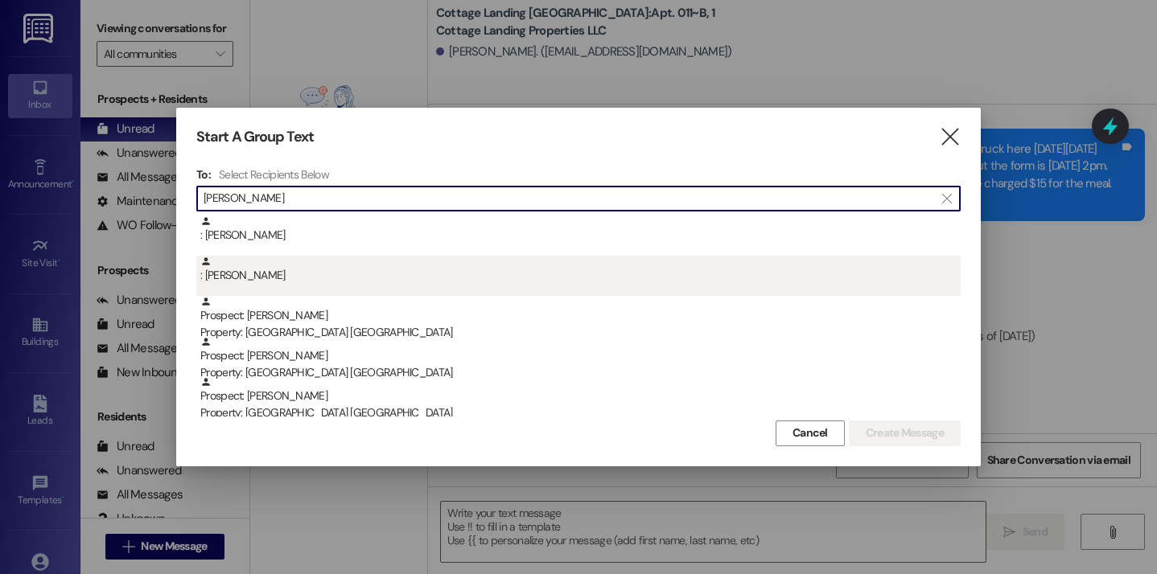
type input "ella"
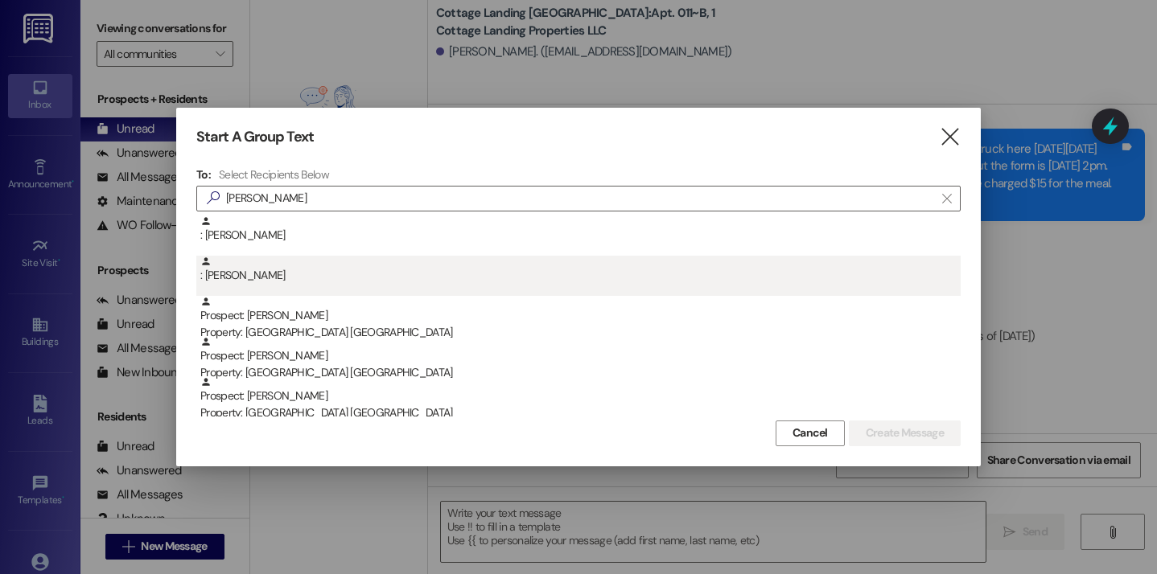
click at [314, 281] on div ": Eleanor Boushie" at bounding box center [580, 270] width 760 height 28
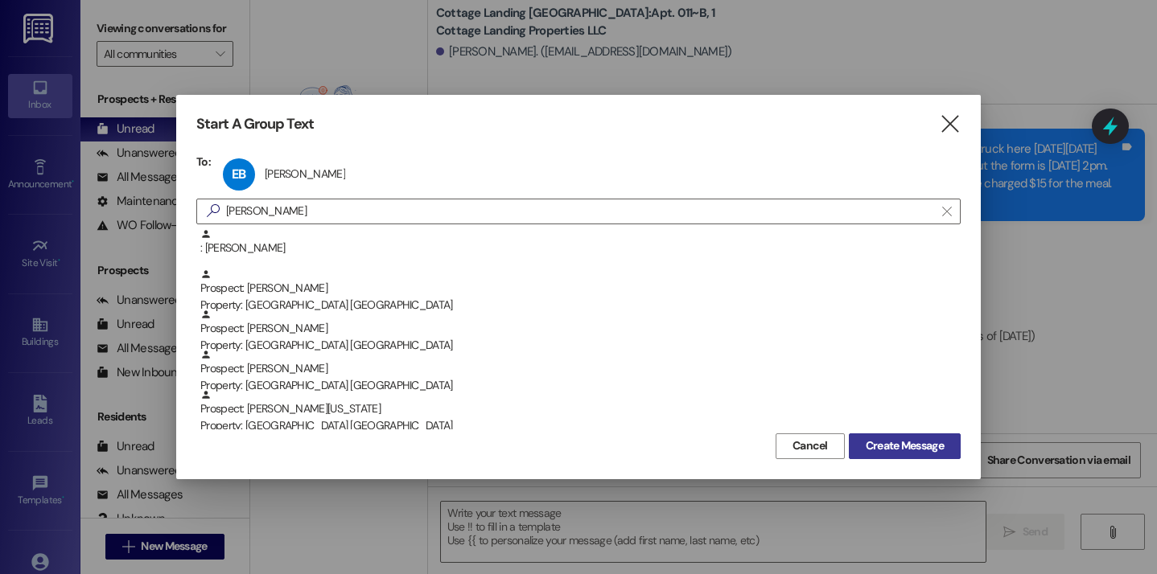
click at [887, 438] on span "Create Message" at bounding box center [905, 446] width 78 height 17
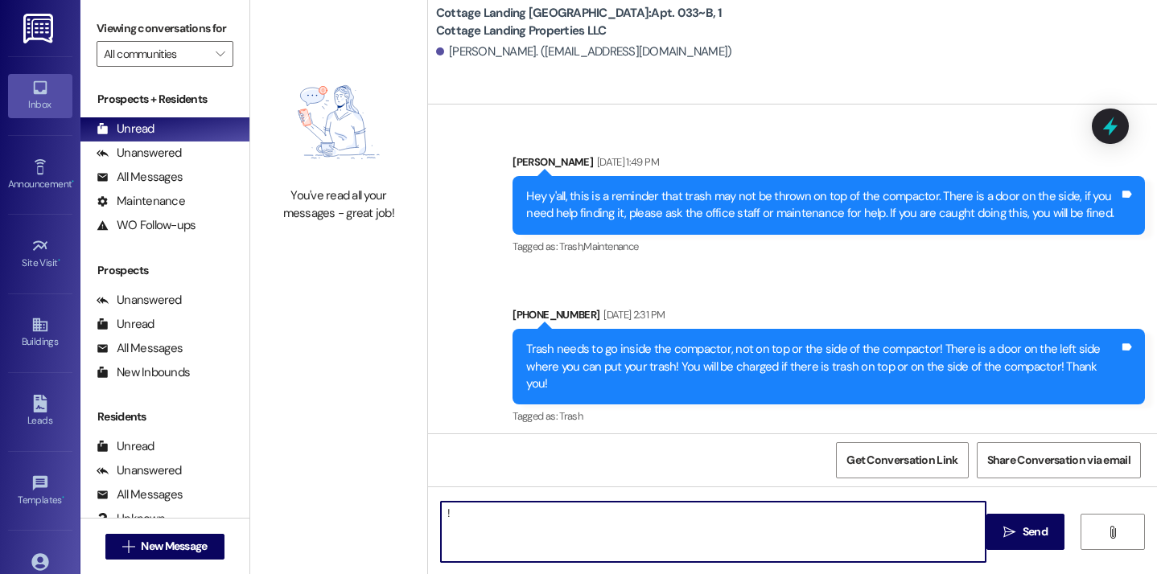
scroll to position [80998, 0]
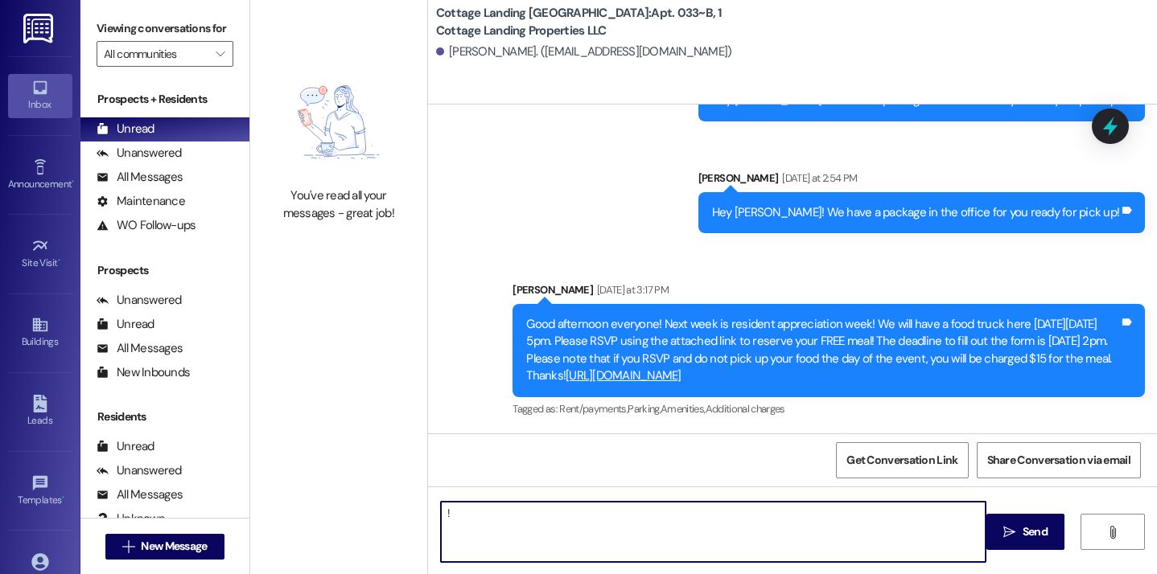
type textarea "!!"
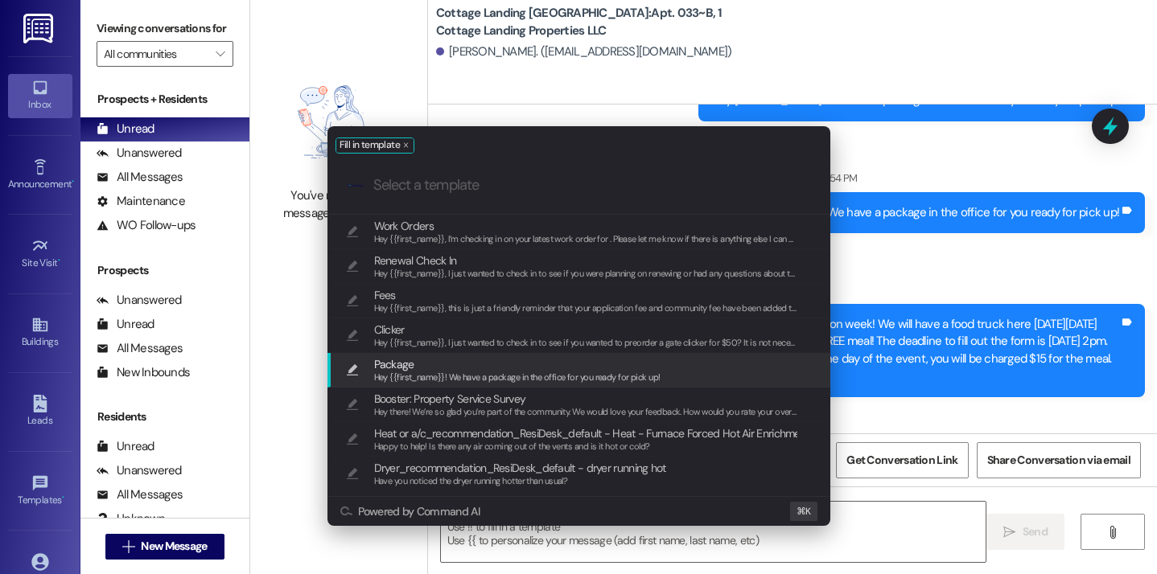
click at [503, 381] on span "Hey {{first_name}}! We have a package in the office for you ready for pick up!" at bounding box center [517, 377] width 286 height 11
type textarea "Hey {{first_name}}! We have a package in the office for you ready for pick up!"
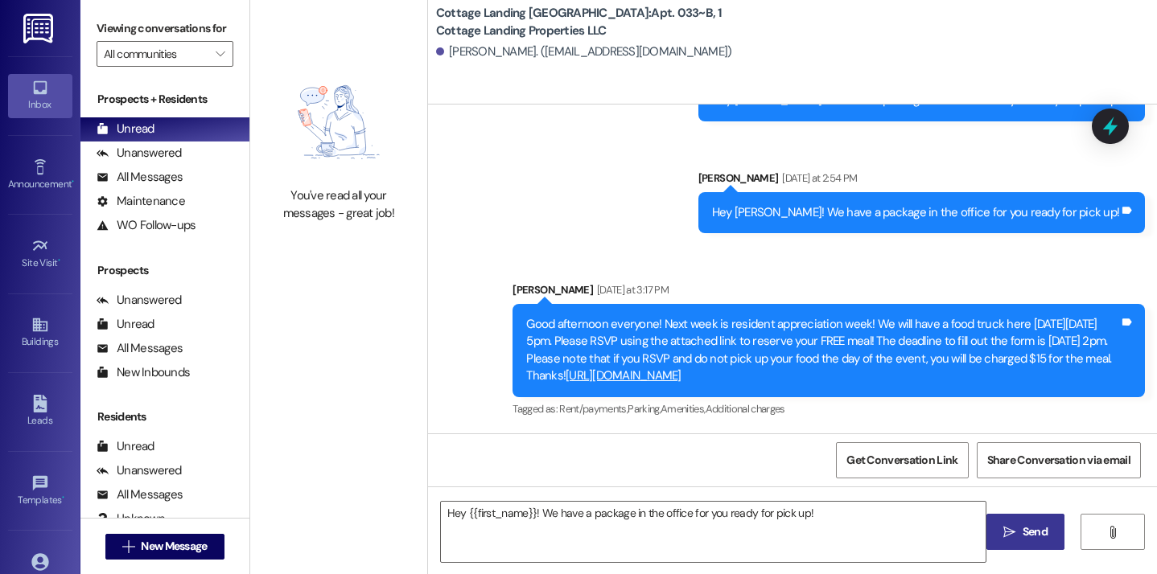
click at [1044, 543] on button " Send" at bounding box center [1025, 532] width 78 height 36
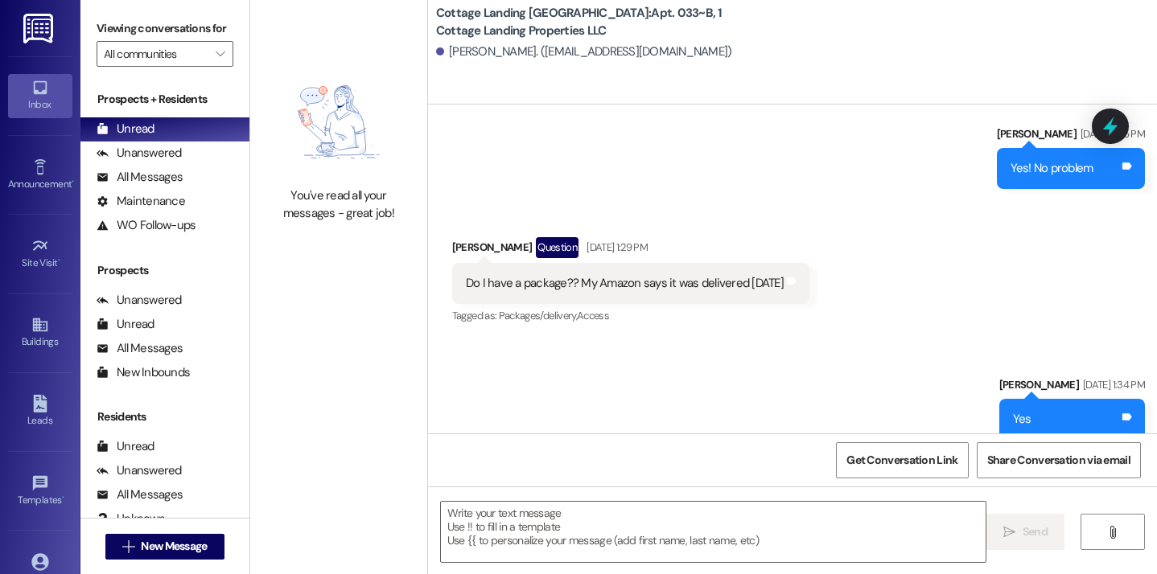
scroll to position [79061, 0]
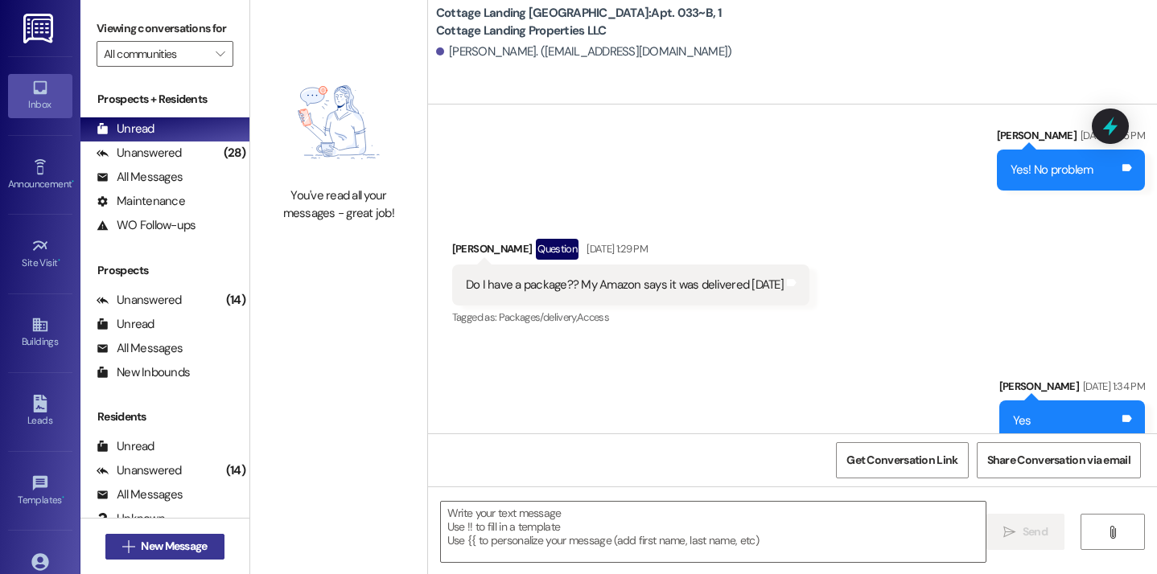
click at [182, 554] on span "New Message" at bounding box center [174, 546] width 66 height 17
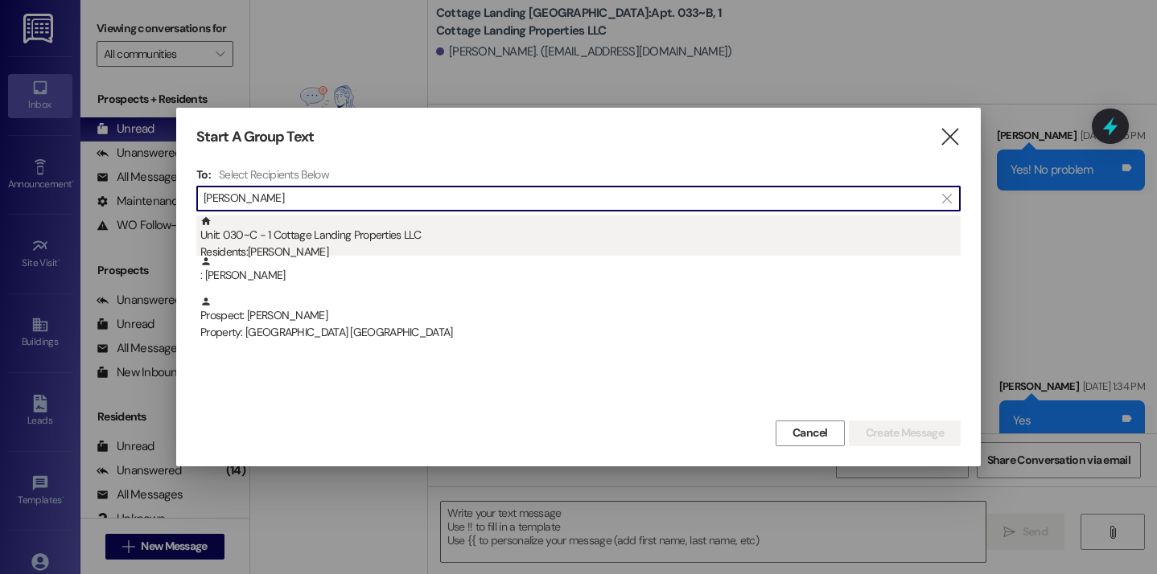
type input "rau"
click at [424, 226] on div "Unit: 030~C - 1 Cottage Landing Properties LLC Residents: Caroline Rauschenbach" at bounding box center [580, 239] width 760 height 46
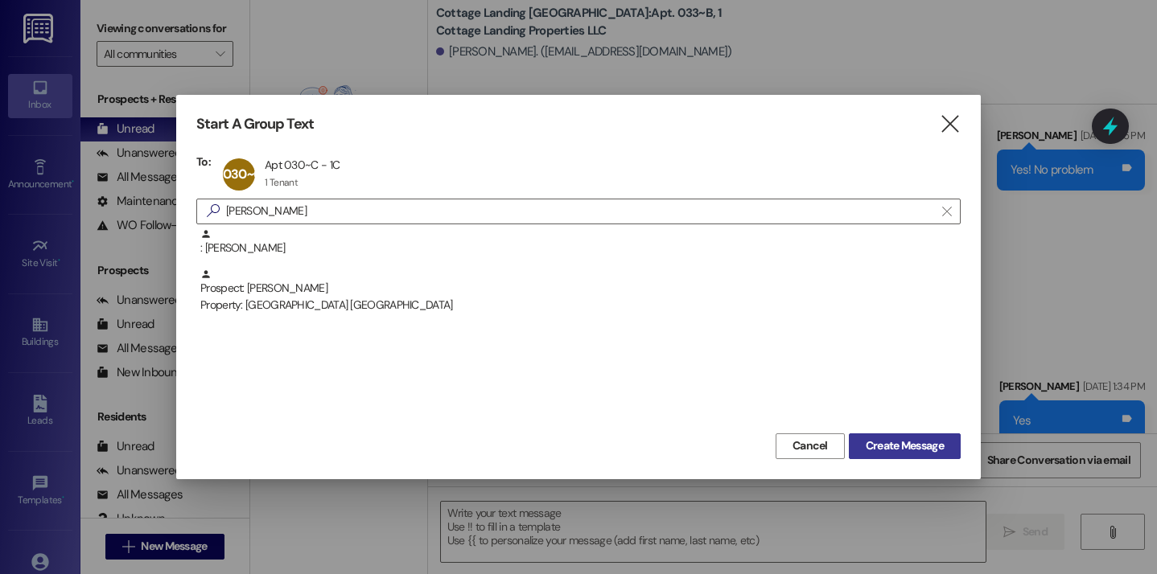
click at [900, 441] on span "Create Message" at bounding box center [905, 446] width 78 height 17
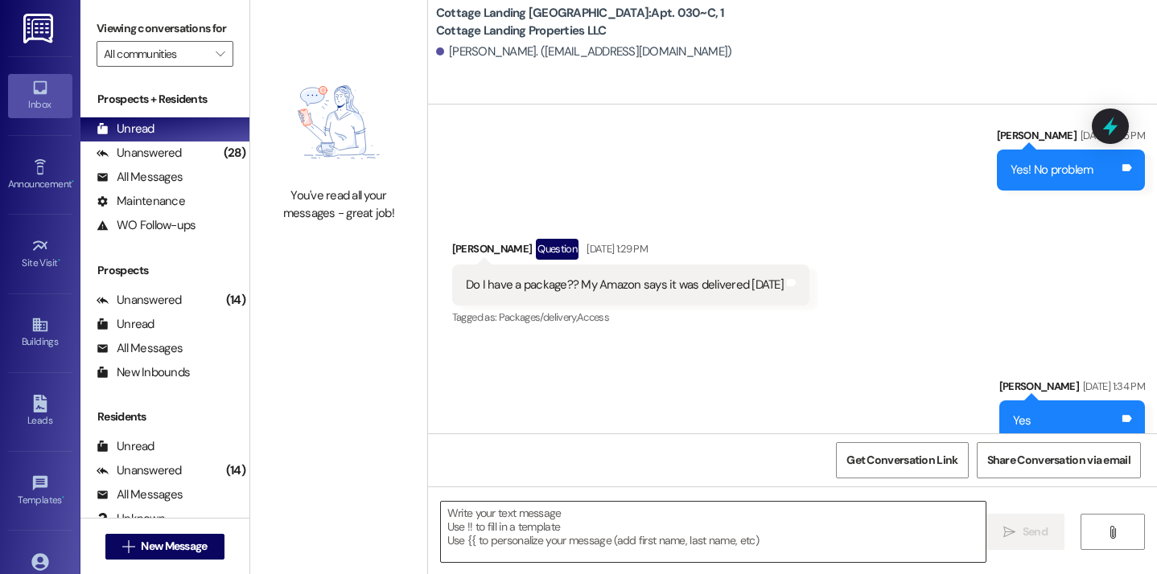
click at [561, 528] on textarea at bounding box center [714, 532] width 546 height 60
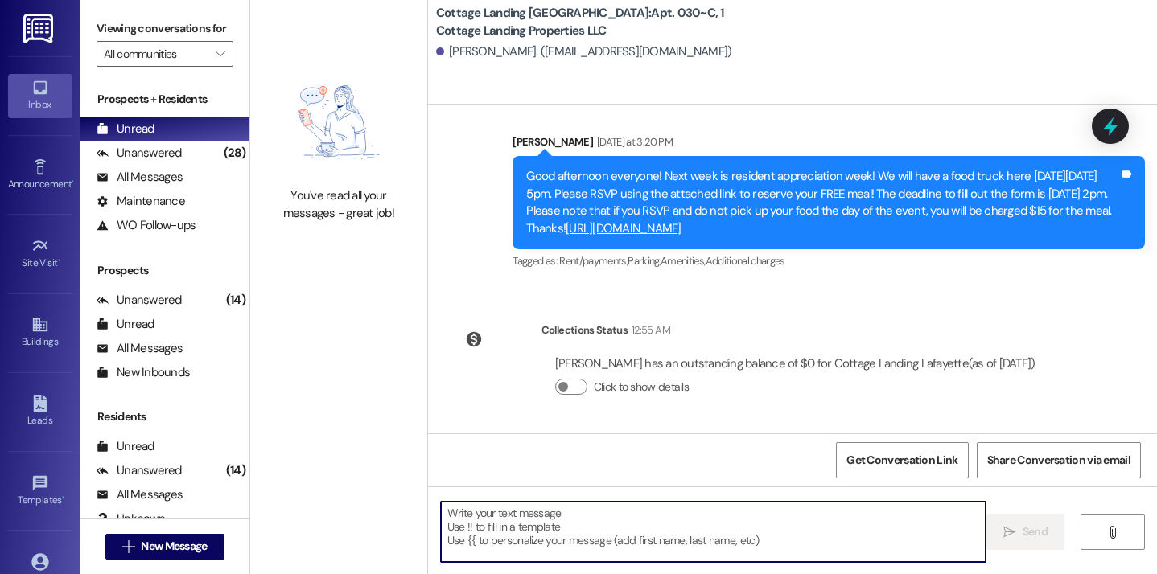
scroll to position [26064, 0]
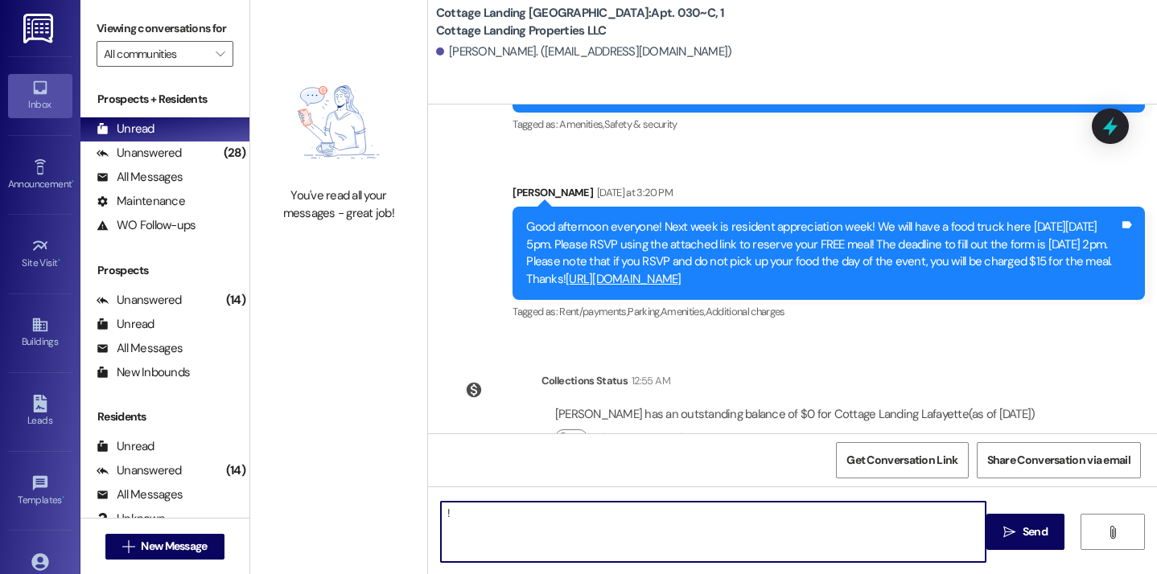
type textarea "!!"
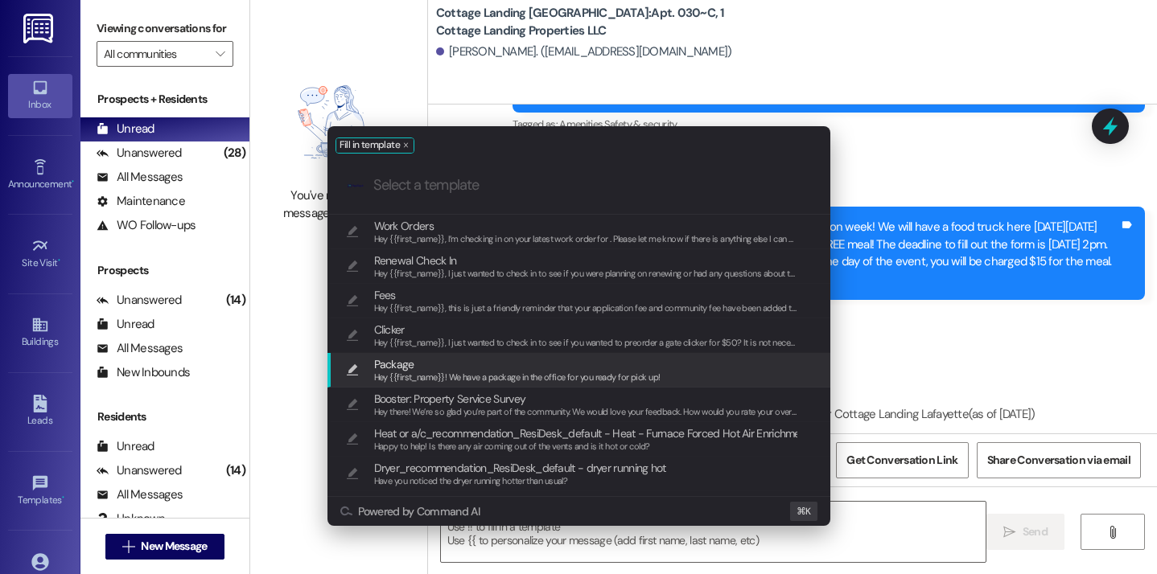
click at [496, 381] on span "Hey {{first_name}}! We have a package in the office for you ready for pick up!" at bounding box center [517, 377] width 286 height 11
type textarea "Hey {{first_name}}! We have a package in the office for you ready for pick up!"
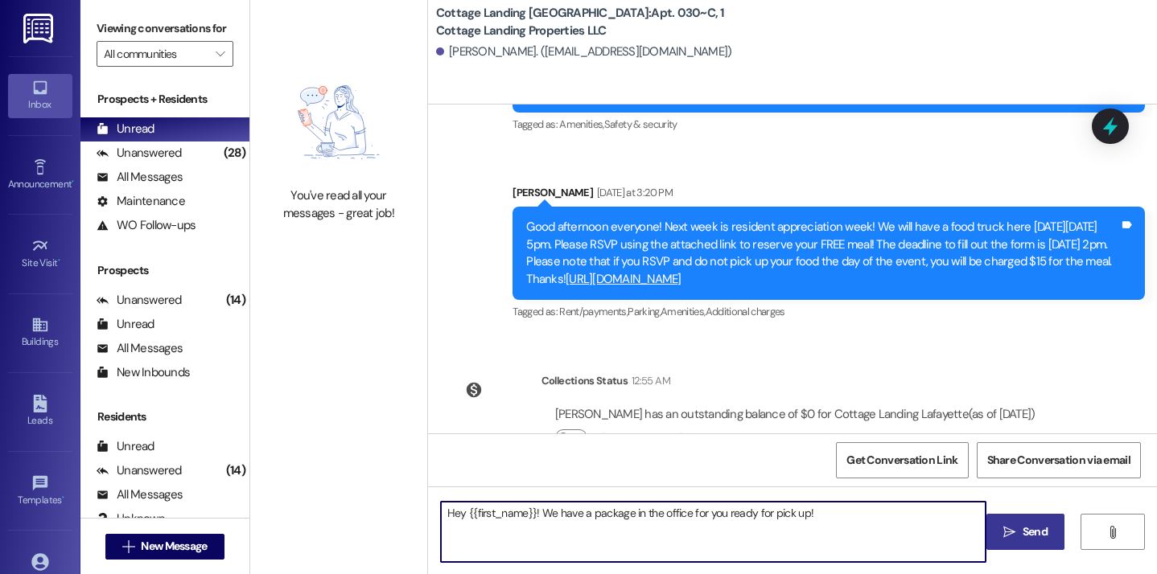
click at [1003, 544] on button " Send" at bounding box center [1025, 532] width 78 height 36
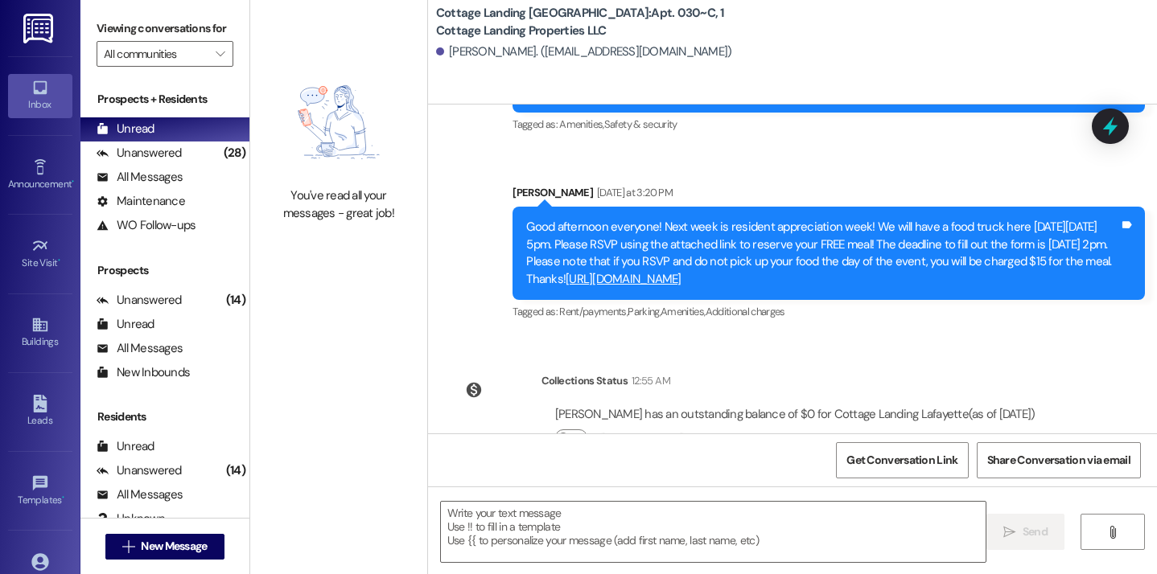
scroll to position [26065, 0]
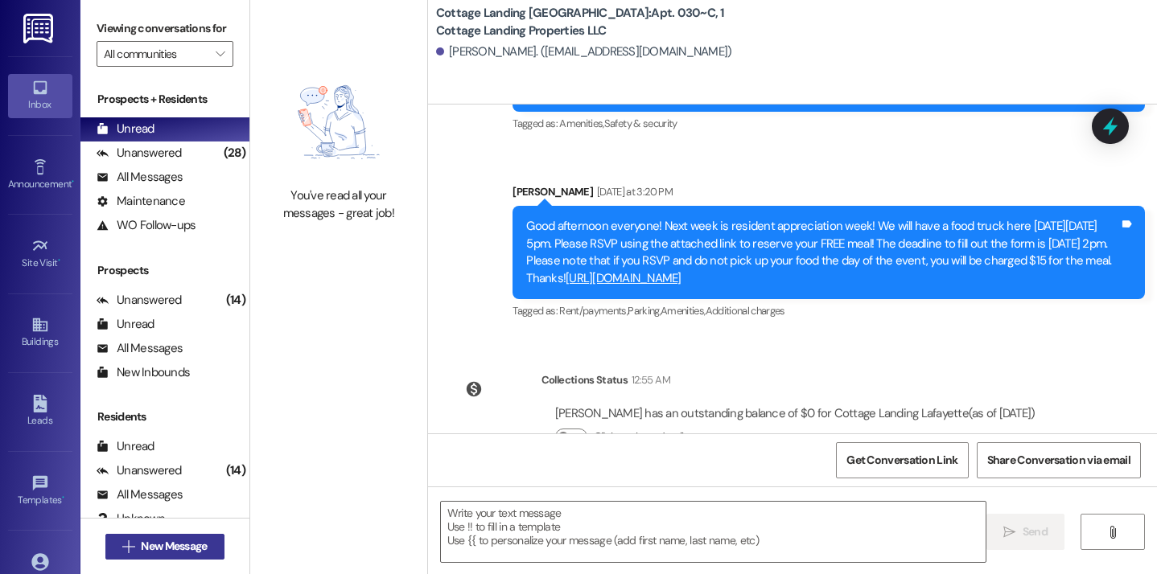
click at [173, 544] on span "New Message" at bounding box center [174, 546] width 66 height 17
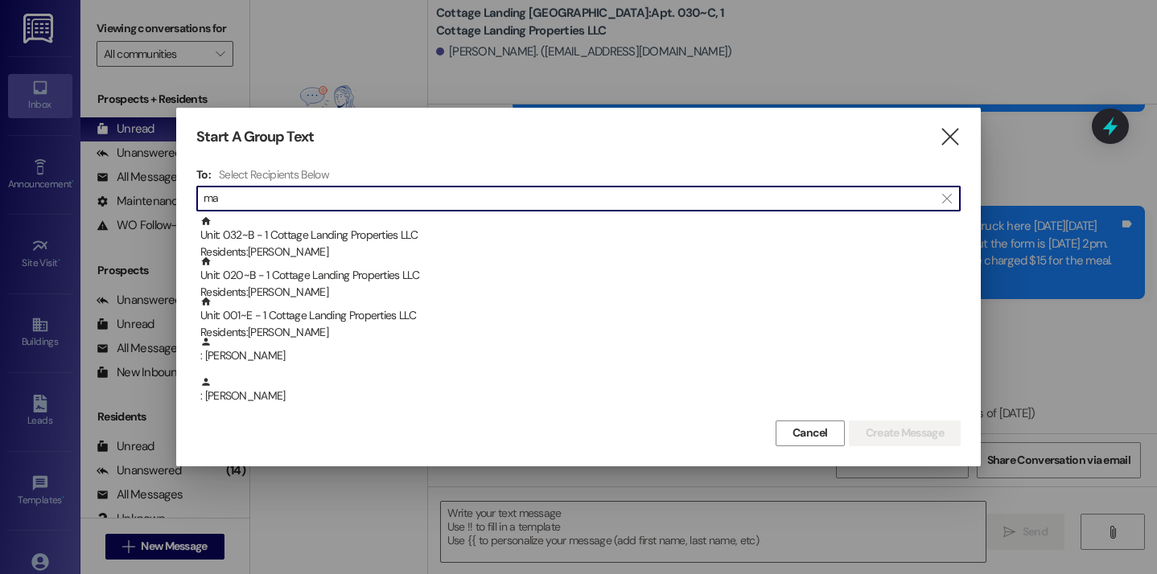
type input "m"
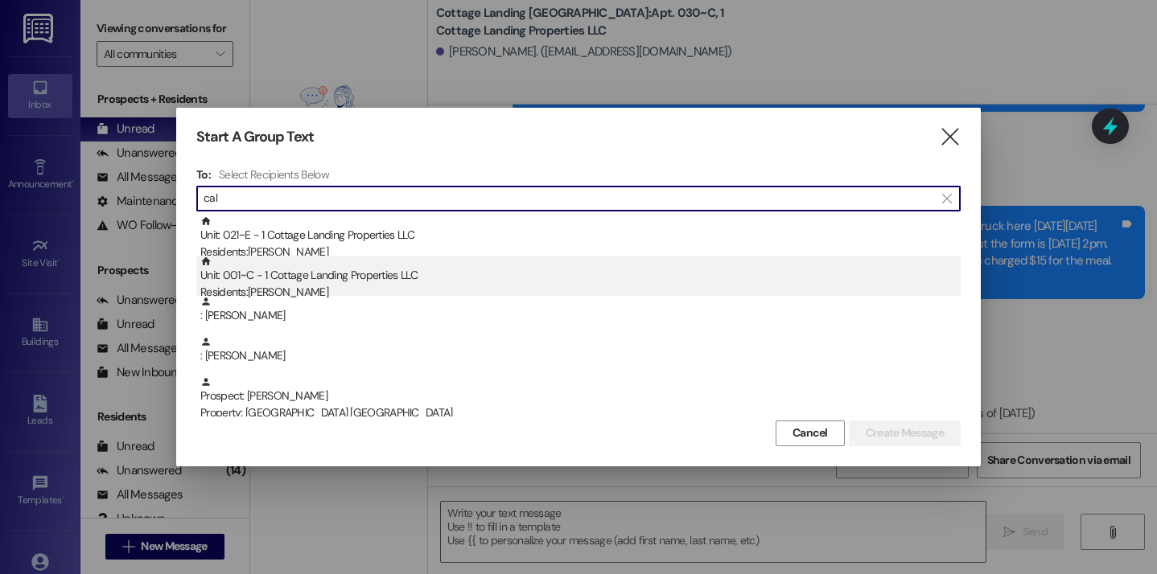
type input "cal"
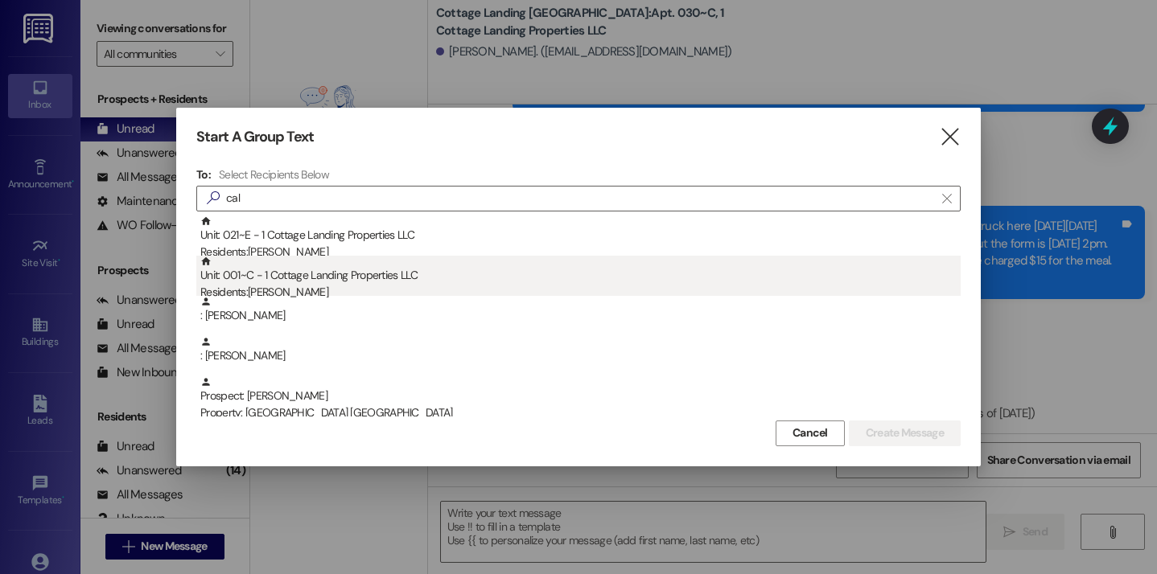
click at [331, 290] on div "Residents: Maura Calahan" at bounding box center [580, 292] width 760 height 17
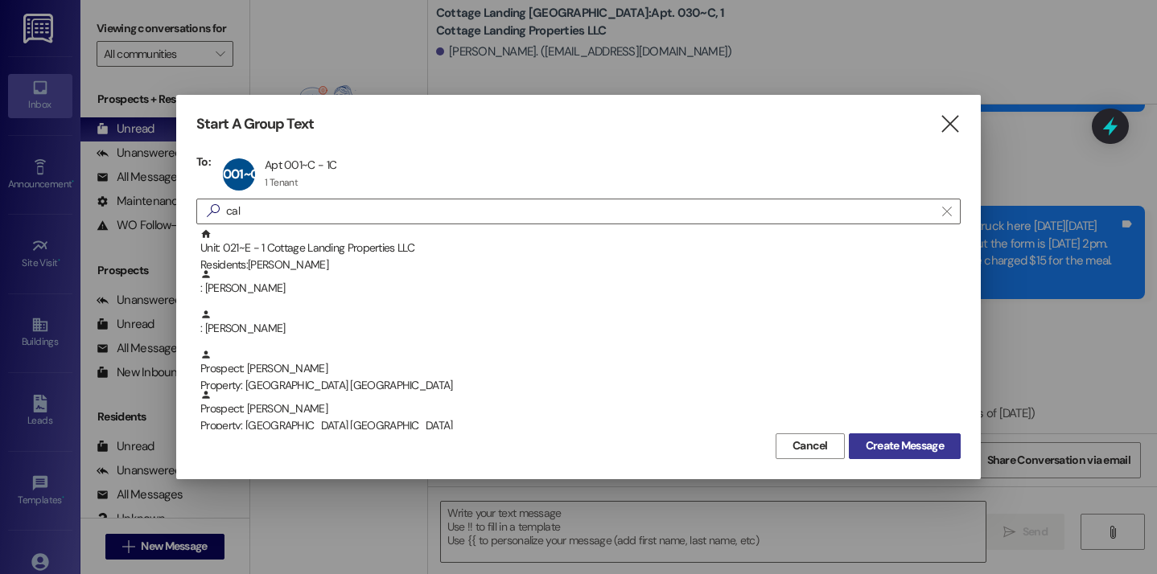
click at [866, 438] on span "Create Message" at bounding box center [905, 446] width 78 height 17
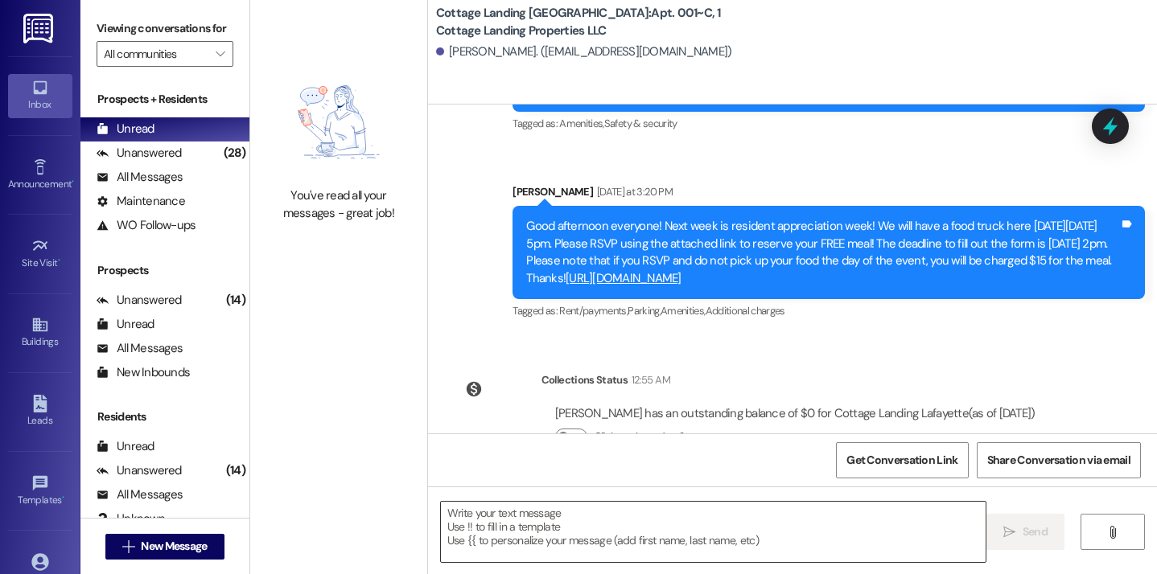
click at [537, 533] on textarea at bounding box center [714, 532] width 546 height 60
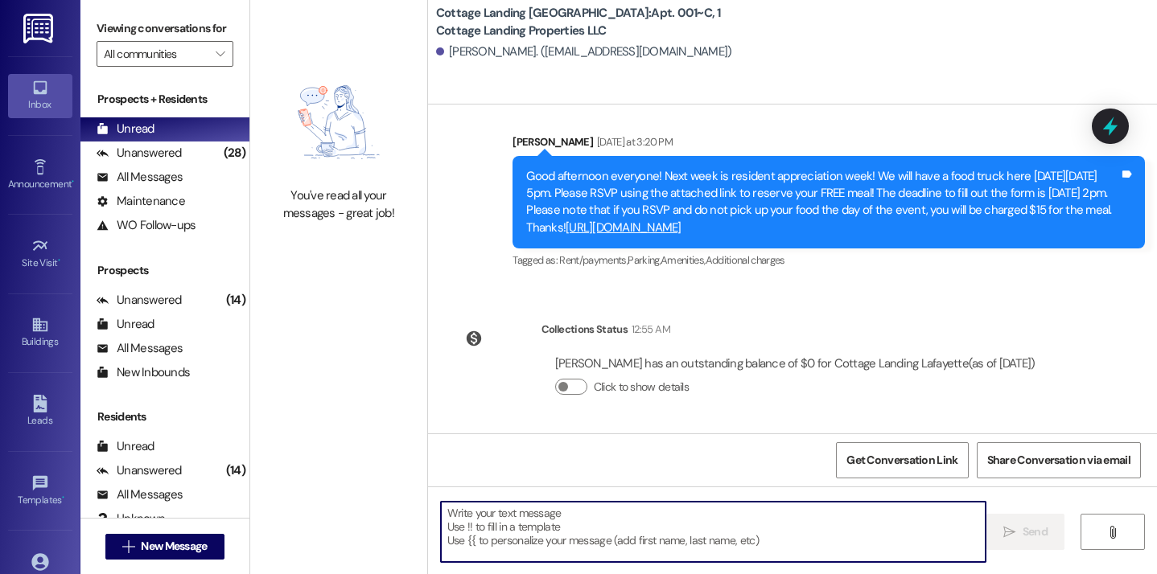
scroll to position [3065, 0]
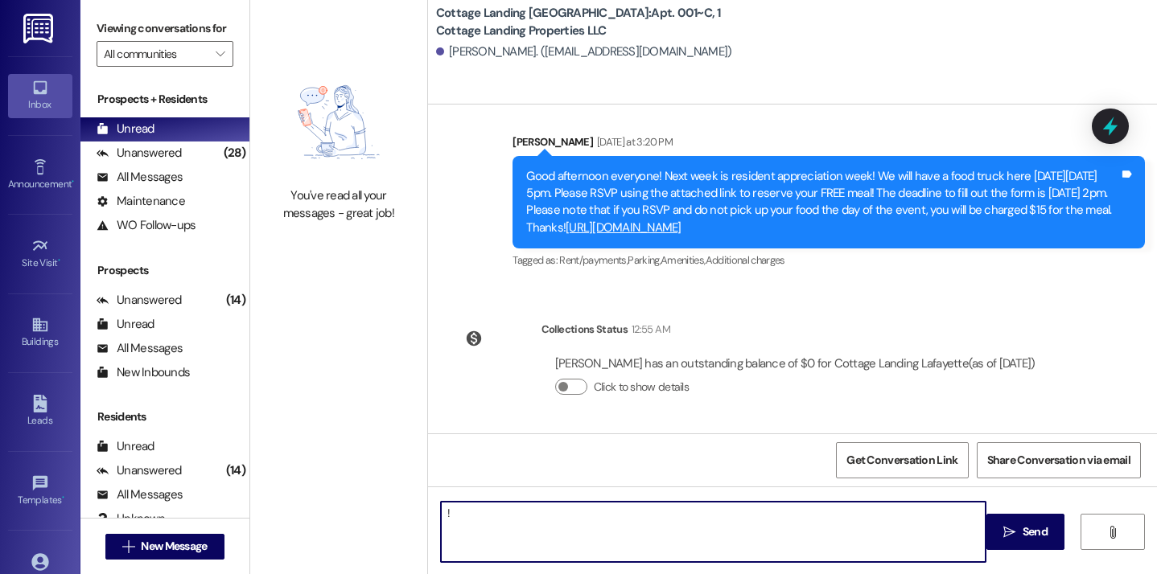
type textarea "!!"
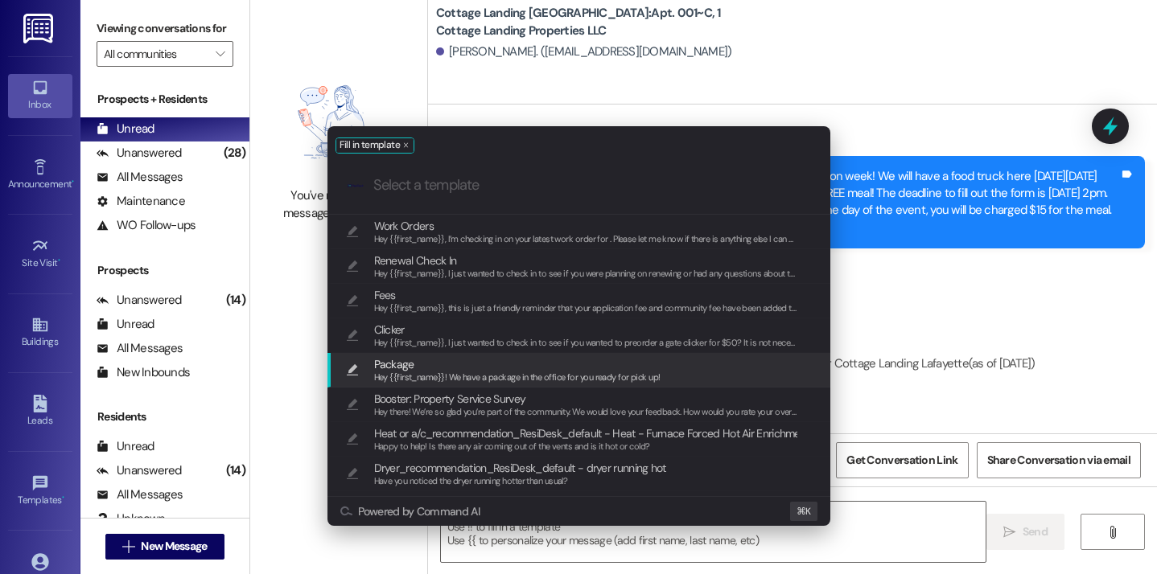
click at [447, 364] on span "Package" at bounding box center [517, 365] width 286 height 18
type textarea "Hey {{first_name}}! We have a package in the office for you ready for pick up!"
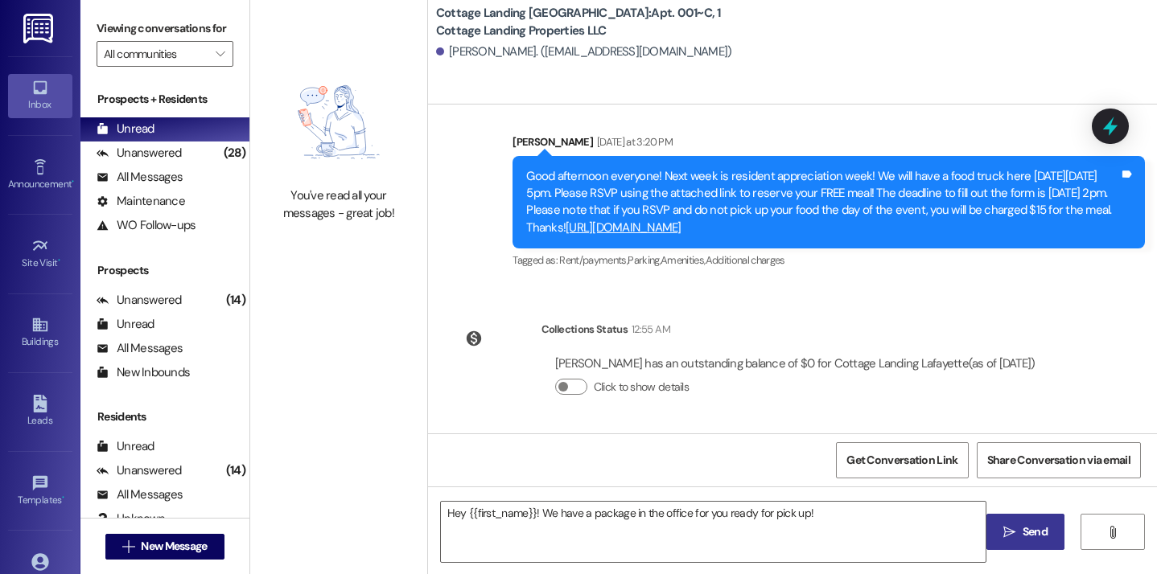
click at [1003, 536] on icon "" at bounding box center [1009, 532] width 12 height 13
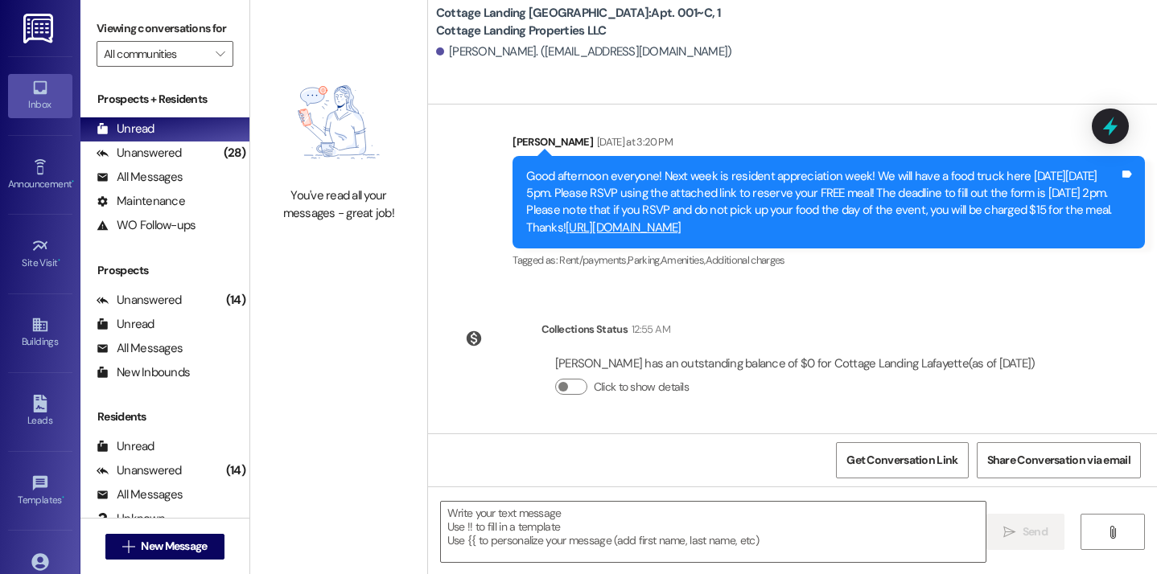
scroll to position [3176, 0]
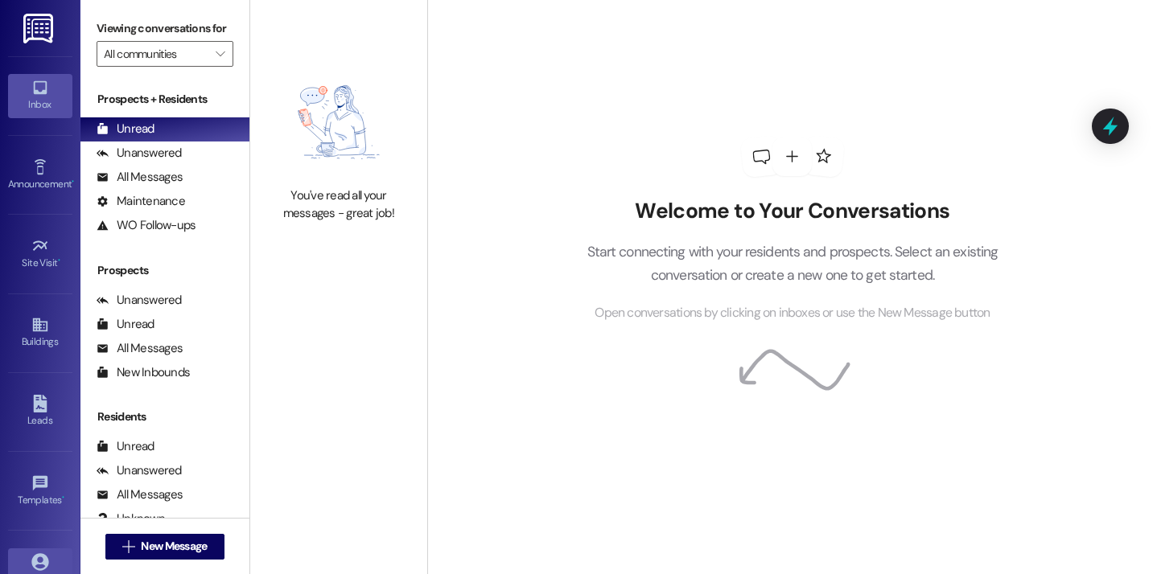
click at [44, 550] on link "Account" at bounding box center [40, 570] width 64 height 43
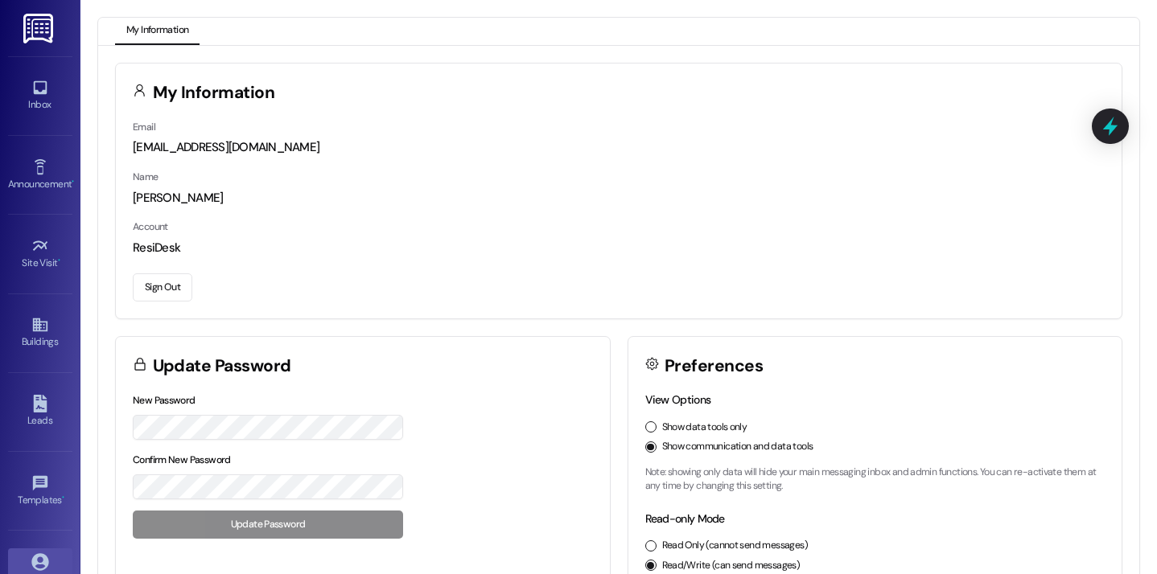
click at [159, 295] on button "Sign Out" at bounding box center [163, 288] width 60 height 28
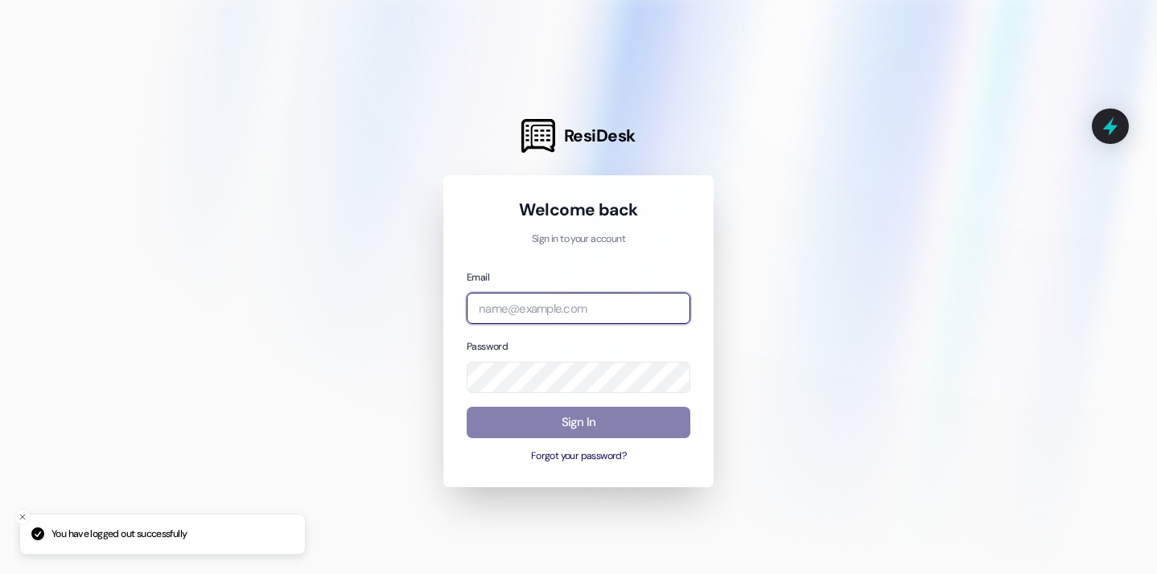
type input "[EMAIL_ADDRESS][DOMAIN_NAME]"
